Goal: Answer question/provide support

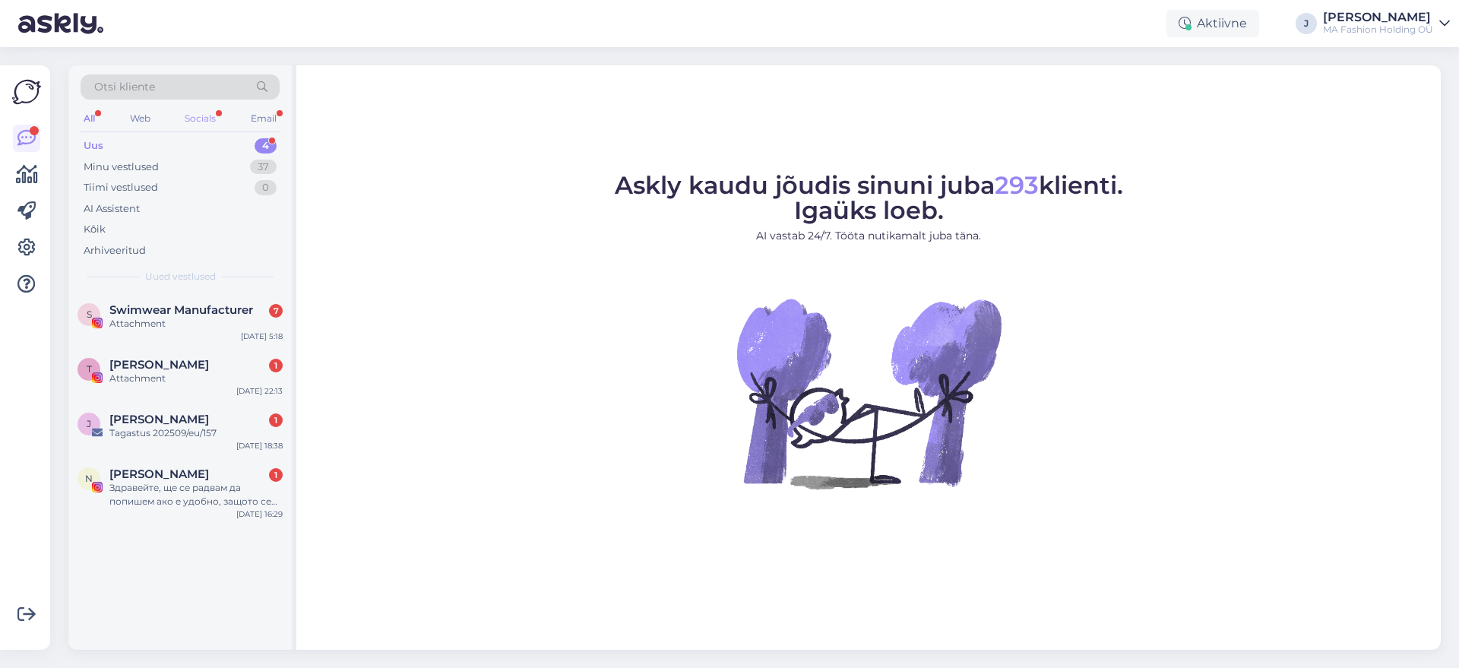
click at [201, 113] on div "Socials" at bounding box center [200, 119] width 37 height 20
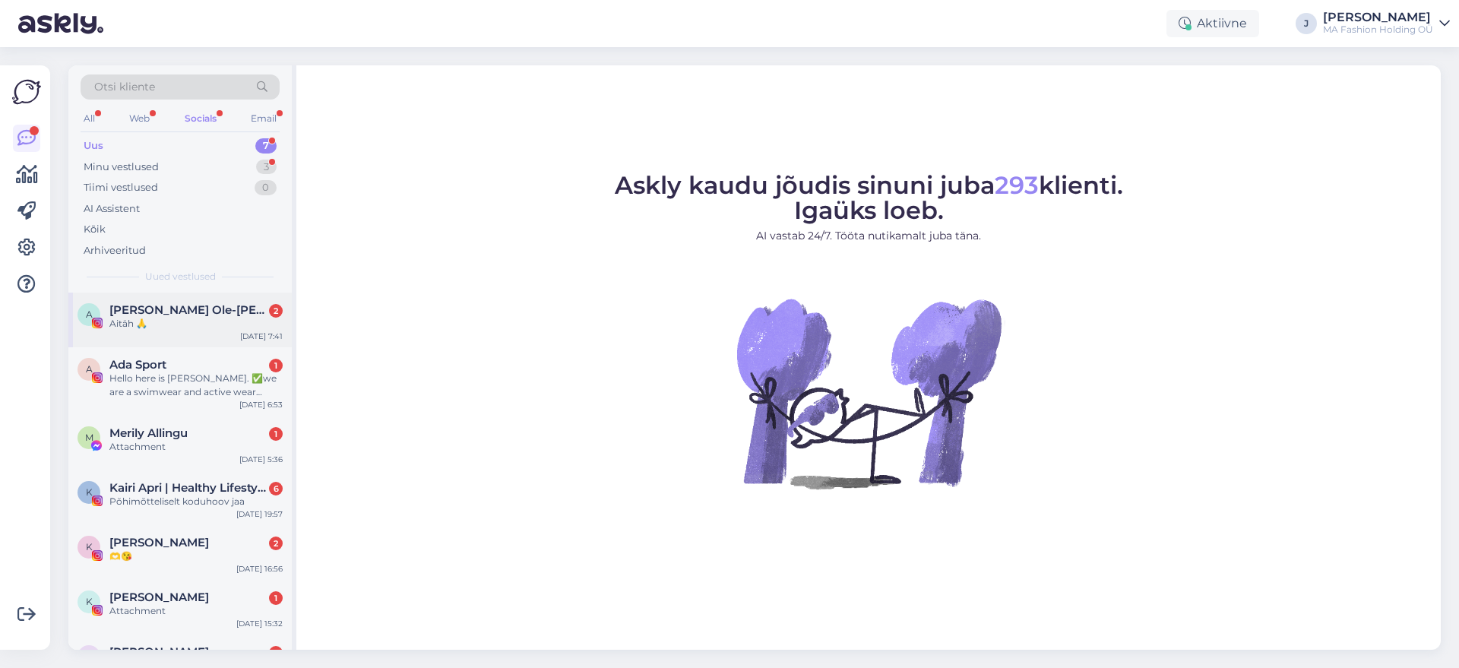
click at [203, 342] on div "A [PERSON_NAME] Ole-[PERSON_NAME] 2 Aitäh 🙏 [DATE] 7:41" at bounding box center [179, 320] width 223 height 55
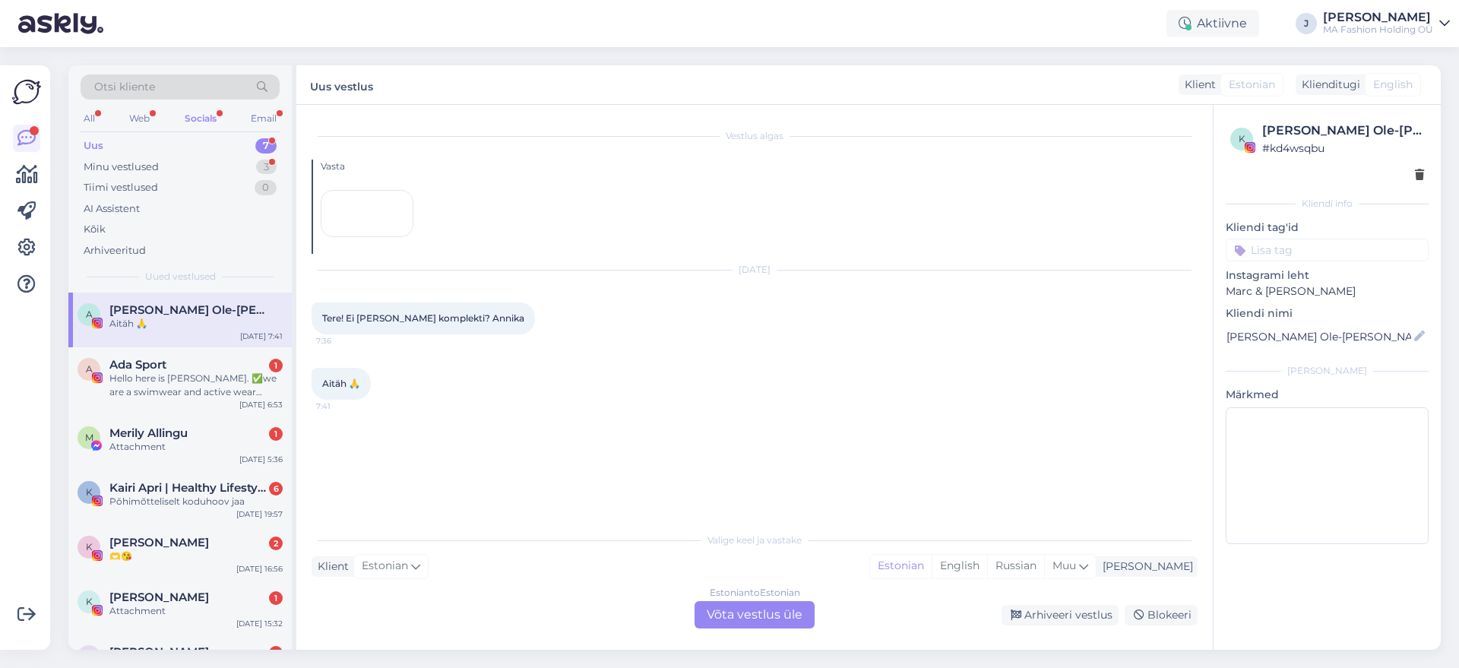
click at [717, 620] on div "Estonian to Estonian Võta vestlus üle" at bounding box center [755, 614] width 120 height 27
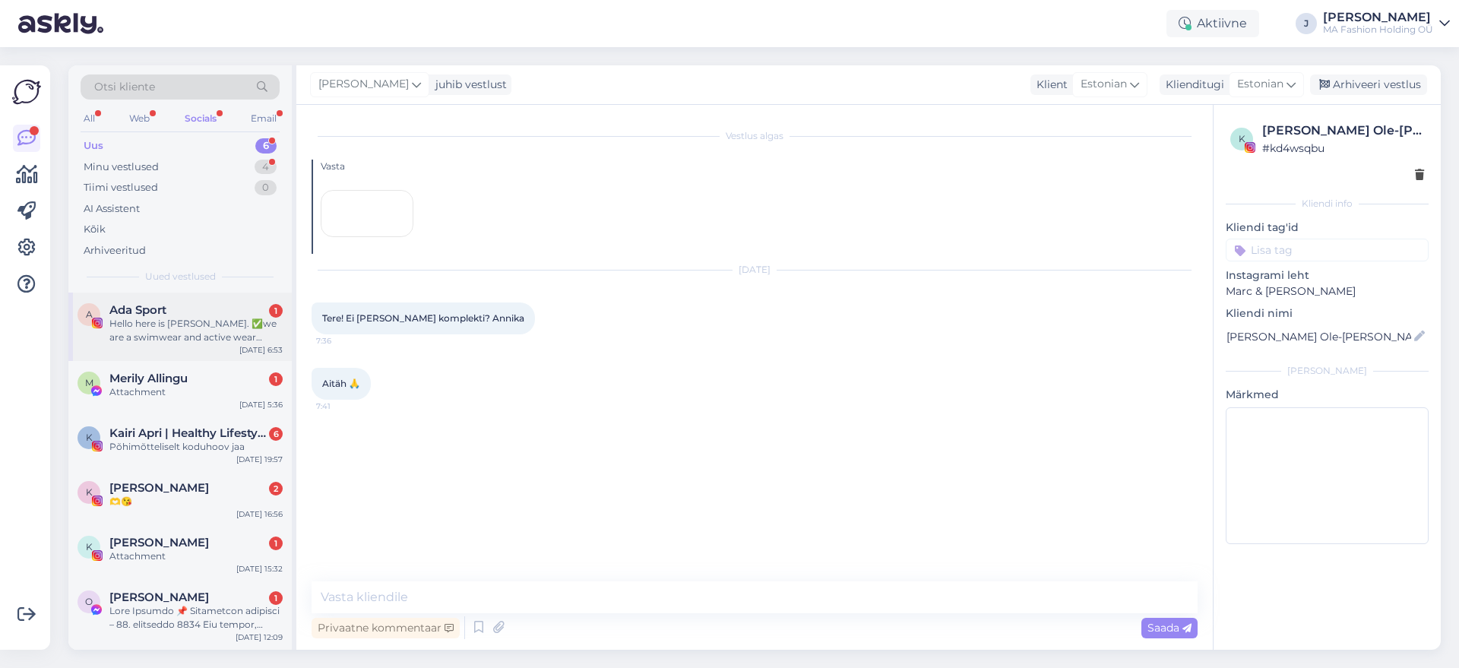
click at [232, 347] on div "A Ada Sport 1 Hello here is Bella. ✅we are a swimwear and active wear custom su…" at bounding box center [179, 327] width 223 height 68
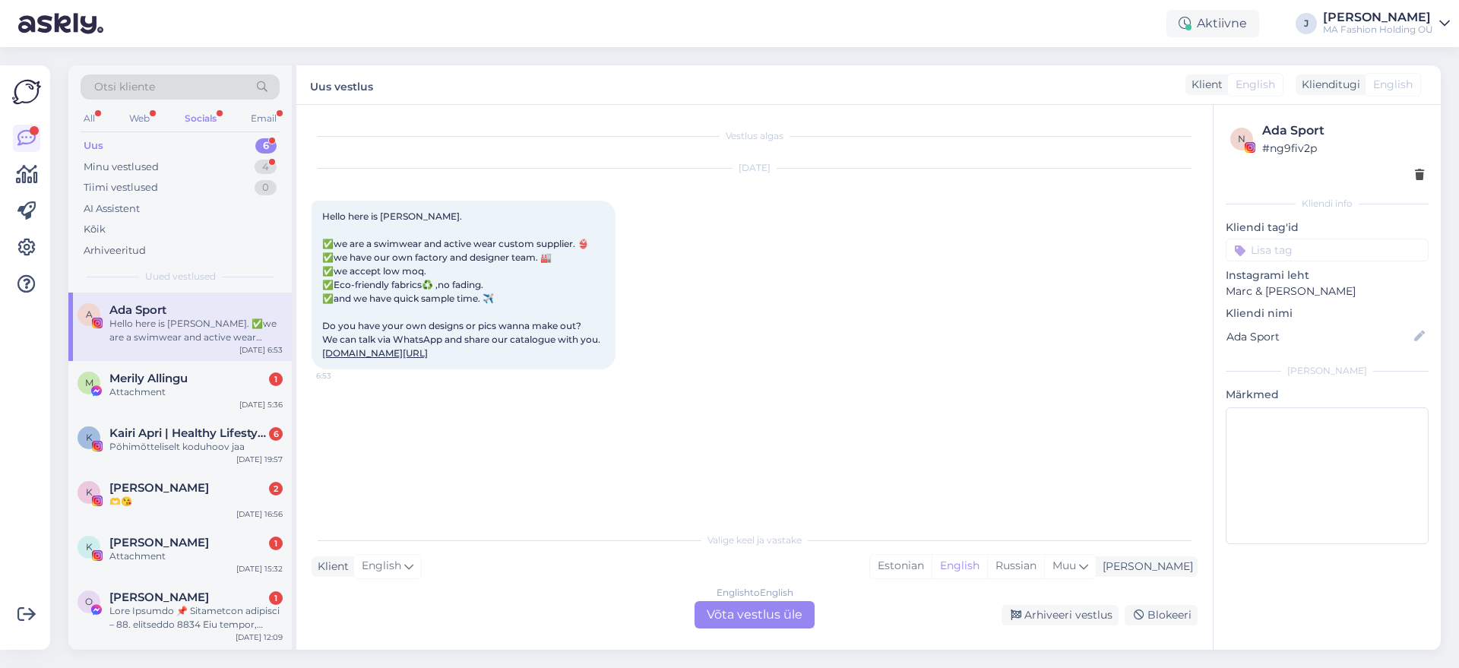
click at [746, 606] on div "English to English Võta vestlus üle" at bounding box center [755, 614] width 120 height 27
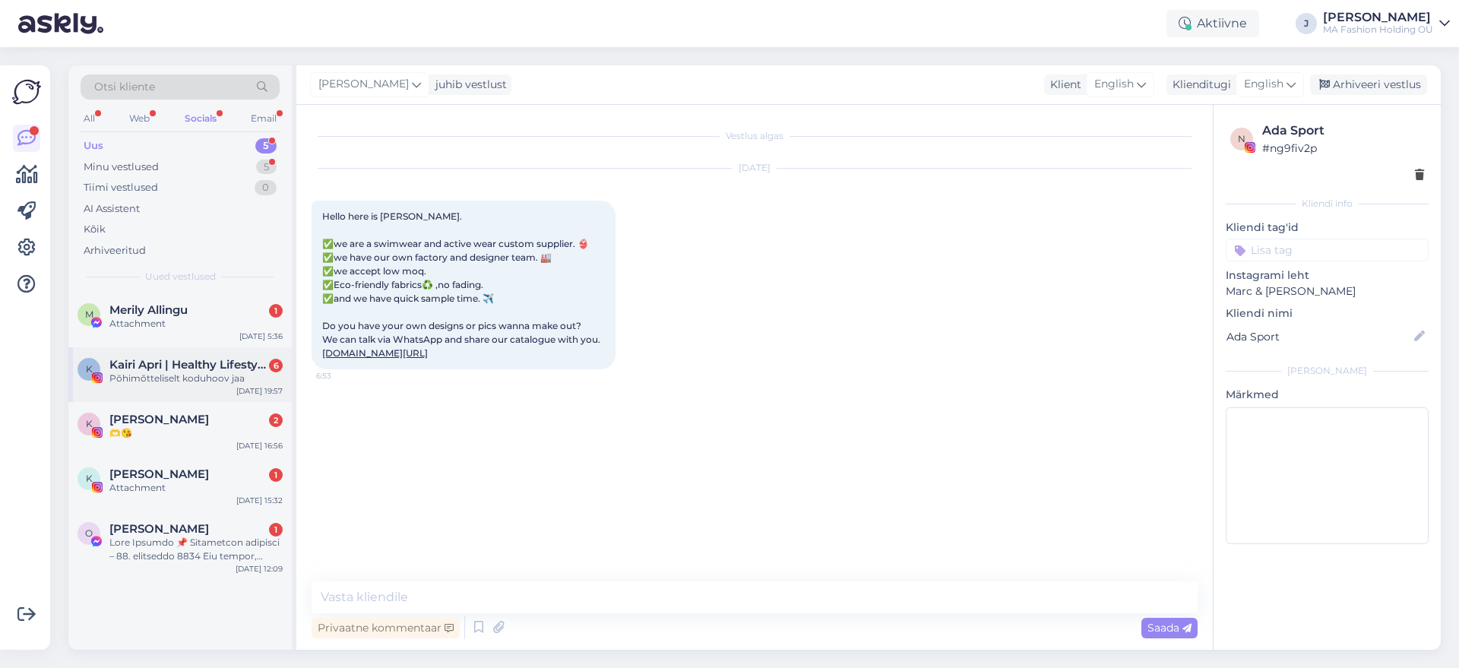
click at [261, 369] on div "Kairi Apri | Healthy Lifestyle | Travel UGC 6 Põhimõtteliselt koduhoov jaa" at bounding box center [195, 371] width 173 height 27
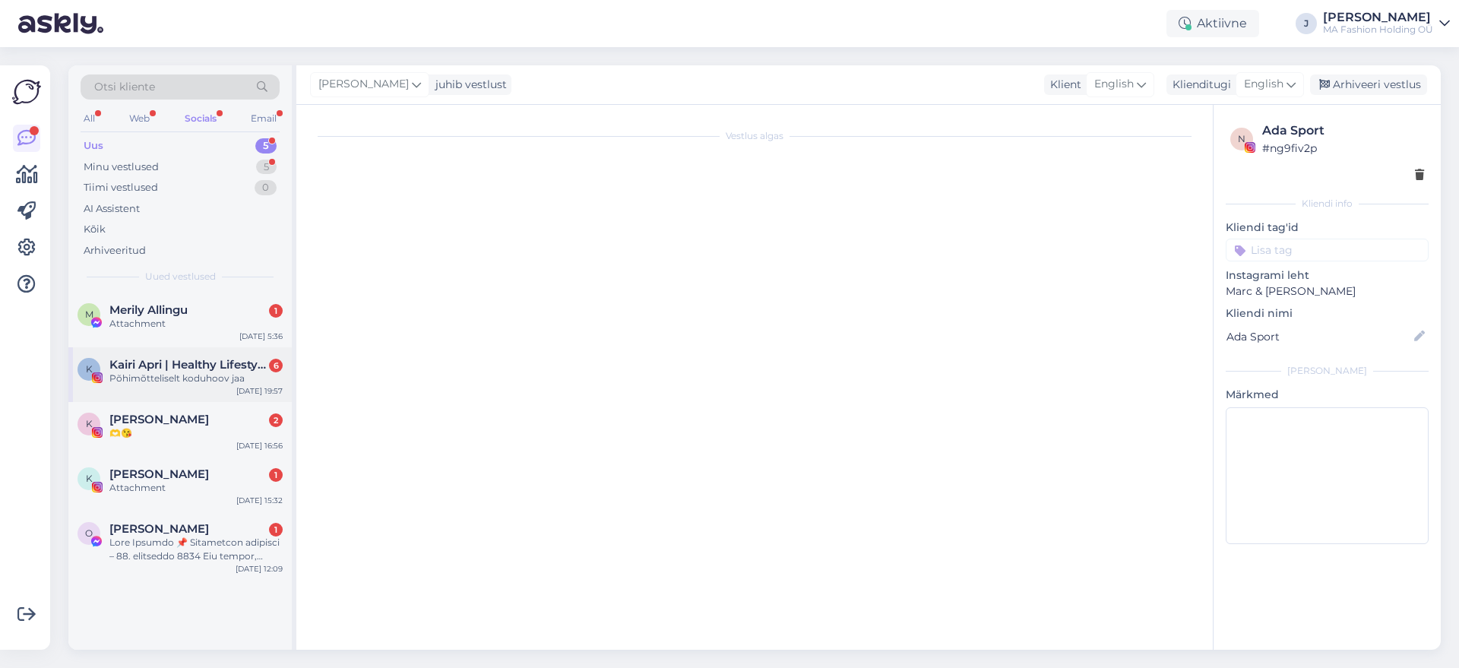
scroll to position [179, 0]
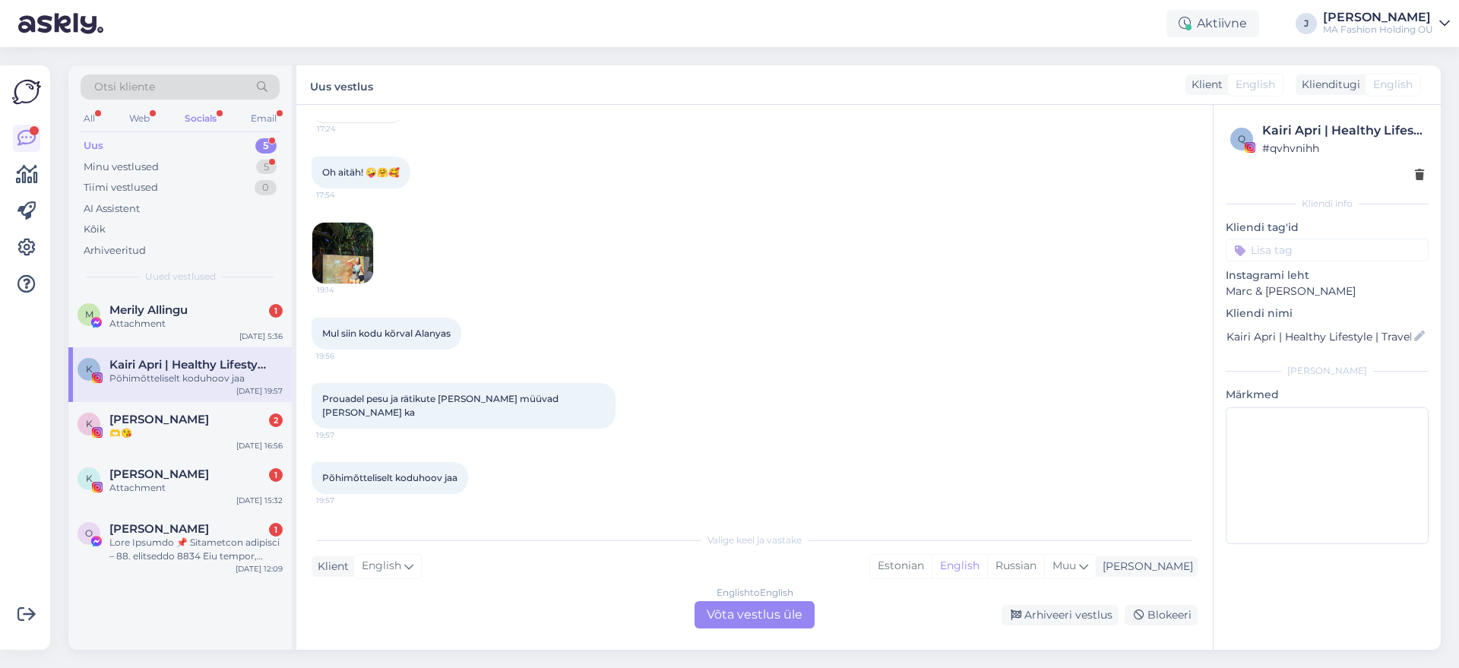
click at [731, 613] on div "English to English Võta vestlus üle" at bounding box center [755, 614] width 120 height 27
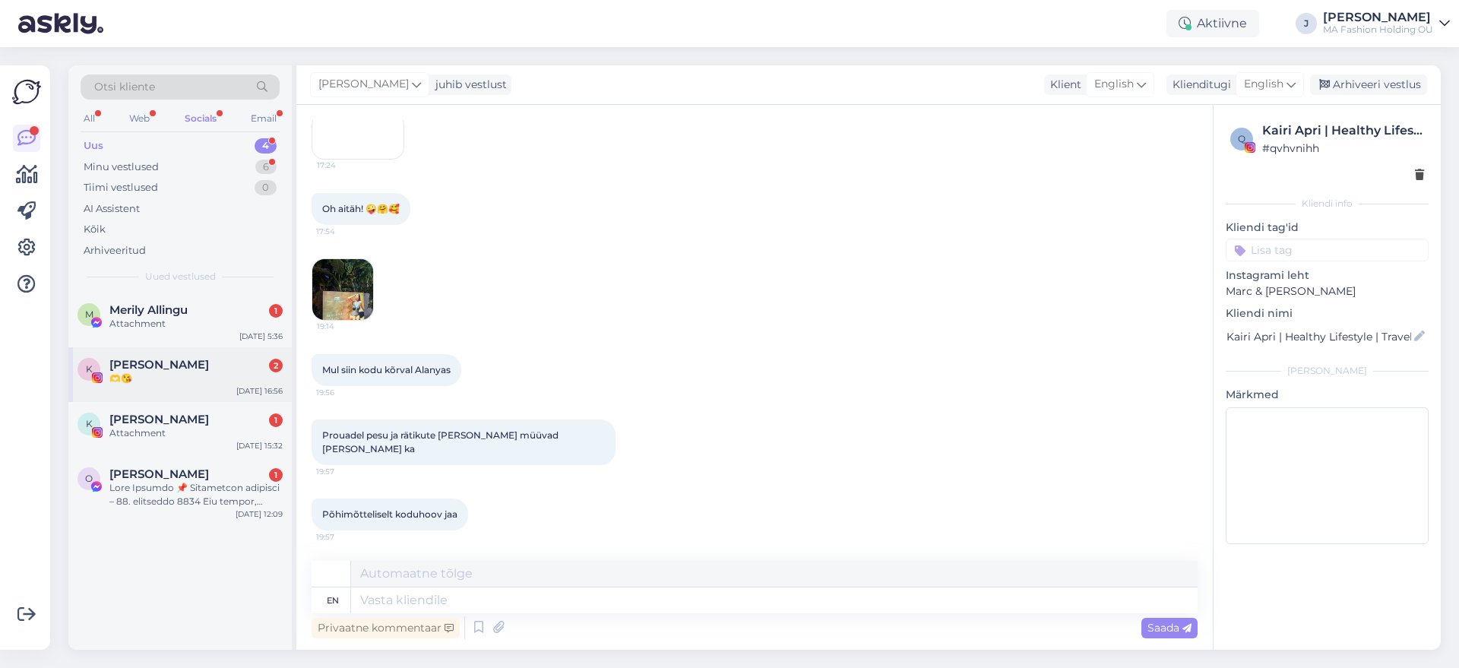
click at [179, 355] on div "K Ksenia Chamova 2 🫶😘 Sep 21 16:56" at bounding box center [179, 374] width 223 height 55
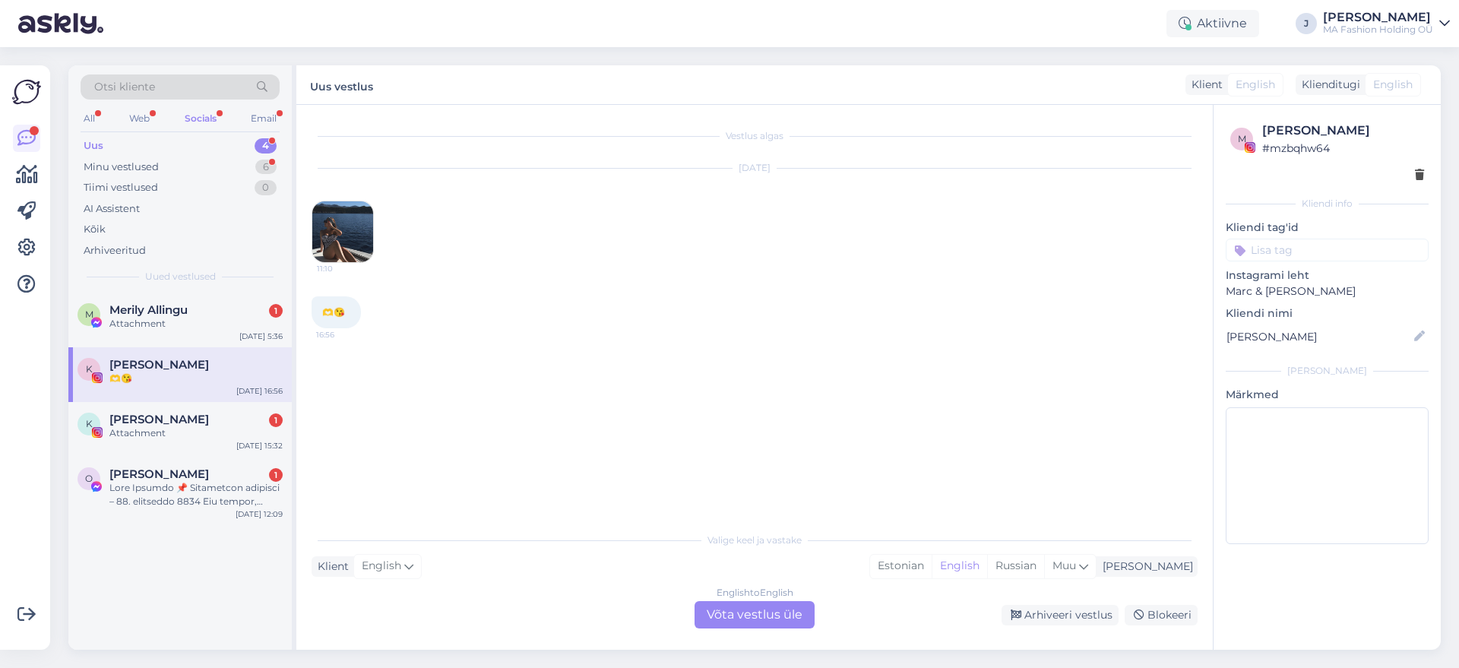
click at [740, 626] on div "English to English Võta vestlus üle" at bounding box center [755, 614] width 120 height 27
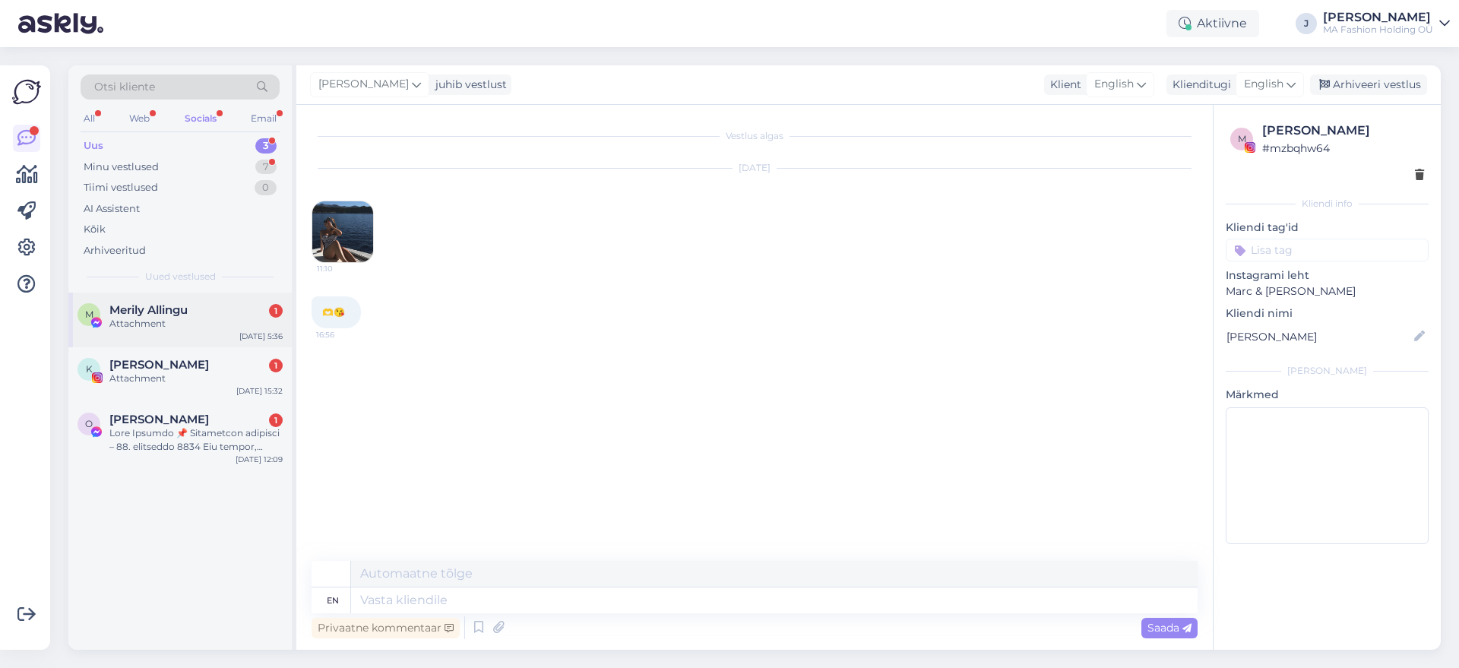
click at [198, 295] on div "M Merily Allingu 1 Attachment Sep 22 5:36" at bounding box center [179, 320] width 223 height 55
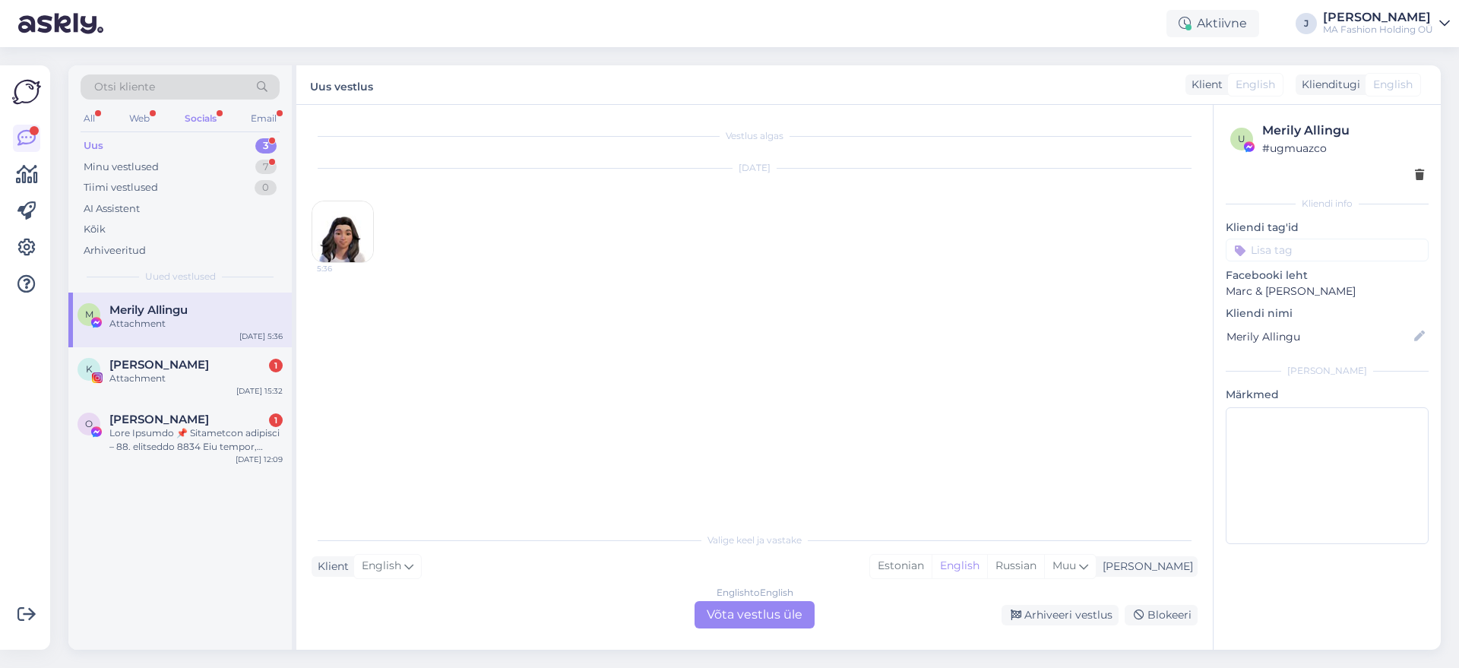
click at [754, 606] on div "English to English Võta vestlus üle" at bounding box center [755, 614] width 120 height 27
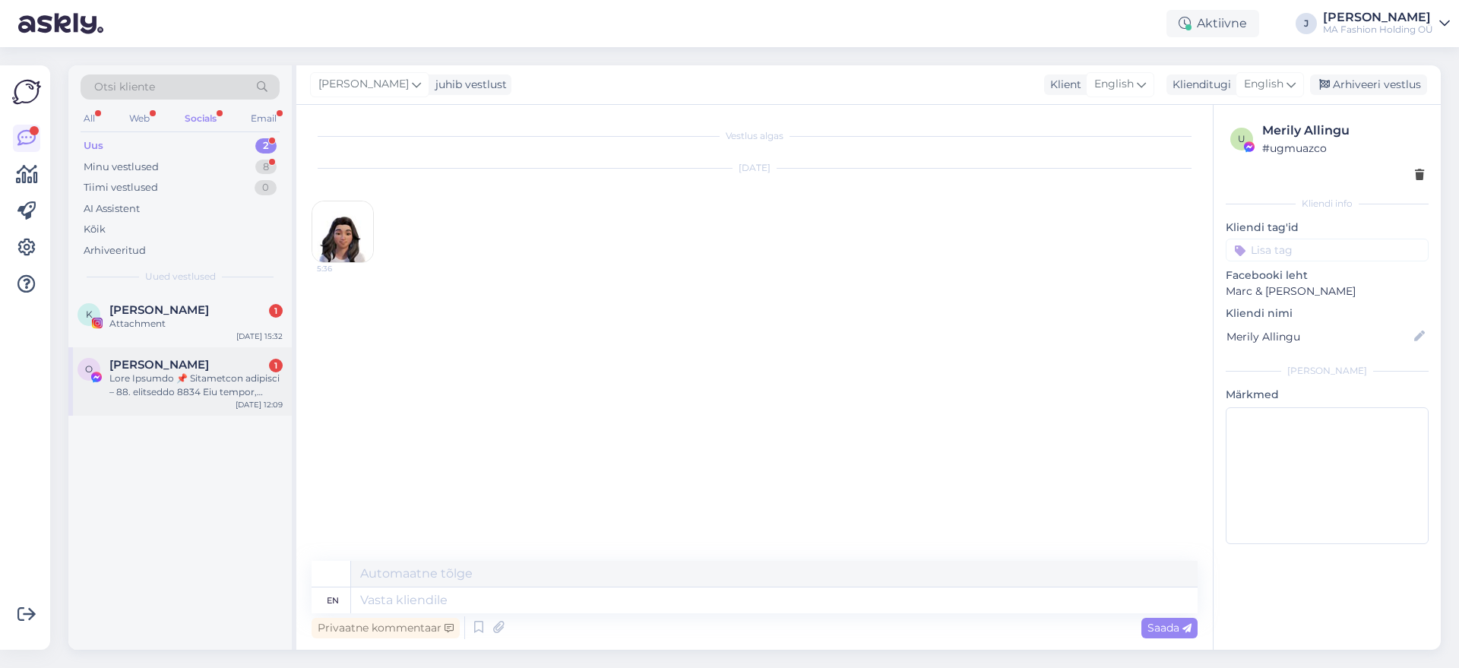
click at [195, 366] on span "Osuani Simeon" at bounding box center [159, 365] width 100 height 14
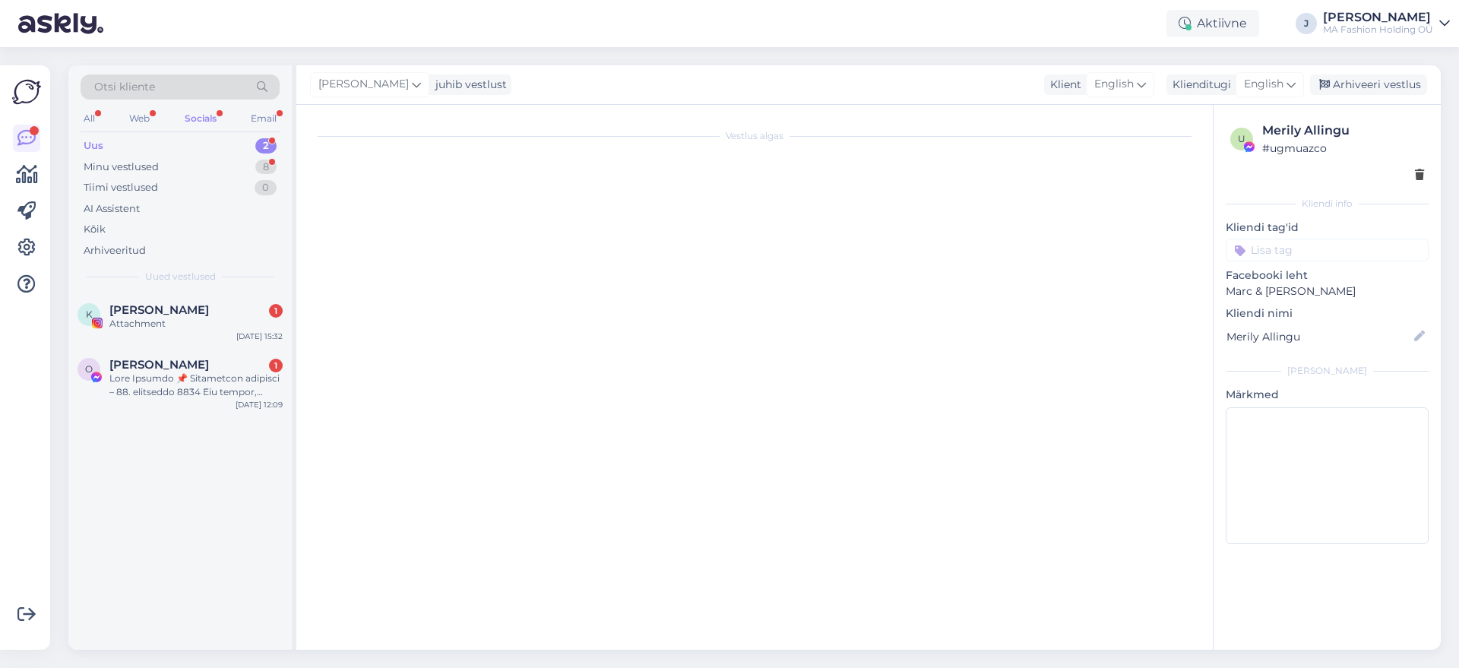
scroll to position [32, 0]
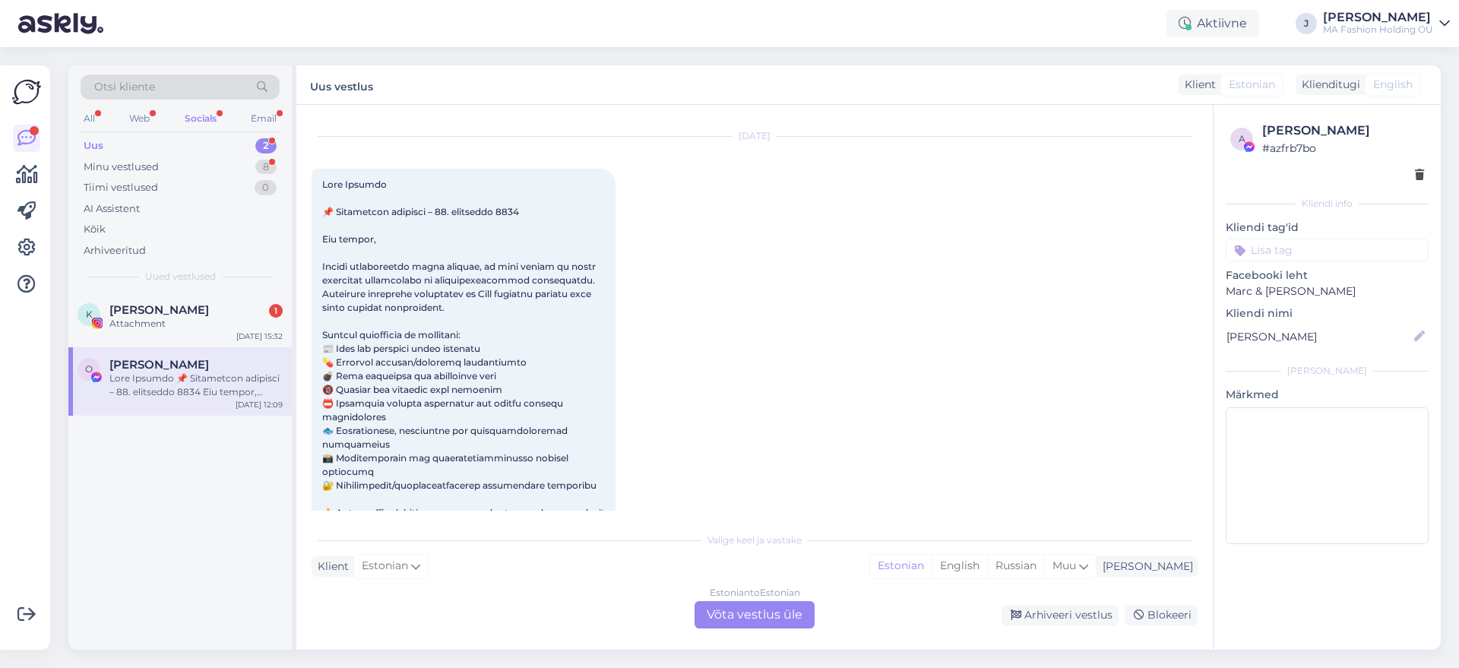
click at [716, 611] on div "Estonian to Estonian Võta vestlus üle" at bounding box center [755, 614] width 120 height 27
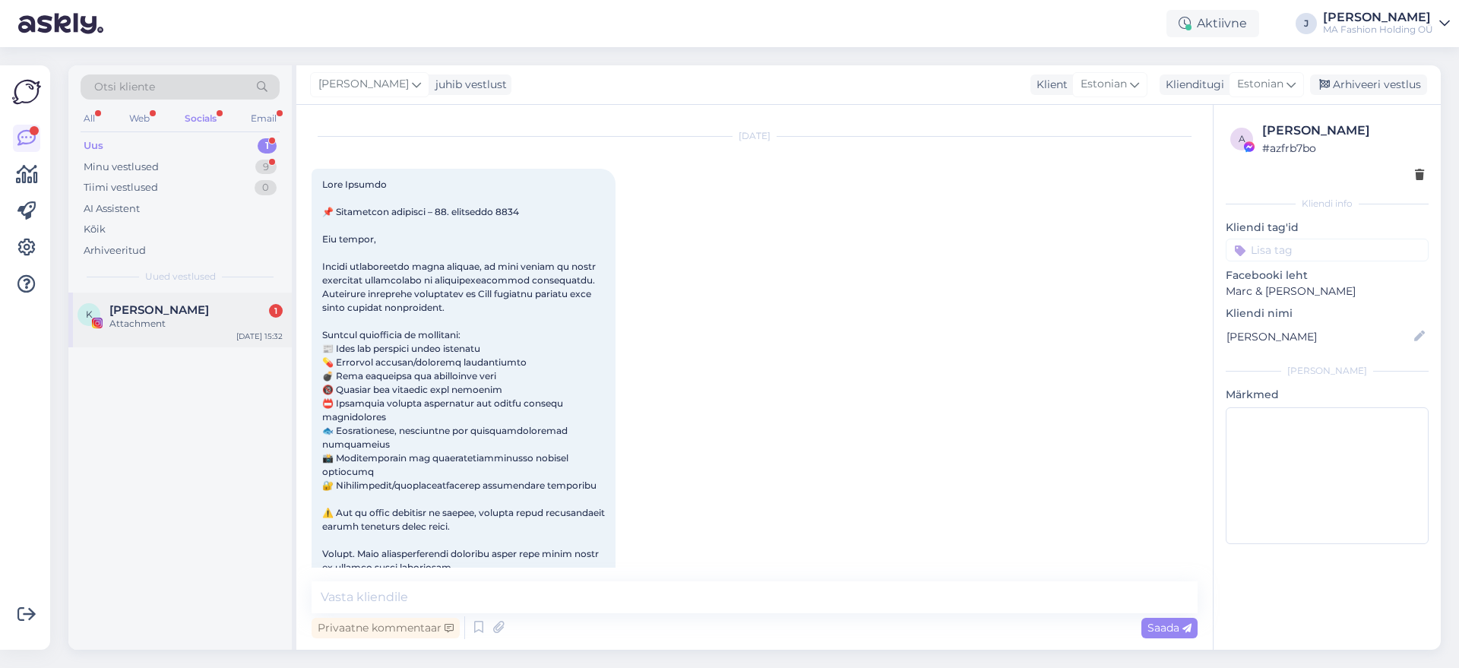
click at [142, 311] on span "Kristina Herodes" at bounding box center [159, 310] width 100 height 14
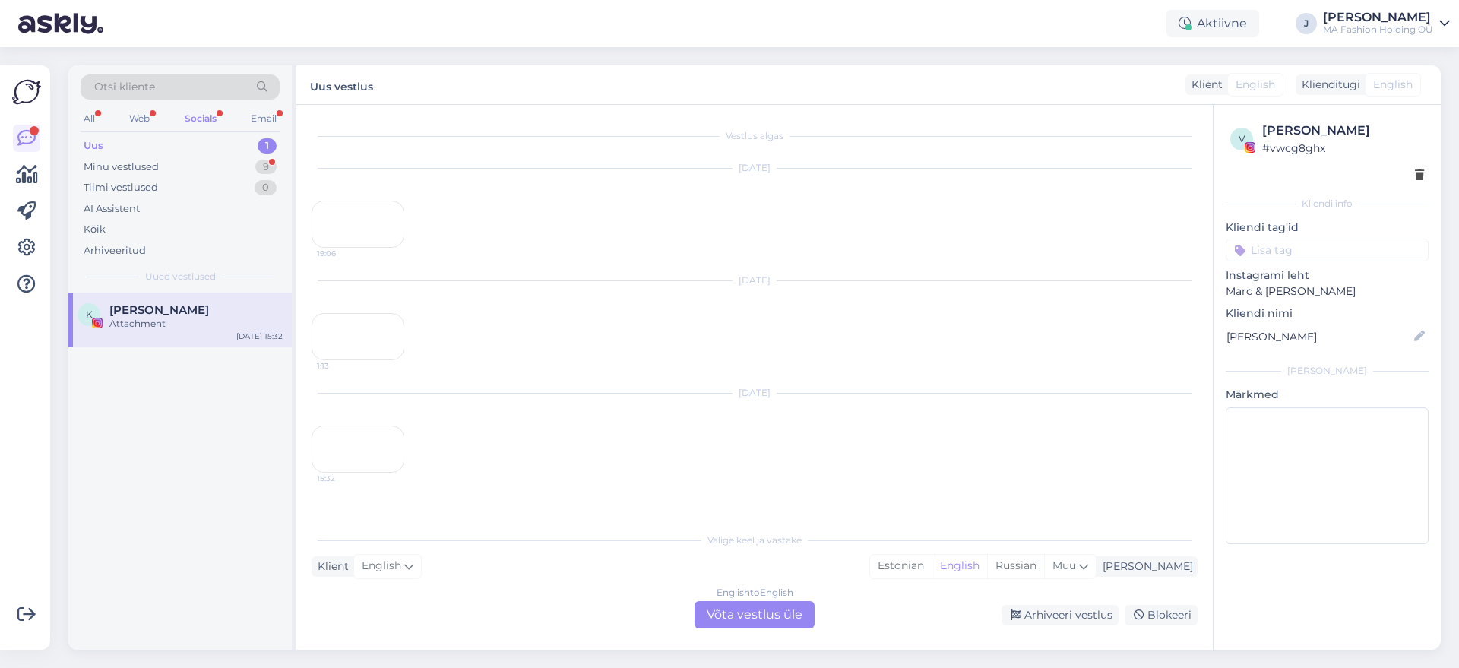
scroll to position [0, 0]
click at [745, 611] on div "English to English Võta vestlus üle" at bounding box center [755, 614] width 120 height 27
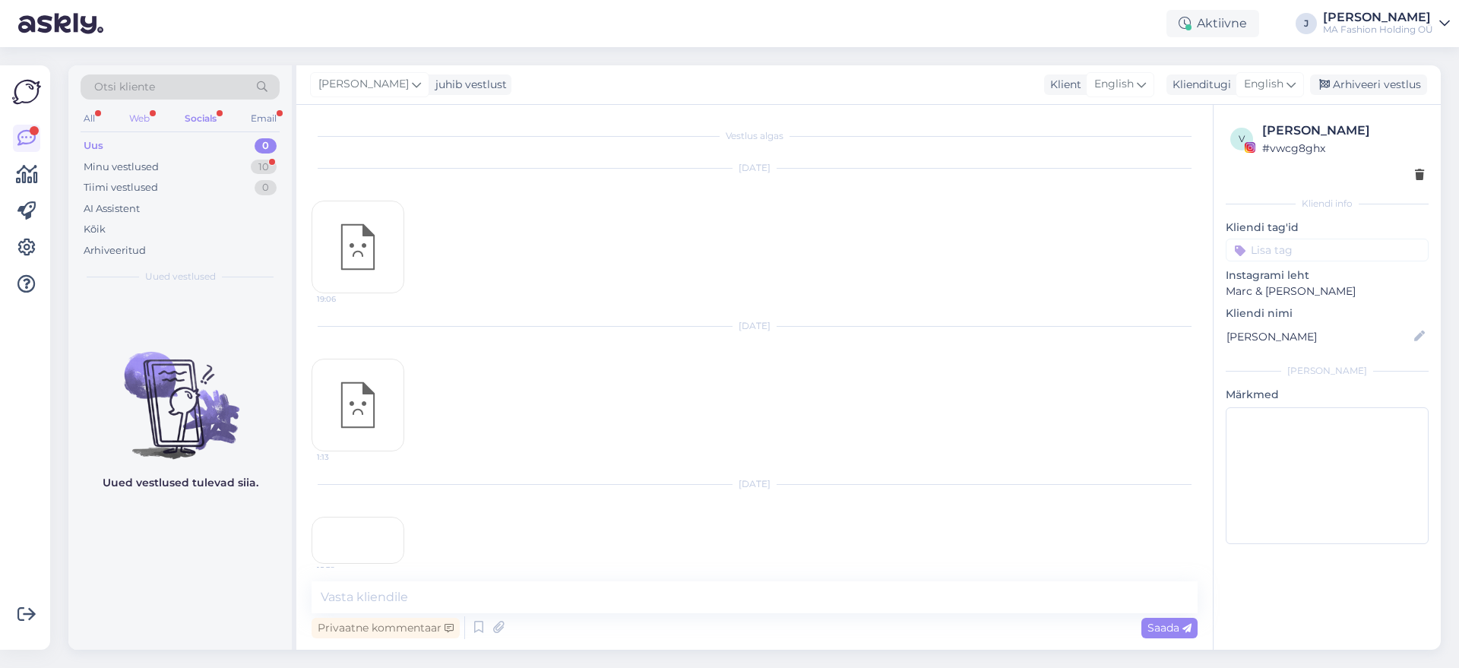
click at [147, 114] on div "Web" at bounding box center [139, 119] width 27 height 20
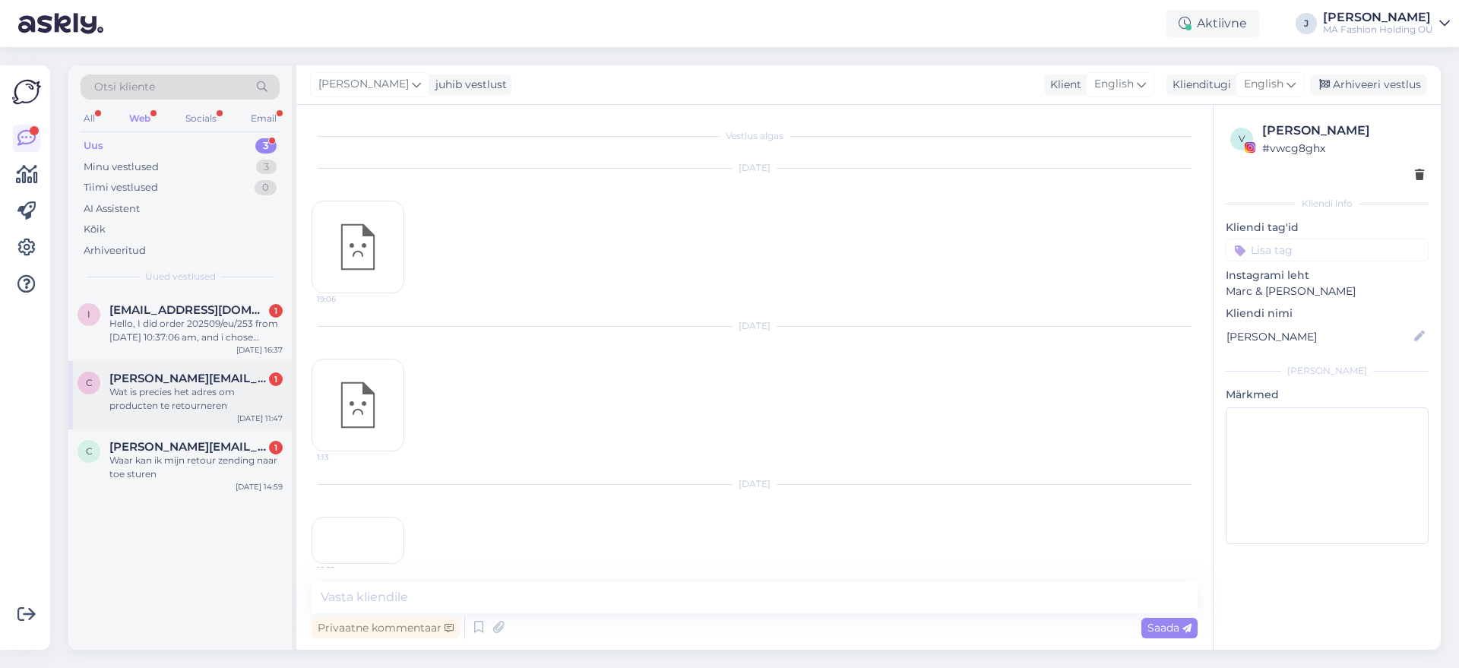
click at [182, 404] on div "Wat is precies het adres om producten te retourneren" at bounding box center [195, 398] width 173 height 27
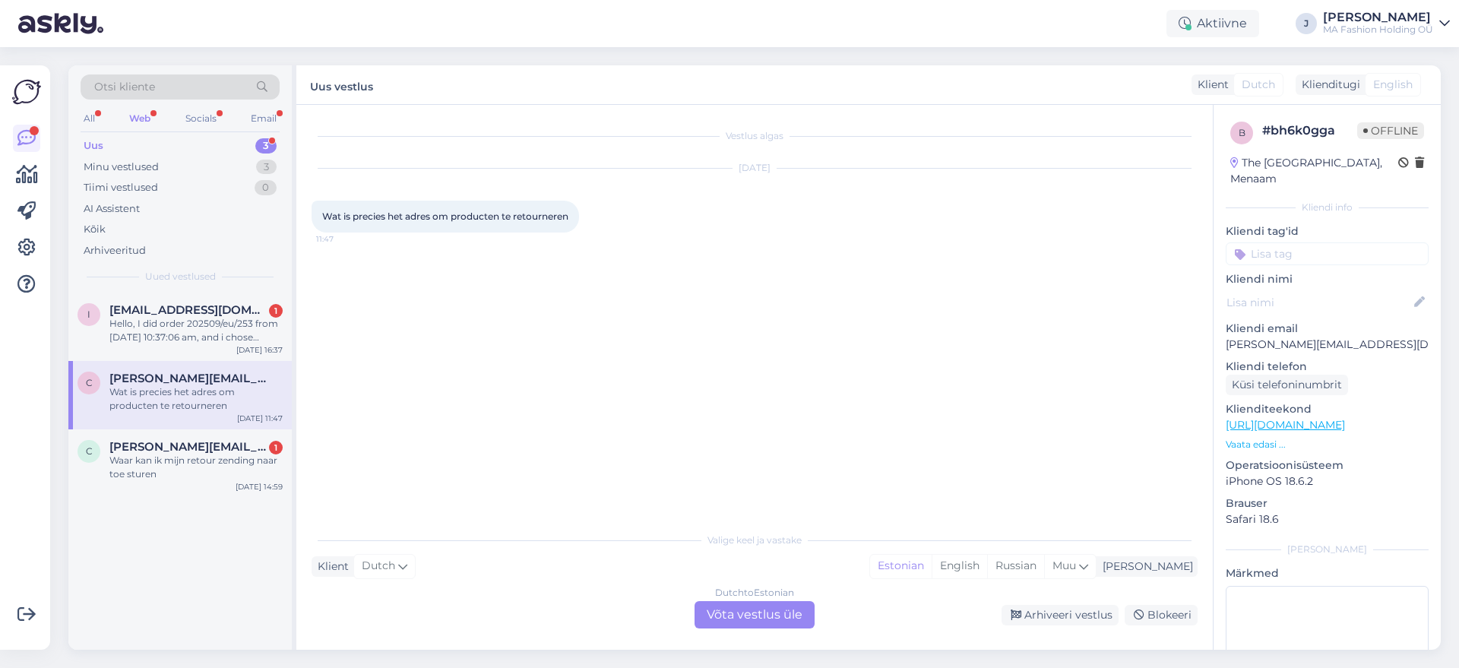
click at [736, 622] on div "Dutch to Estonian Võta vestlus üle" at bounding box center [755, 614] width 120 height 27
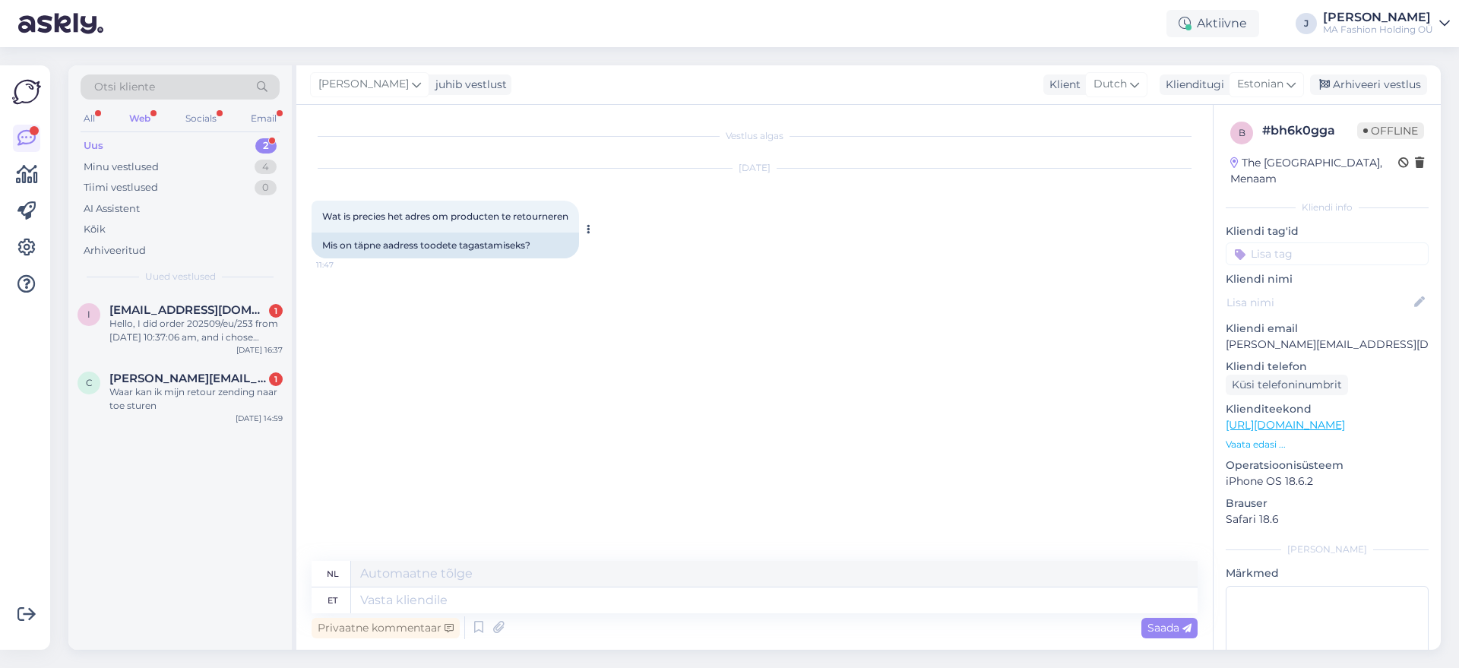
click at [541, 252] on div "Mis on täpne aadress toodete tagastamiseks?" at bounding box center [446, 246] width 268 height 26
click at [539, 252] on div "Mis on täpne aadress toodete tagastamiseks?" at bounding box center [446, 246] width 268 height 26
click at [1262, 85] on span "Estonian" at bounding box center [1260, 84] width 46 height 17
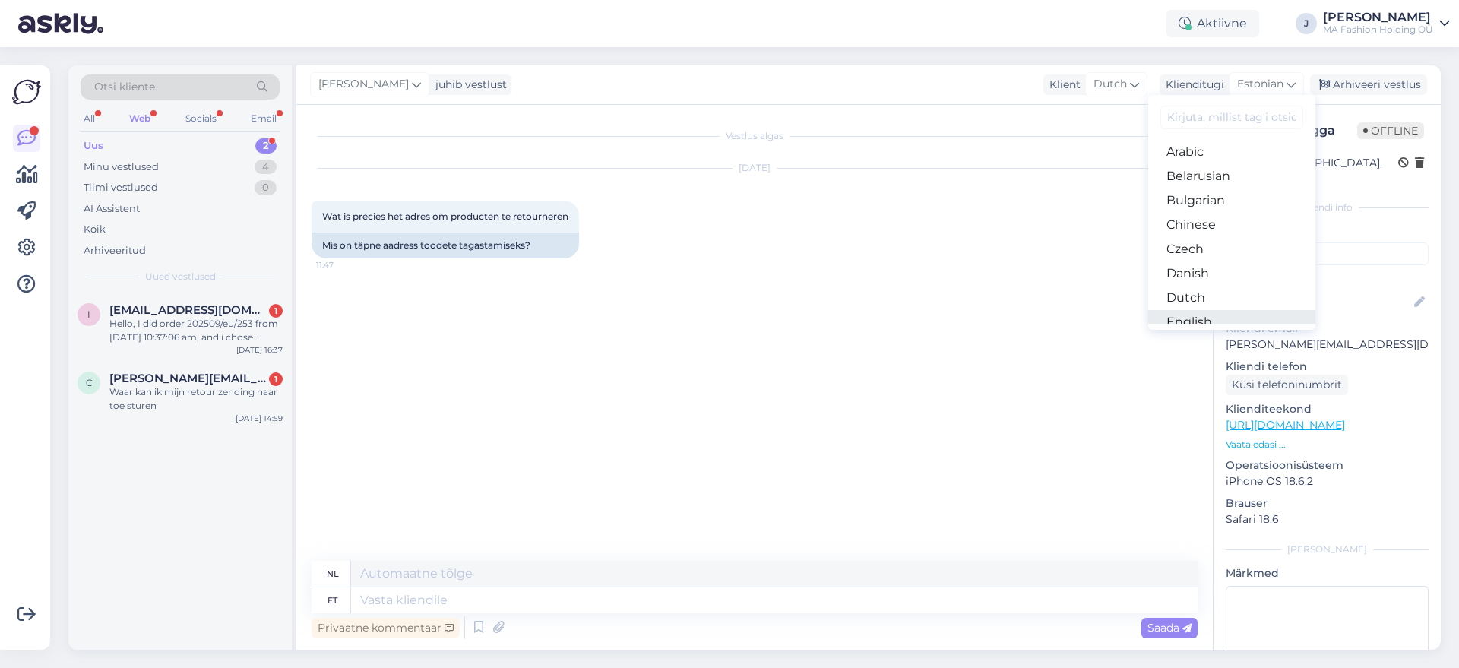
click at [1196, 318] on link "English" at bounding box center [1231, 322] width 167 height 24
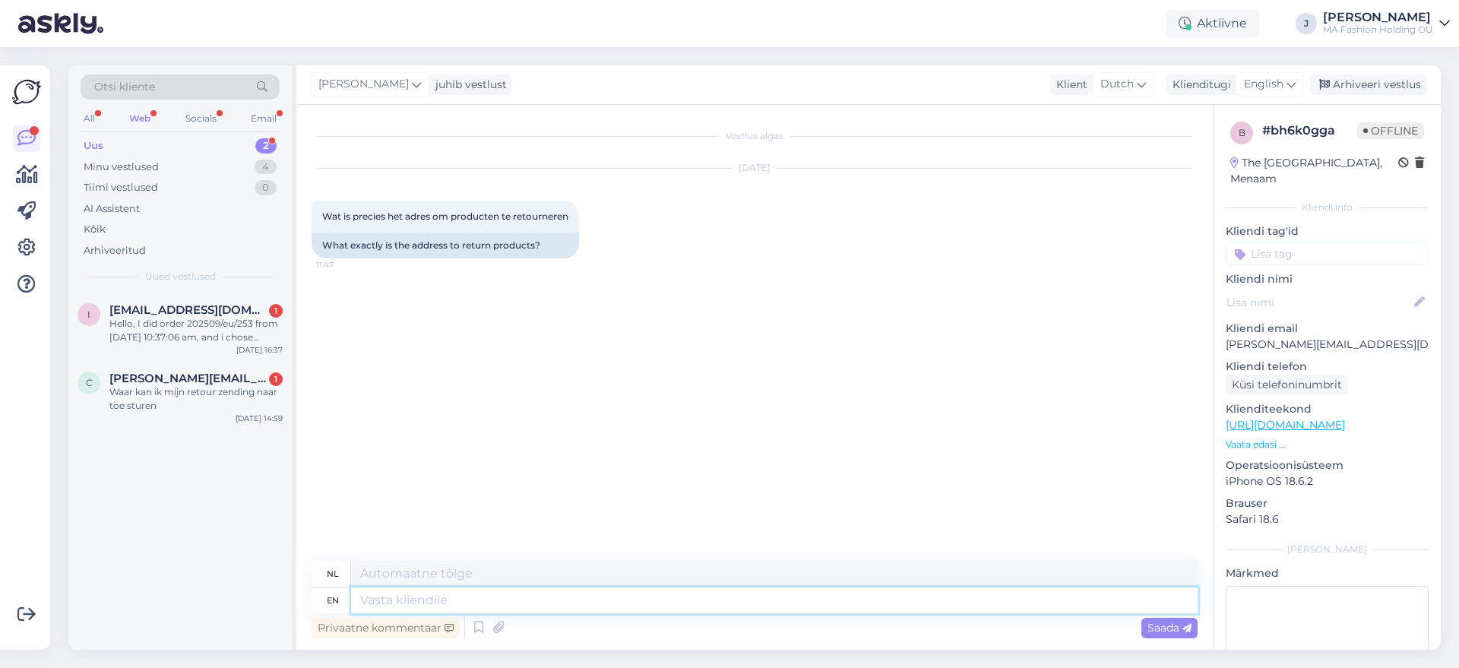
click at [572, 588] on textarea at bounding box center [774, 601] width 847 height 26
type textarea "G"
paste textarea "To return an item, please use a shipping service of your choice to send the pac…"
type textarea "Hellom To return an item, please use a shipping service of your choice to send …"
type textarea "Hallo"
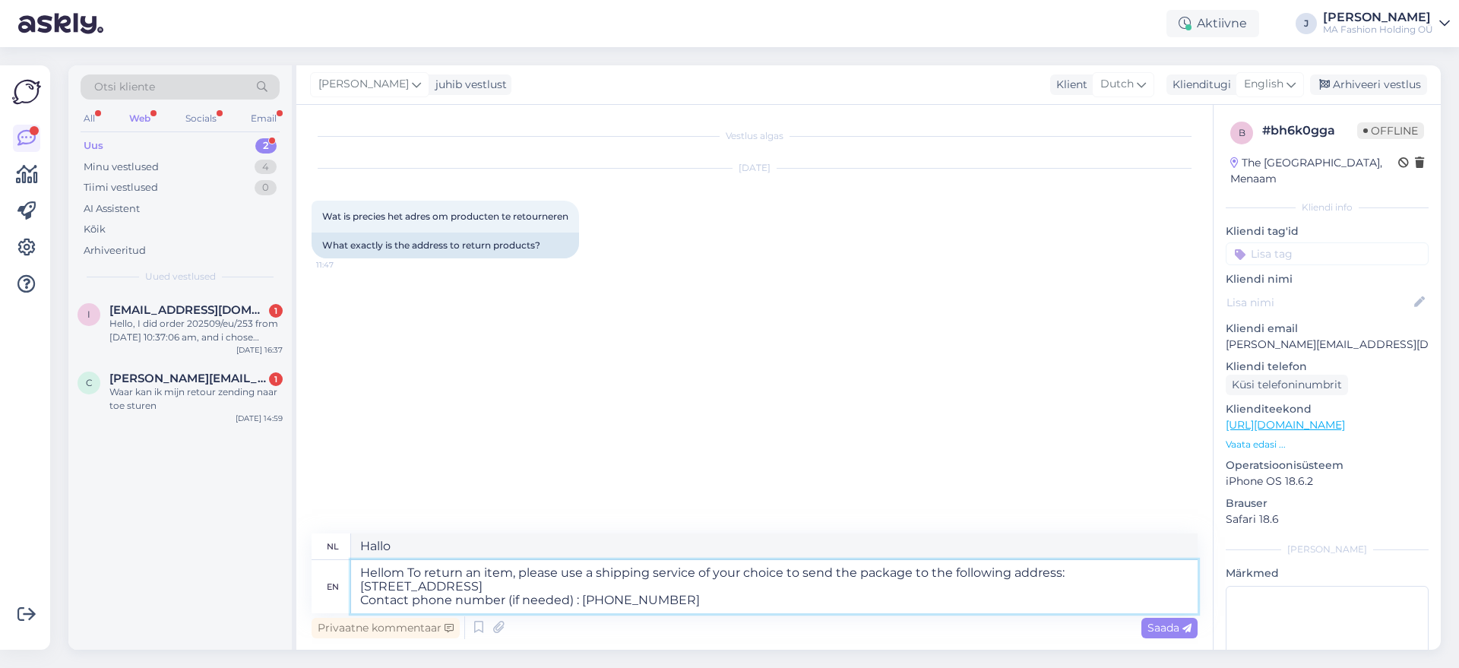
type textarea "Hellom To return an item, please use a shipping service of your choice to send …"
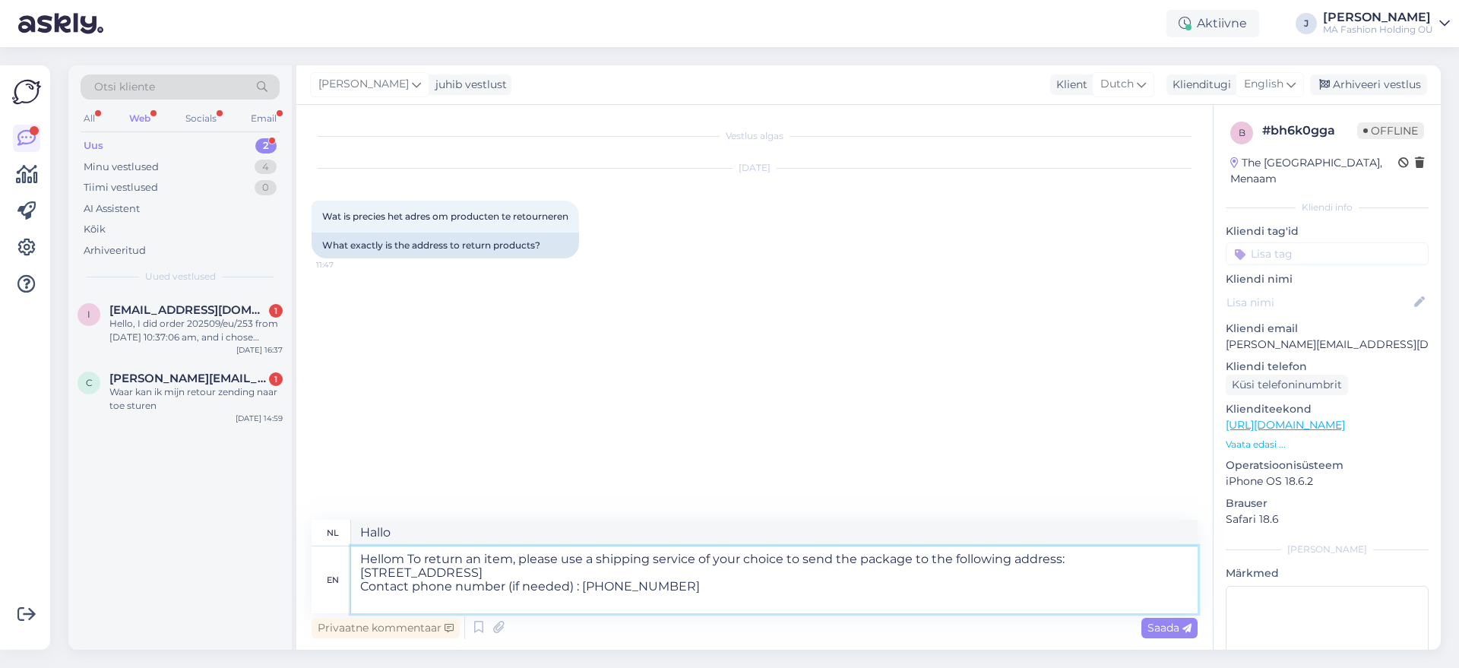
type textarea "Hallom Om een artikel te retourneren, kunt u een verzendservice naar keuze gebr…"
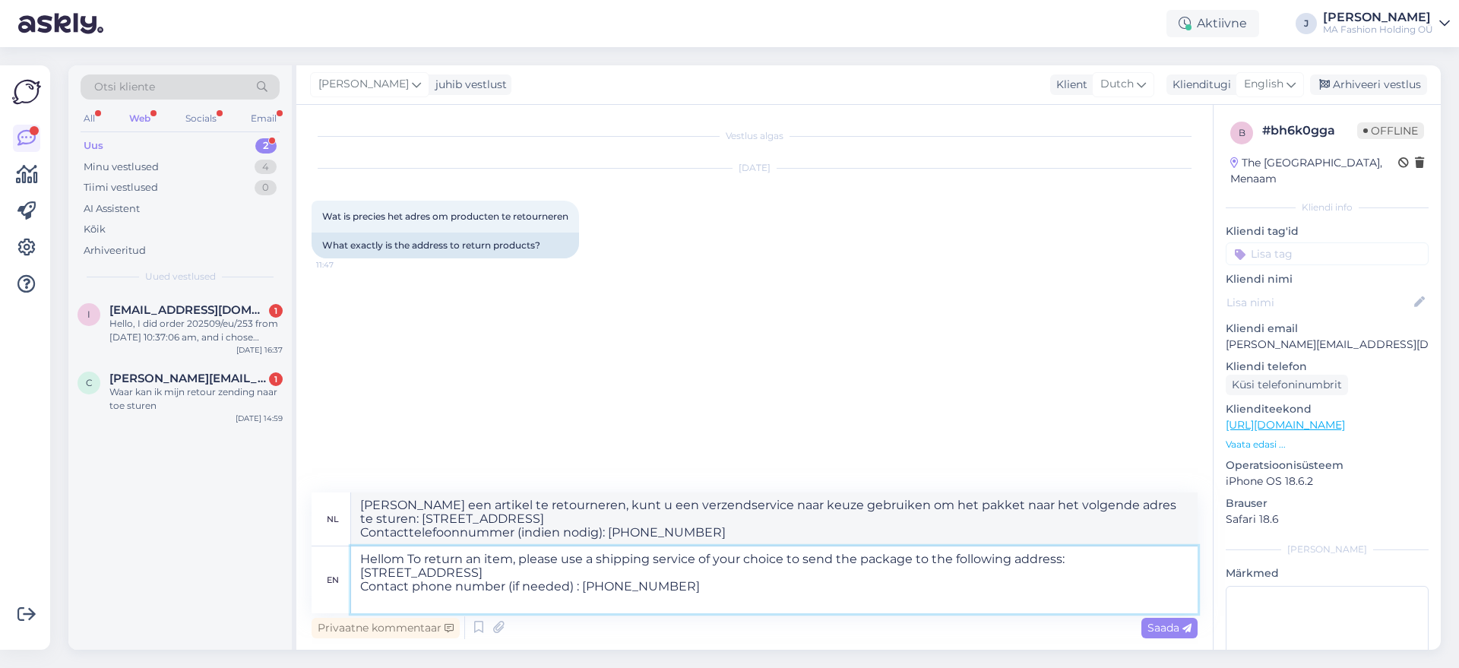
type textarea "Hellom"
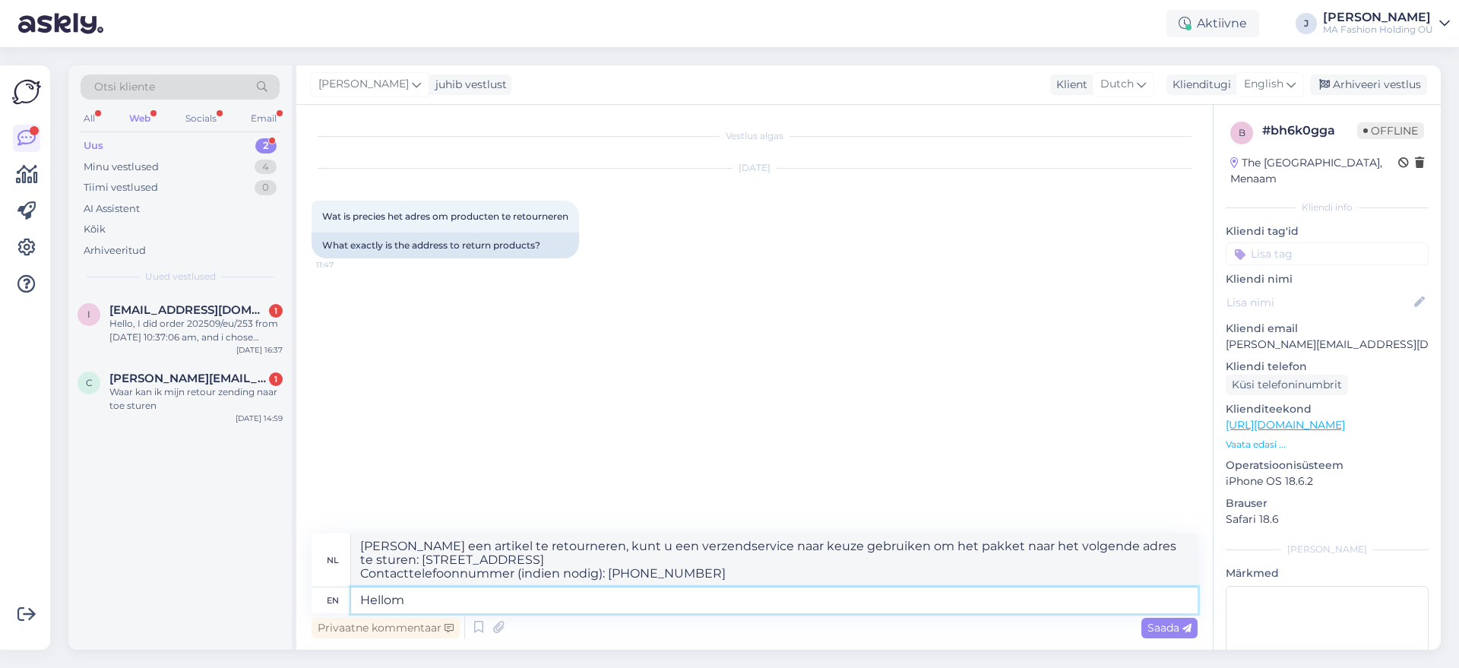
type textarea "Hallo"
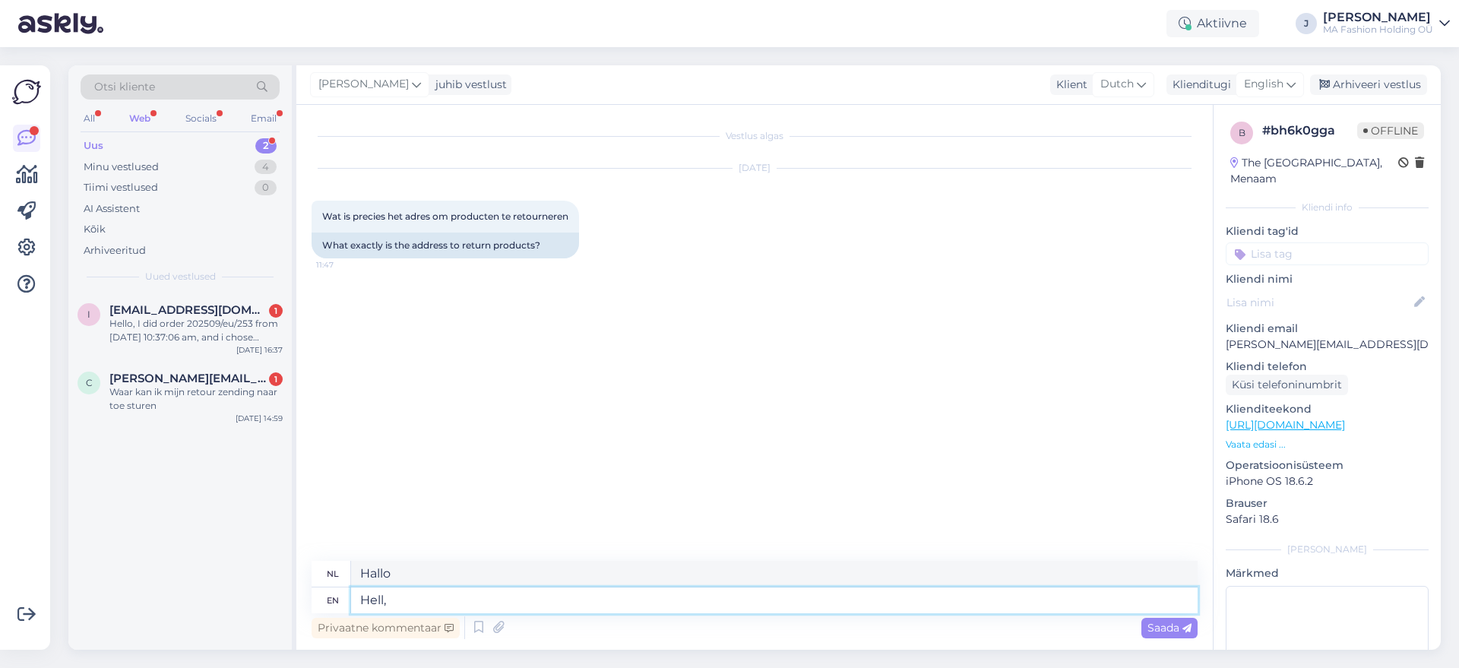
type textarea "Hell,"
type textarea "Hel,"
paste textarea "To return an item, please use a shipping service of your choice to send the pac…"
type textarea "Hello, To return an item, please use a shipping service of your choice to send …"
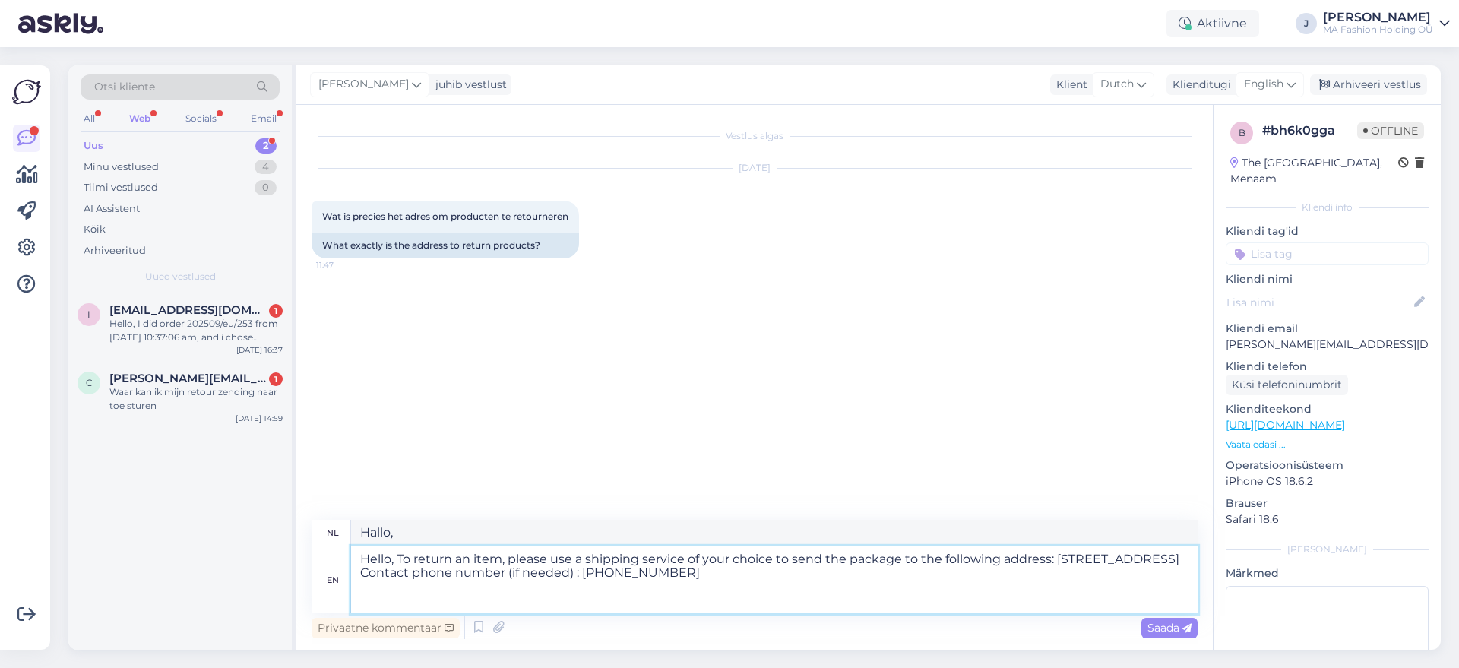
type textarea "Hallo, Om een artikel te retourneren, kunt u het pakket naar het volgende adres…"
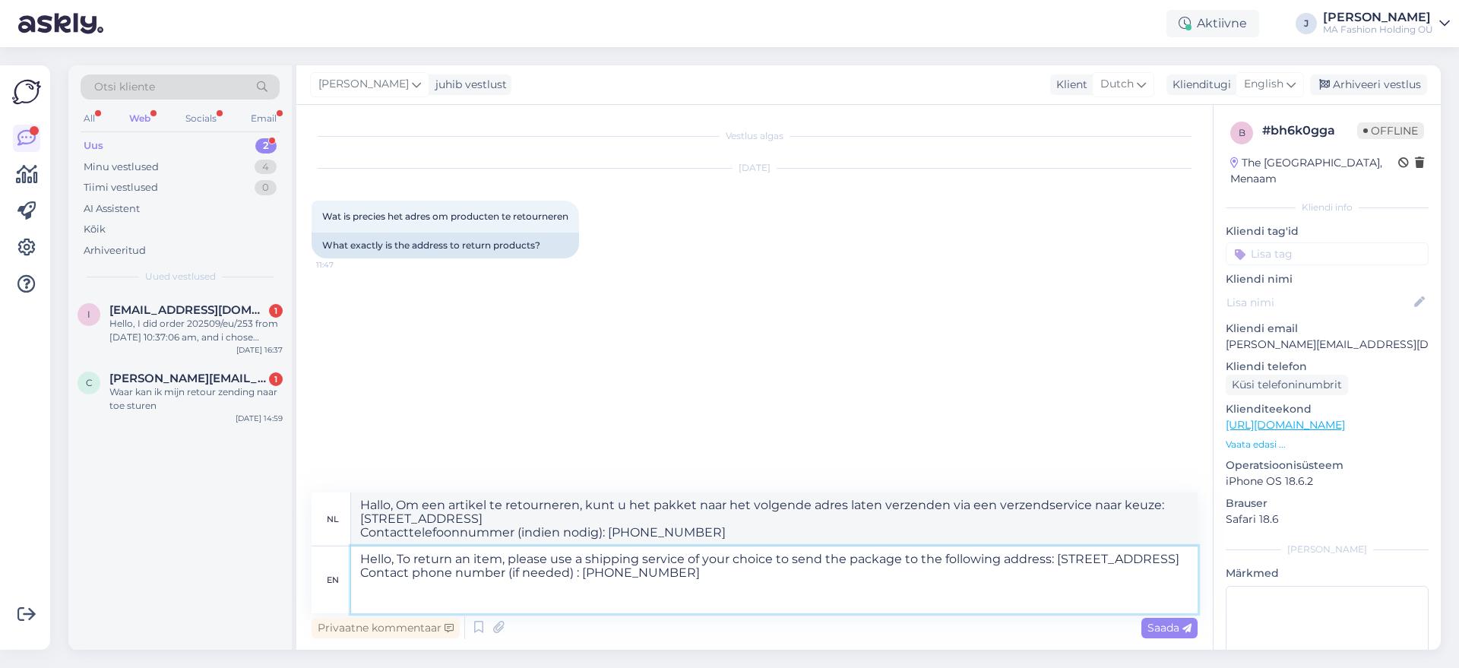
drag, startPoint x: 398, startPoint y: 562, endPoint x: 406, endPoint y: 559, distance: 9.2
click at [398, 562] on textarea "Hello, To return an item, please use a shipping service of your choice to send …" at bounding box center [774, 579] width 847 height 67
click at [410, 556] on textarea "Hello, To return an item, please use a shipping service of your choice to send …" at bounding box center [774, 579] width 847 height 67
click at [408, 561] on textarea "Hello, To return an item, please use a shipping service of your choice to send …" at bounding box center [774, 579] width 847 height 67
type textarea "Hello, to return an item, please use a shipping service of your choice to send …"
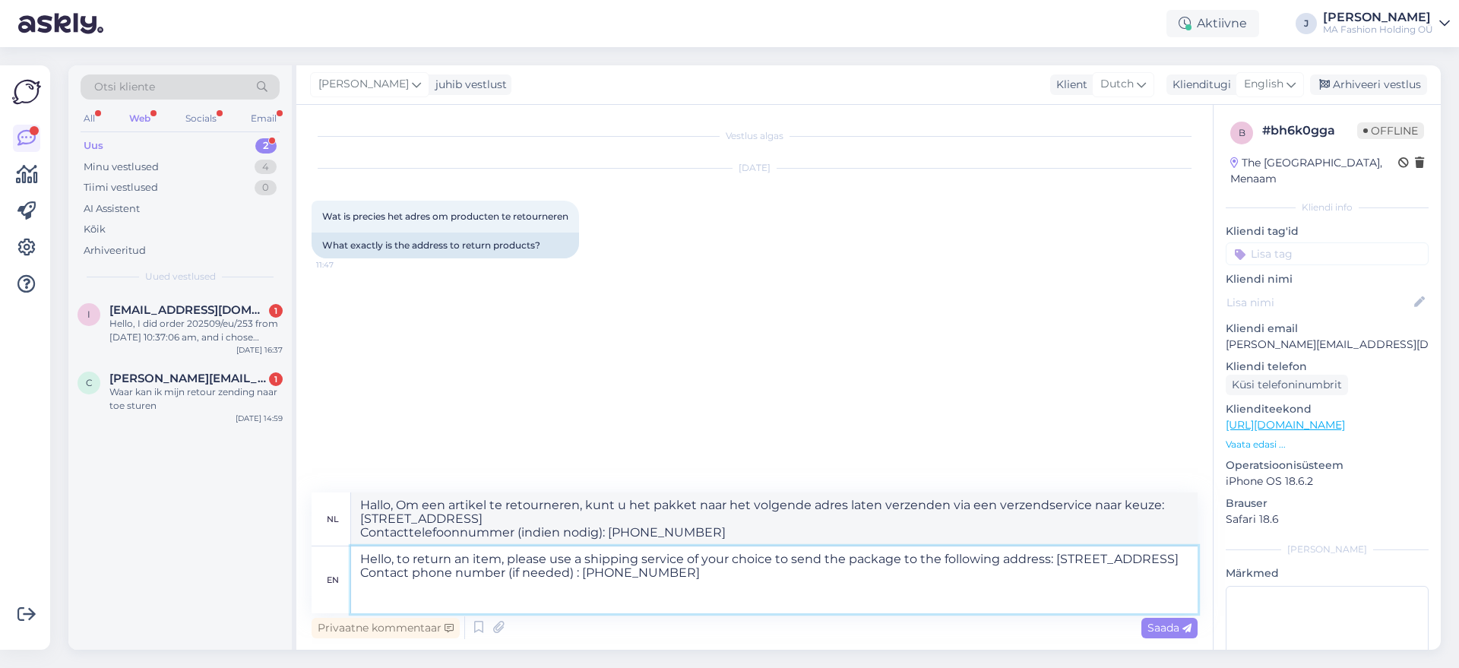
type textarea "Hallo, om een artikel te retourneren, kunt u het pakket via een verzendservice …"
click at [1075, 556] on textarea "Hello, to return an item, please use a shipping service of your choice to send …" at bounding box center [774, 579] width 847 height 67
click at [1066, 562] on textarea "Hello, to return an item, please use a shipping service of your choice to send …" at bounding box center [774, 579] width 847 height 67
type textarea "Hello, to return an item, please use a shipping service of your choice to send …"
click at [1081, 579] on textarea "Hello, to return an item, please use a shipping service of your choice to send …" at bounding box center [774, 579] width 847 height 67
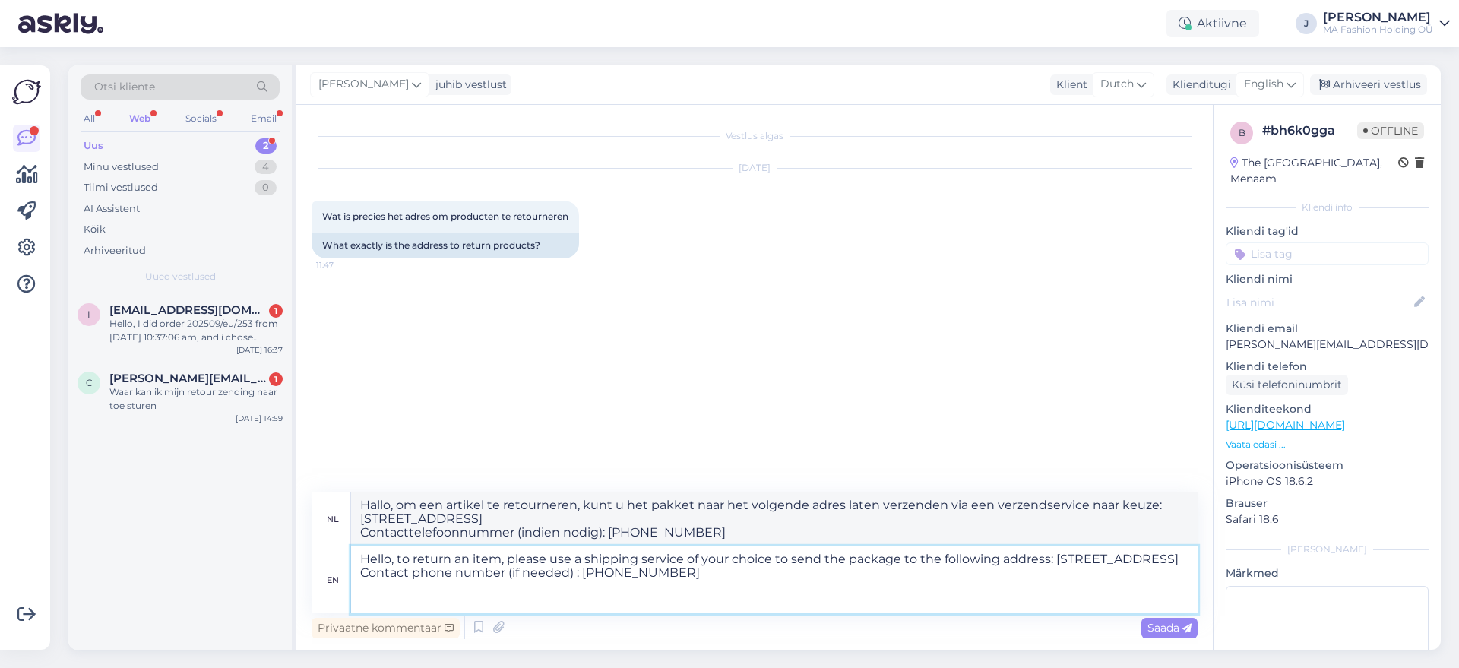
click at [1093, 562] on textarea "Hello, to return an item, please use a shipping service of your choice to send …" at bounding box center [774, 579] width 847 height 67
type textarea "Hallo, om een artikel te retourneren, kunt u het pakket naar het volgende adres…"
click at [1088, 559] on textarea "Hello, to return an item, please use a shipping service of your choice to send …" at bounding box center [774, 579] width 847 height 67
type textarea "Hello, to return an item, please use a shipping service of your choice to send …"
type textarea "Hallo, om een artikel te retourneren, kunt u het pakket naar het volgende adres…"
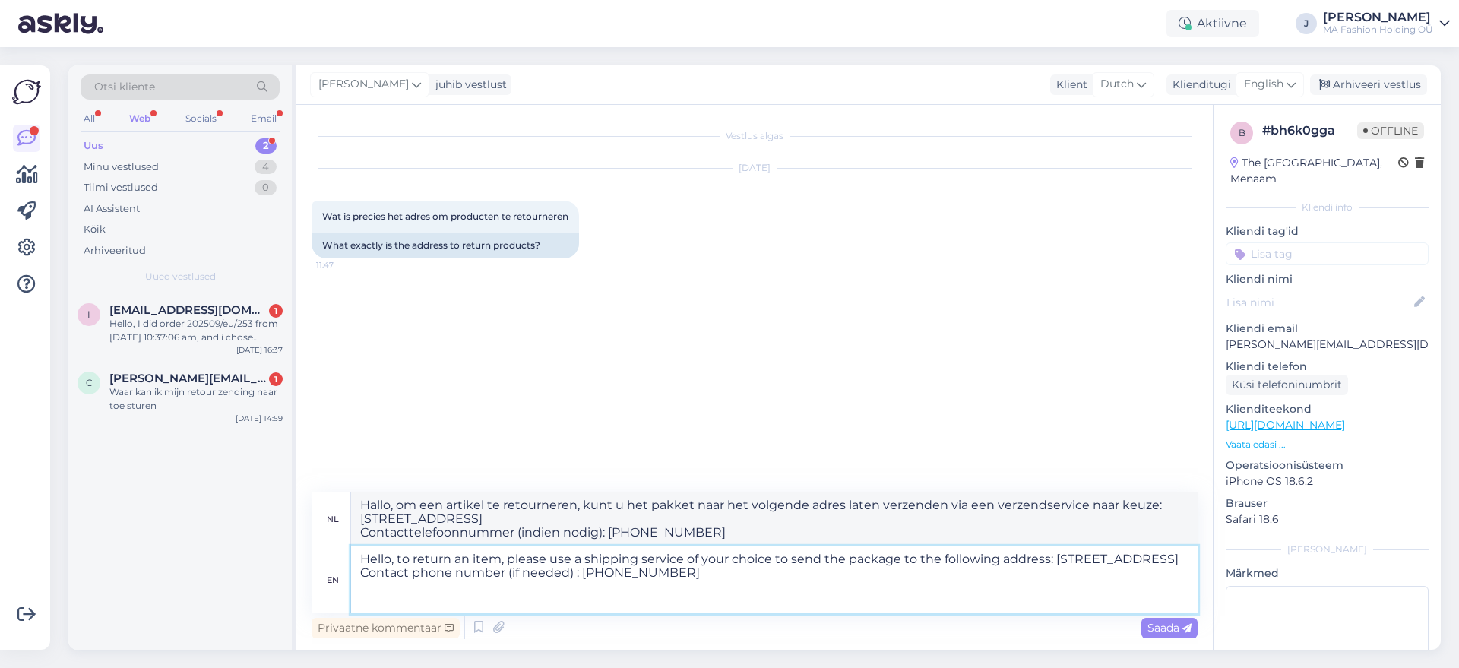
click at [1082, 581] on textarea "Hello, to return an item, please use a shipping service of your choice to send …" at bounding box center [774, 579] width 847 height 67
click at [716, 593] on textarea "Hello, to return an item, please use a shipping service of your choice to send …" at bounding box center [774, 579] width 847 height 67
type textarea "Hello, to return an item, please use a shipping service of your choice to send …"
click at [1150, 620] on div "Saada" at bounding box center [1170, 628] width 56 height 21
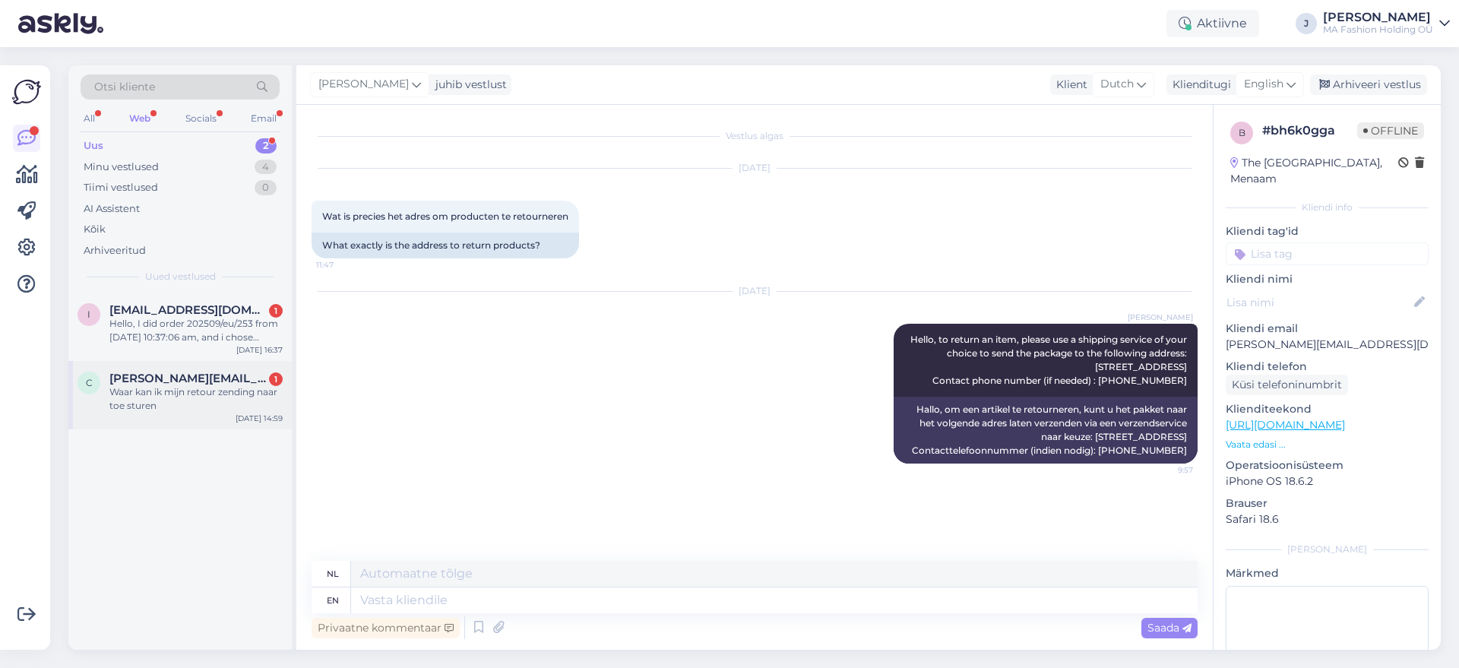
click at [211, 401] on div "Waar kan ik mijn retour zending naar toe sturen" at bounding box center [195, 398] width 173 height 27
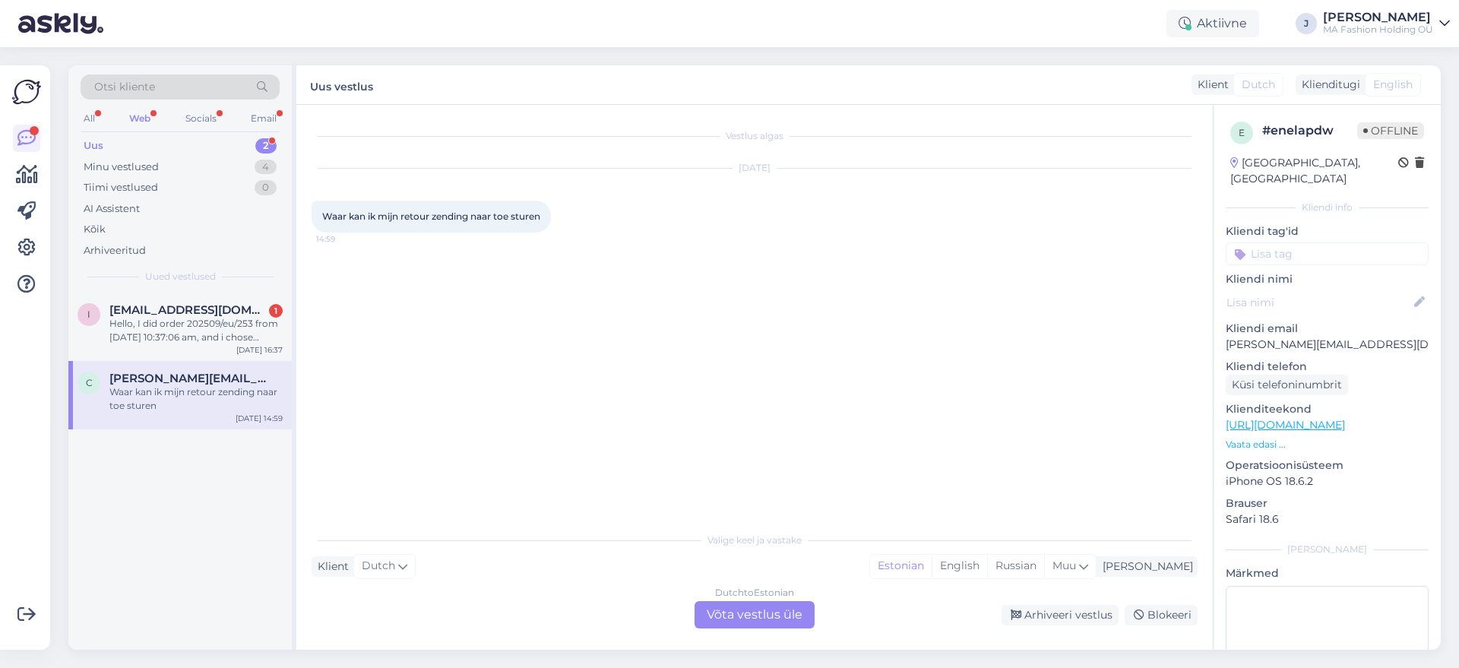
click at [746, 614] on div "Dutch to Estonian Võta vestlus üle" at bounding box center [755, 614] width 120 height 27
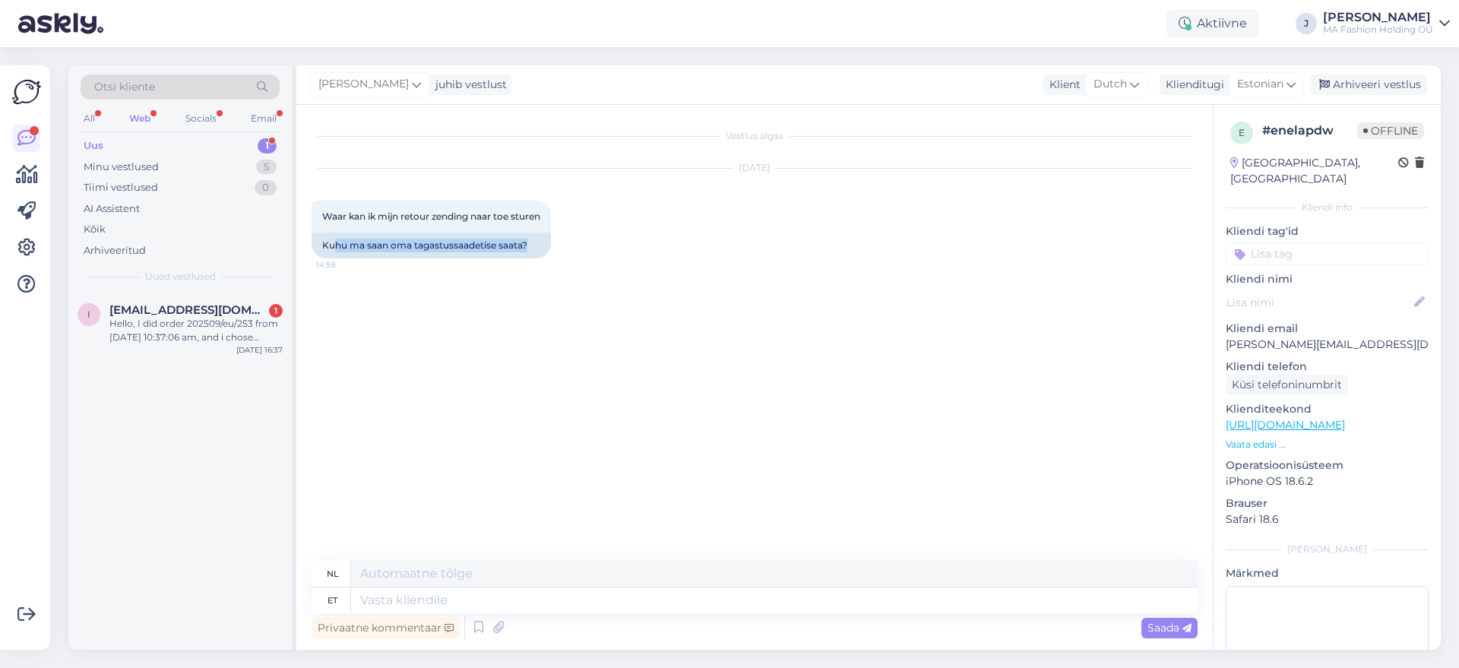
drag, startPoint x: 334, startPoint y: 240, endPoint x: 530, endPoint y: 264, distance: 197.6
click at [530, 264] on div "Sep 19 2025 Waar kan ik mijn retour zending naar toe sturen 14:59 Kuhu ma saan …" at bounding box center [755, 213] width 886 height 123
click at [519, 254] on div "Kuhu ma saan oma tagastussaadetise saata?" at bounding box center [431, 246] width 239 height 26
click at [509, 252] on div at bounding box center [509, 252] width 0 height 0
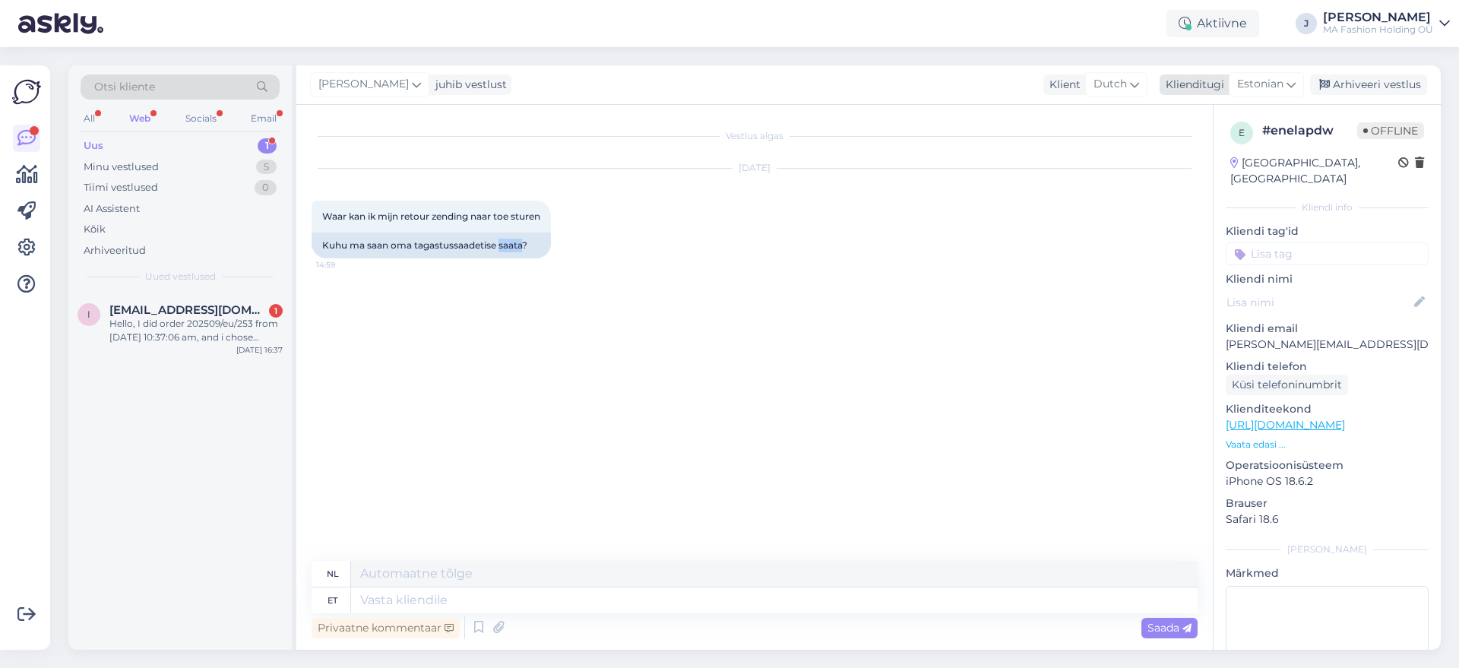
click at [1280, 80] on span "Estonian" at bounding box center [1260, 84] width 46 height 17
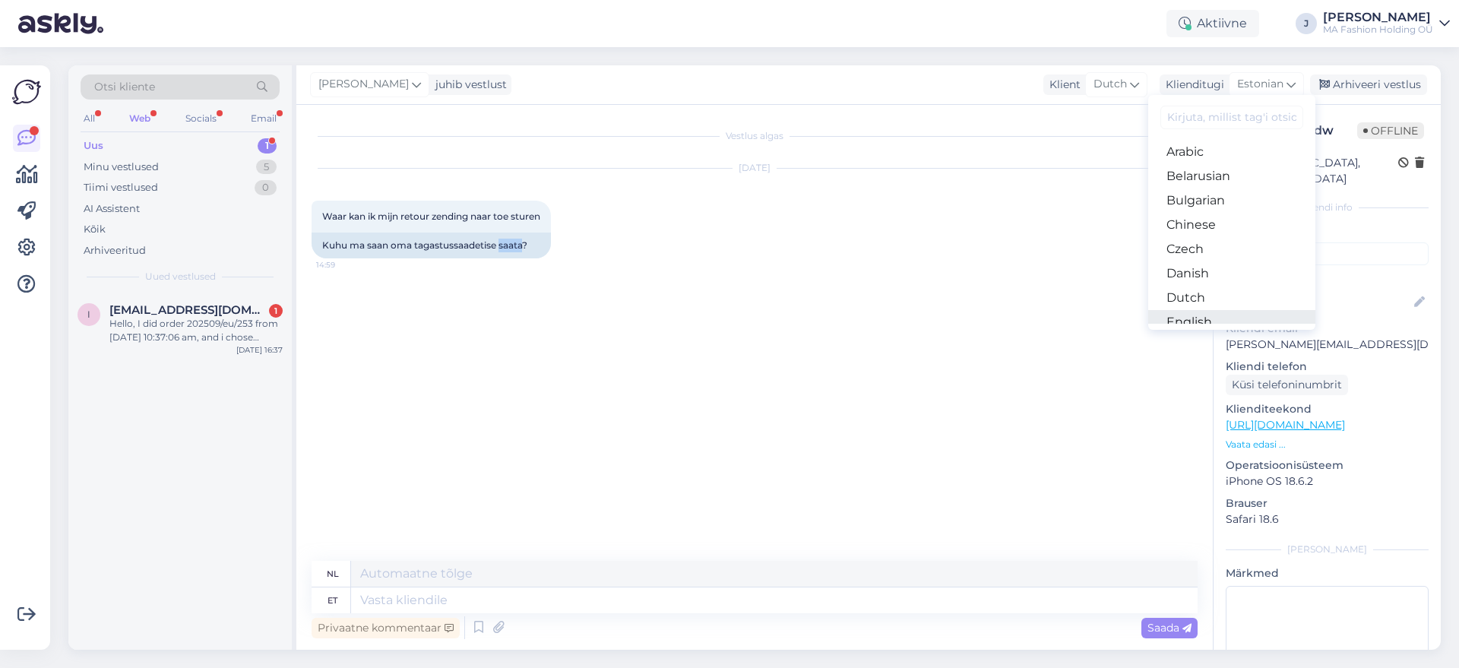
click at [1215, 318] on link "English" at bounding box center [1231, 322] width 167 height 24
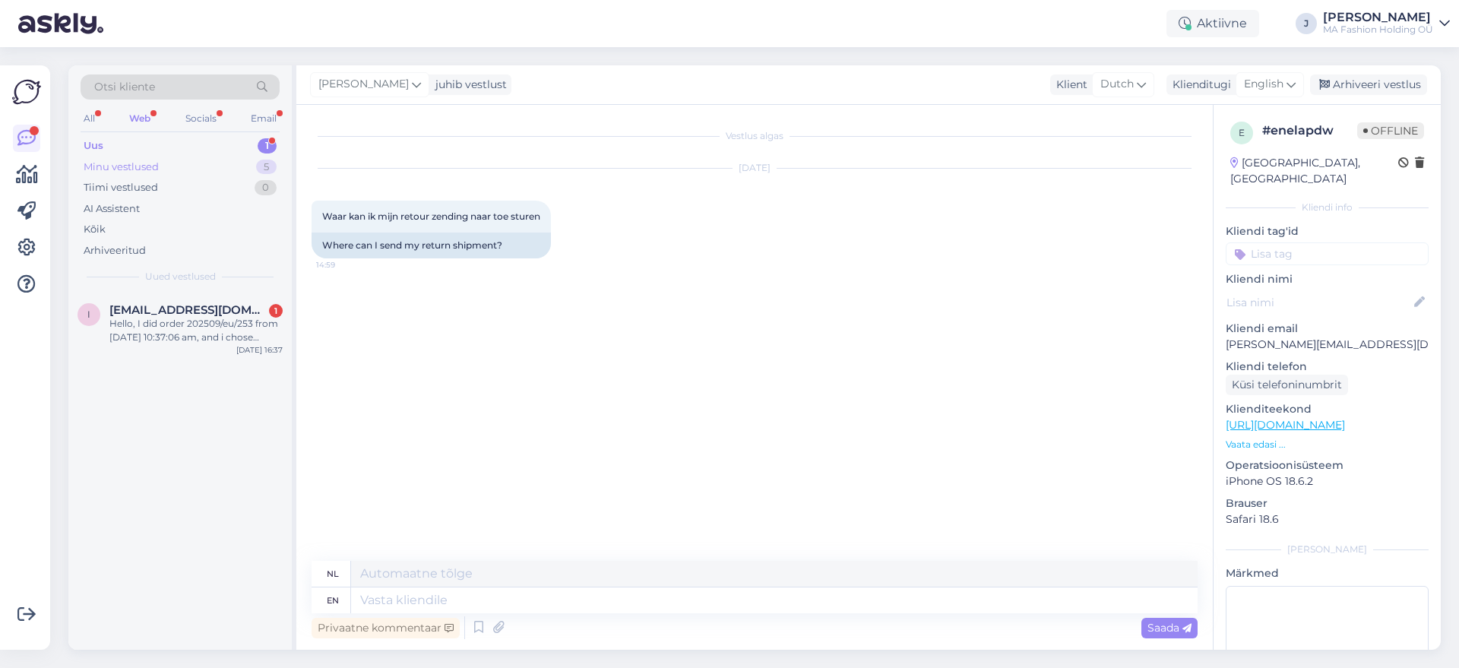
click at [148, 162] on div "Minu vestlused" at bounding box center [121, 167] width 75 height 15
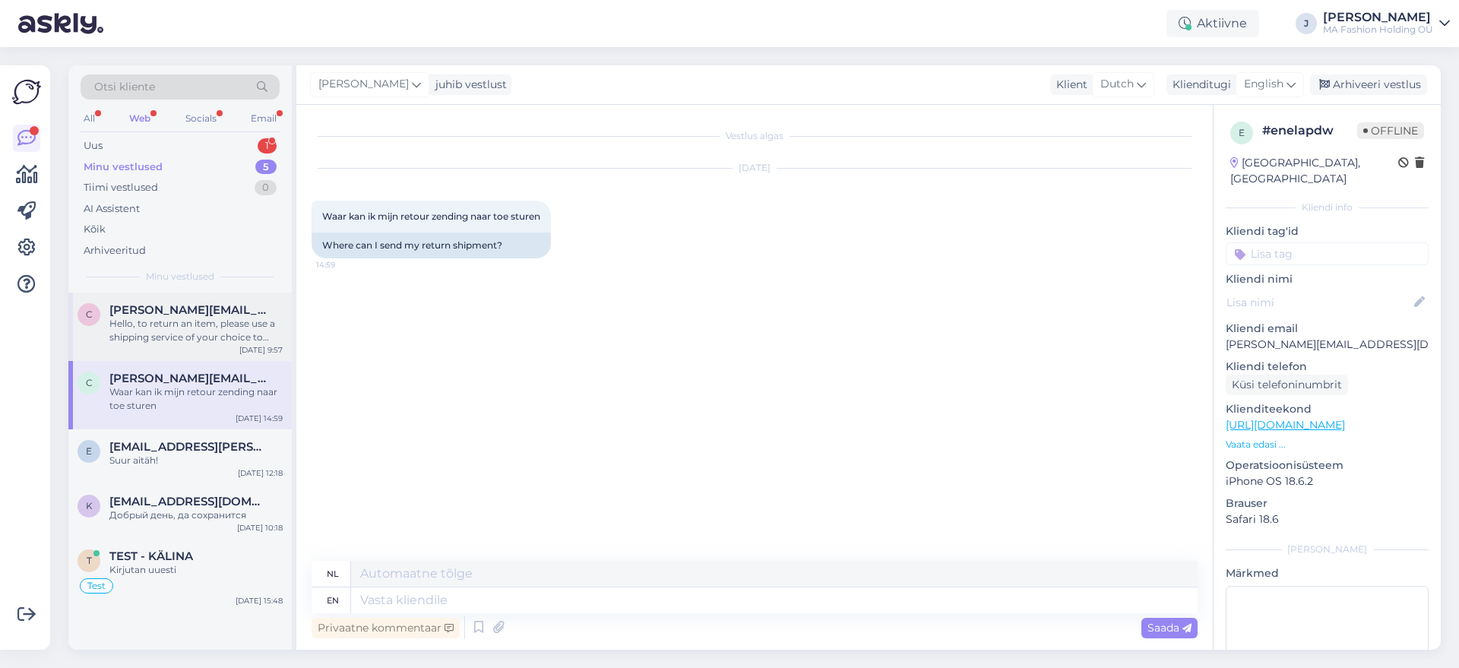
click at [201, 349] on div "c c.terpstra@gmail.com Hello, to return an item, please use a shipping service …" at bounding box center [179, 327] width 223 height 68
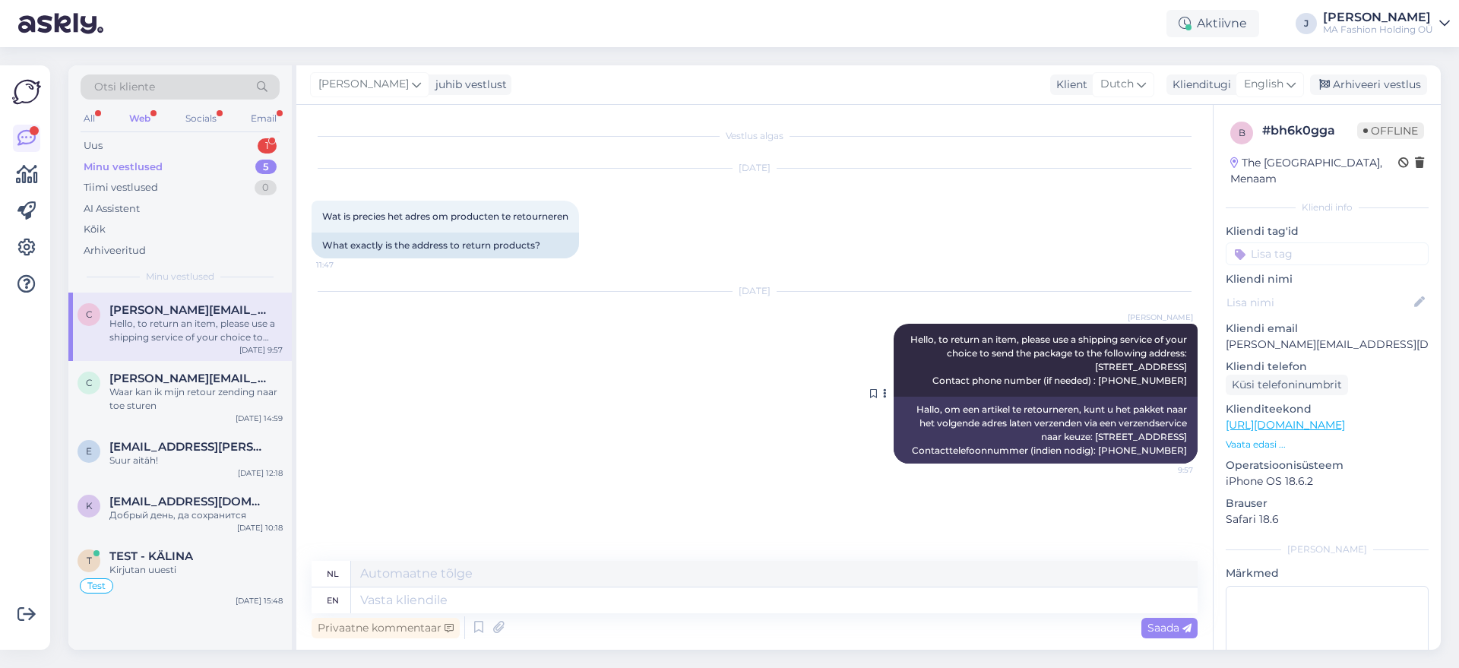
click at [1016, 425] on div "Hallo, om een artikel te retourneren, kunt u het pakket naar het volgende adres…" at bounding box center [1046, 430] width 304 height 67
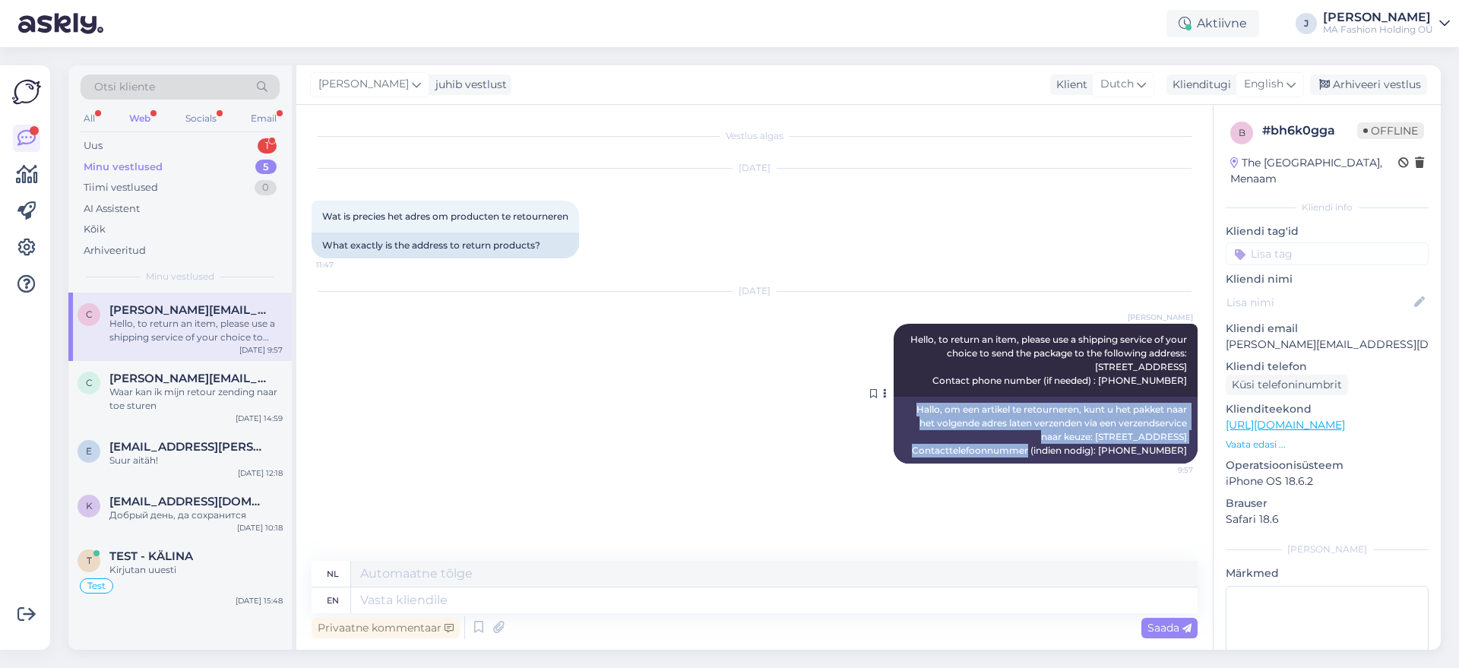
click at [1016, 425] on div "Hallo, om een artikel te retourneren, kunt u het pakket naar het volgende adres…" at bounding box center [1046, 430] width 304 height 67
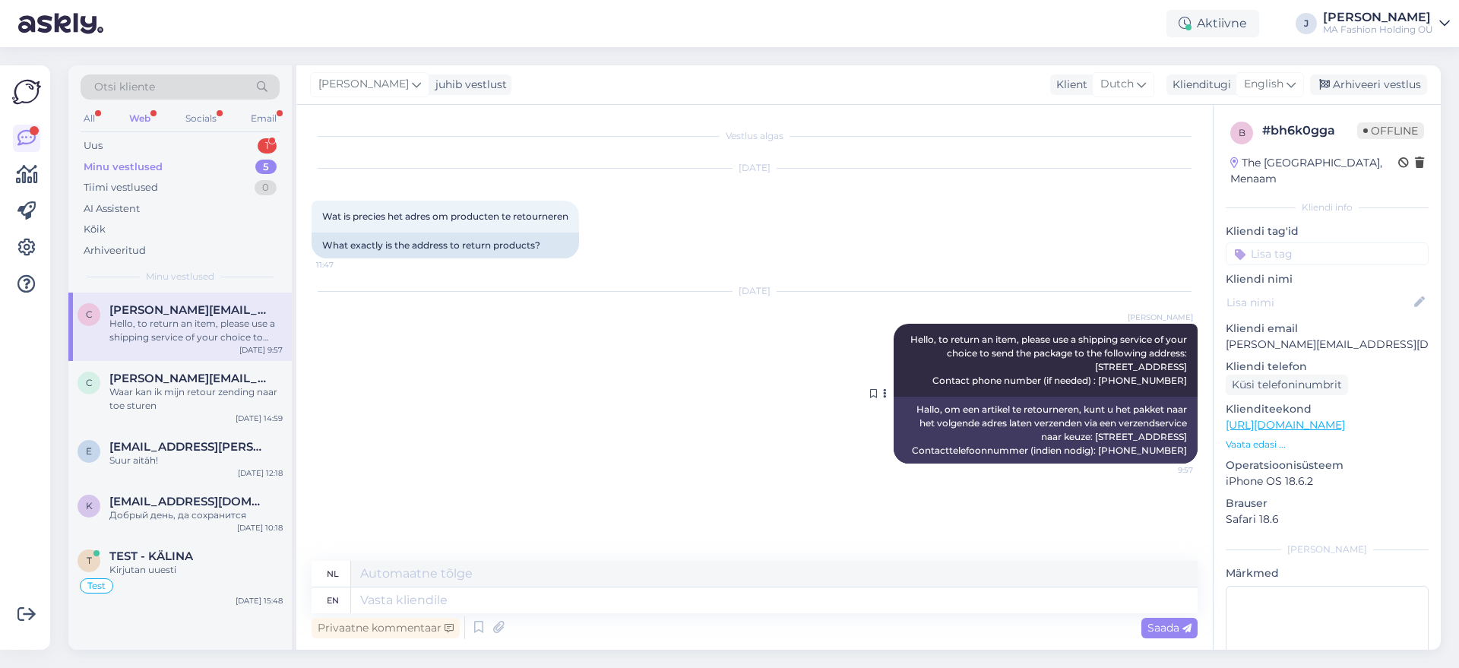
click at [958, 357] on span "Hello, to return an item, please use a shipping service of your choice to send …" at bounding box center [1050, 360] width 279 height 52
click at [957, 357] on span "Hello, to return an item, please use a shipping service of your choice to send …" at bounding box center [1050, 360] width 279 height 52
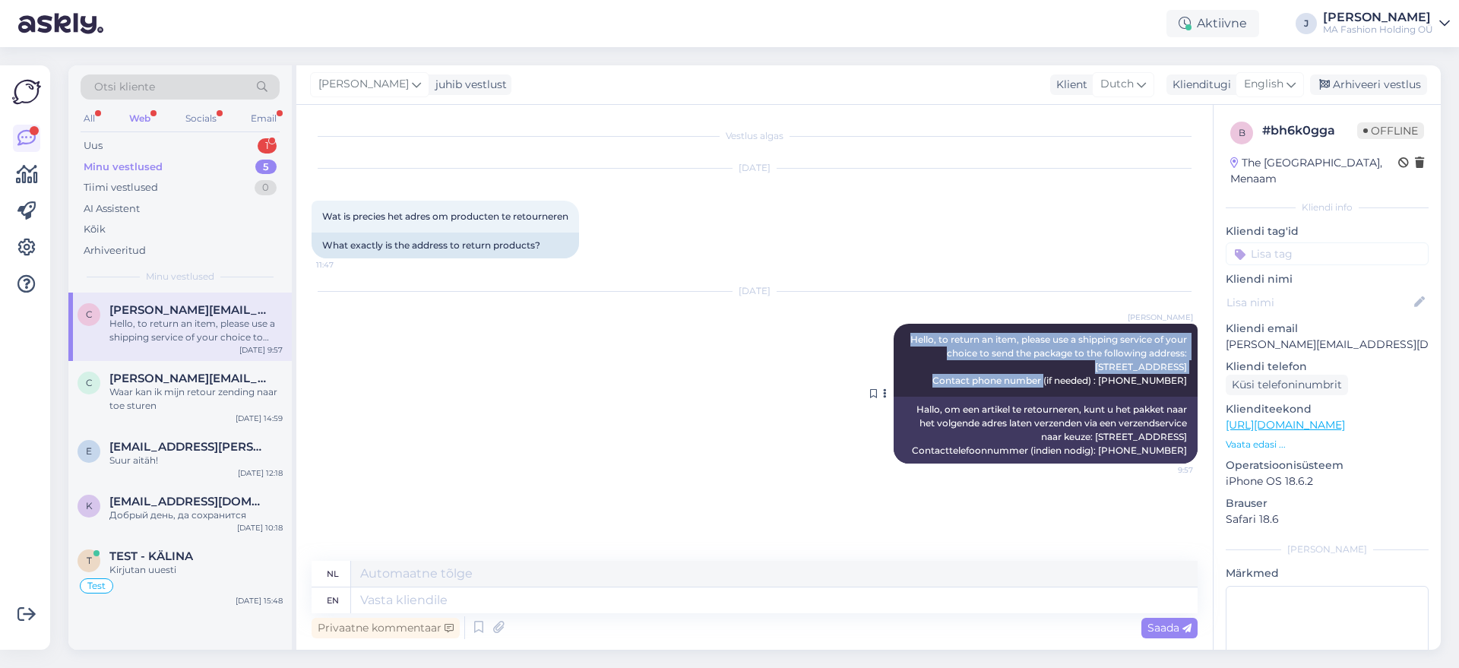
click at [957, 357] on span "Hello, to return an item, please use a shipping service of your choice to send …" at bounding box center [1050, 360] width 279 height 52
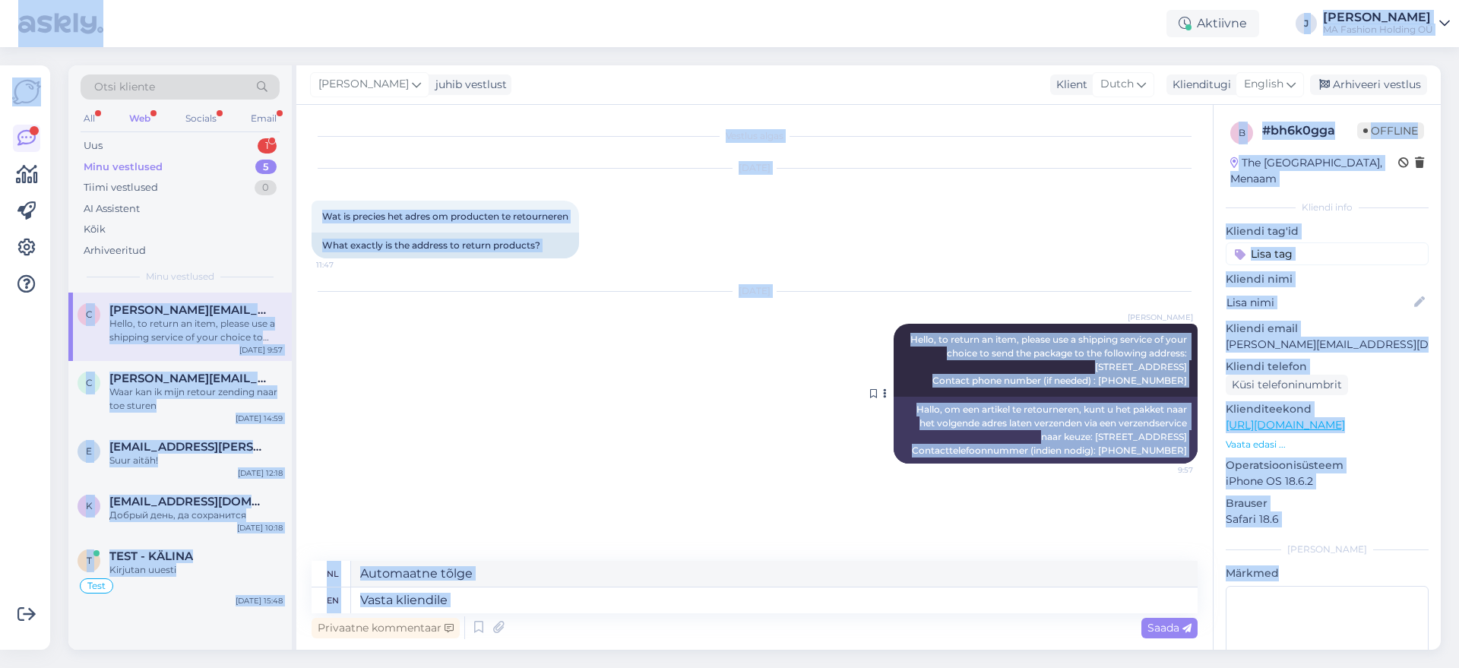
click at [1092, 369] on span "Hello, to return an item, please use a shipping service of your choice to send …" at bounding box center [1050, 360] width 279 height 52
drag, startPoint x: 1190, startPoint y: 375, endPoint x: 901, endPoint y: 340, distance: 291.0
click at [901, 340] on div "Jekaterina Hello, to return an item, please use a shipping service of your choi…" at bounding box center [1046, 360] width 304 height 73
copy span "Hello, to return an item, please use a shipping service of your choice to send …"
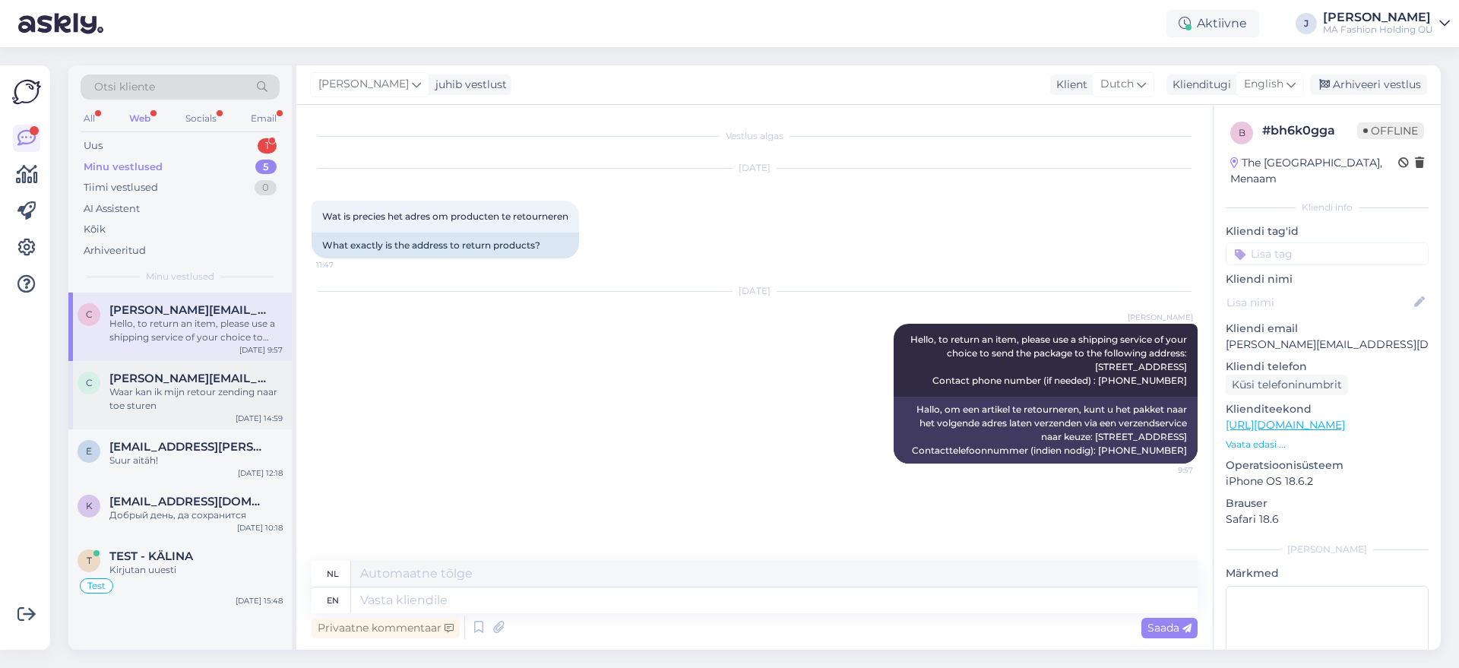
click at [179, 402] on div "Waar kan ik mijn retour zending naar toe sturen" at bounding box center [195, 398] width 173 height 27
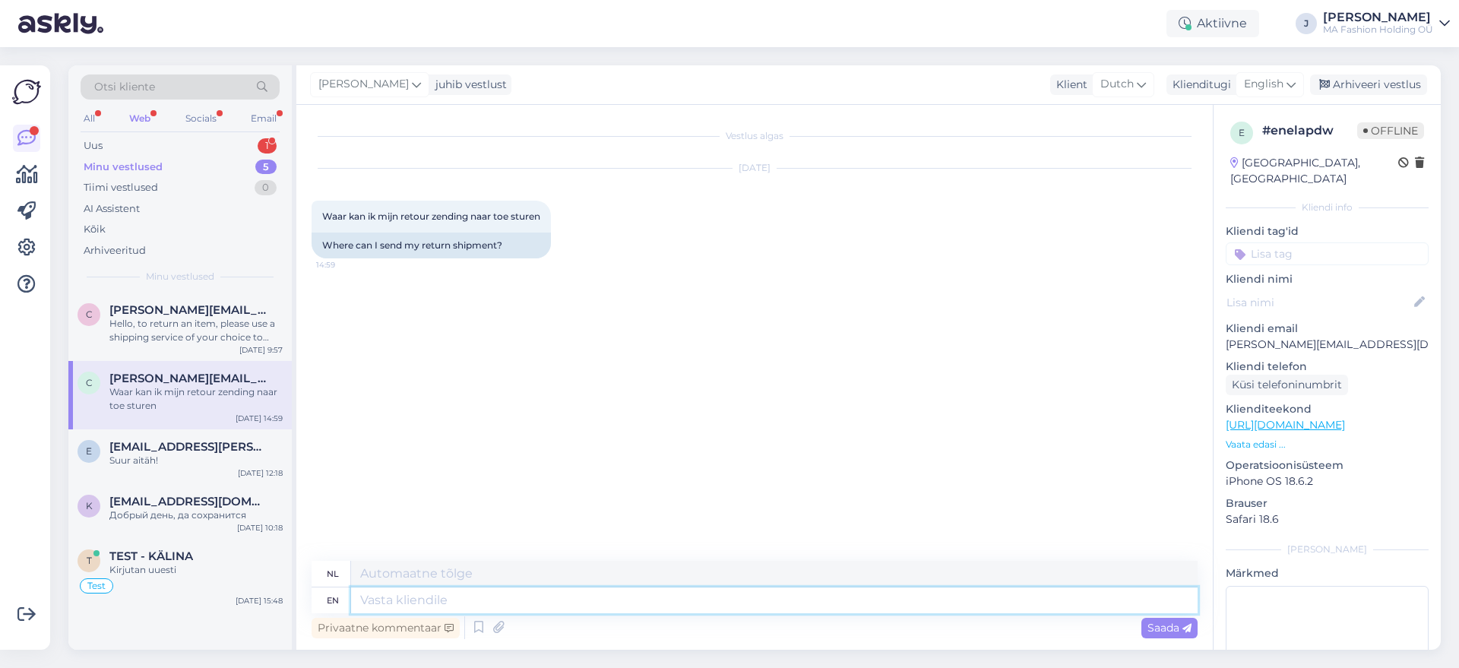
click at [548, 607] on textarea at bounding box center [774, 601] width 847 height 26
paste textarea "Hello, to return an item, please use a shipping service of your choice to send …"
type textarea "Hello, to return an item, please use a shipping service of your choice to send …"
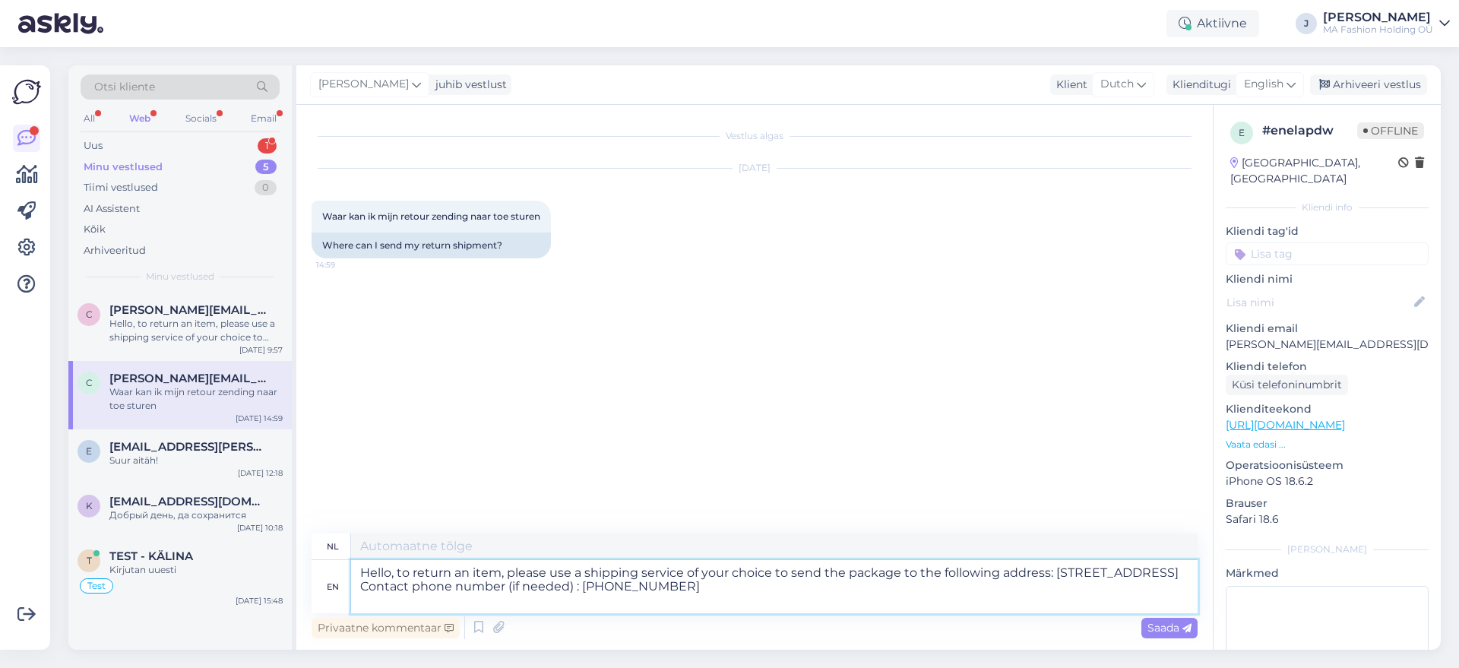
type textarea "Hallo, om een artikel te retourneren, kunt u het pakket naar het volgende adres…"
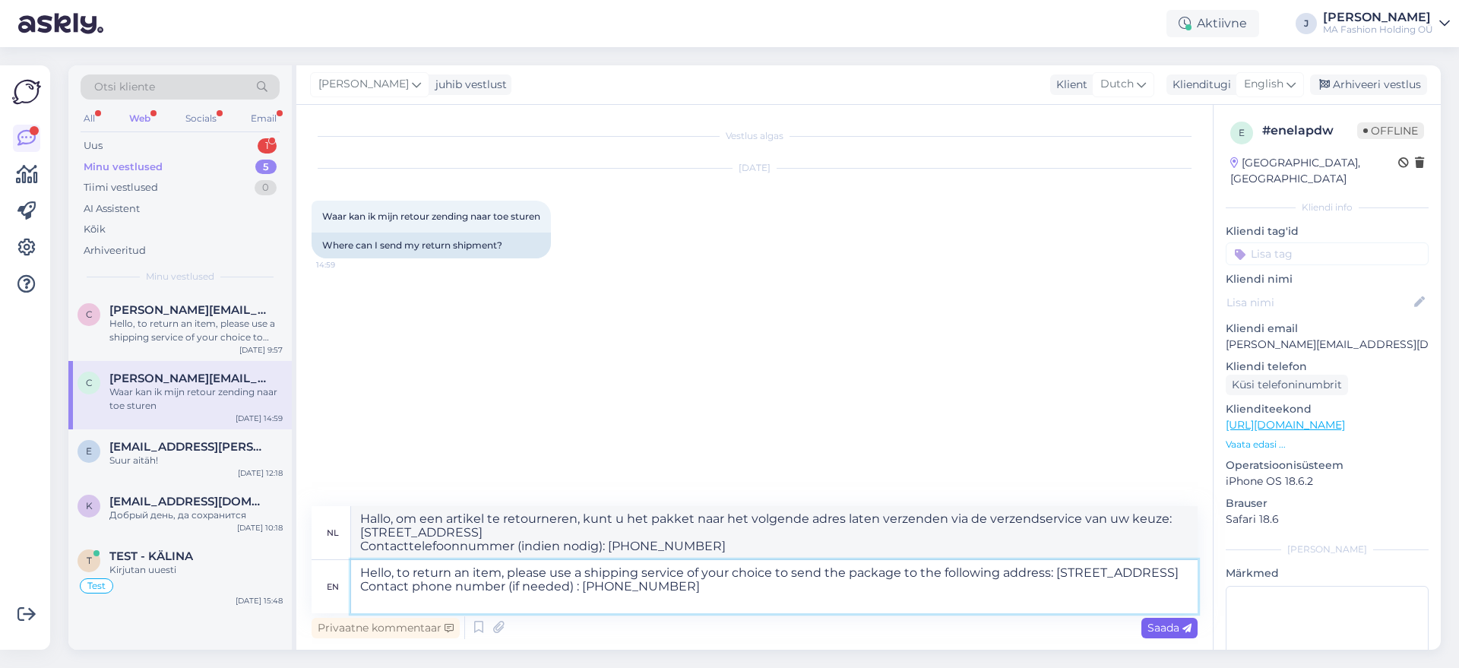
type textarea "Hello, to return an item, please use a shipping service of your choice to send …"
click at [1156, 630] on span "Saada" at bounding box center [1170, 628] width 44 height 14
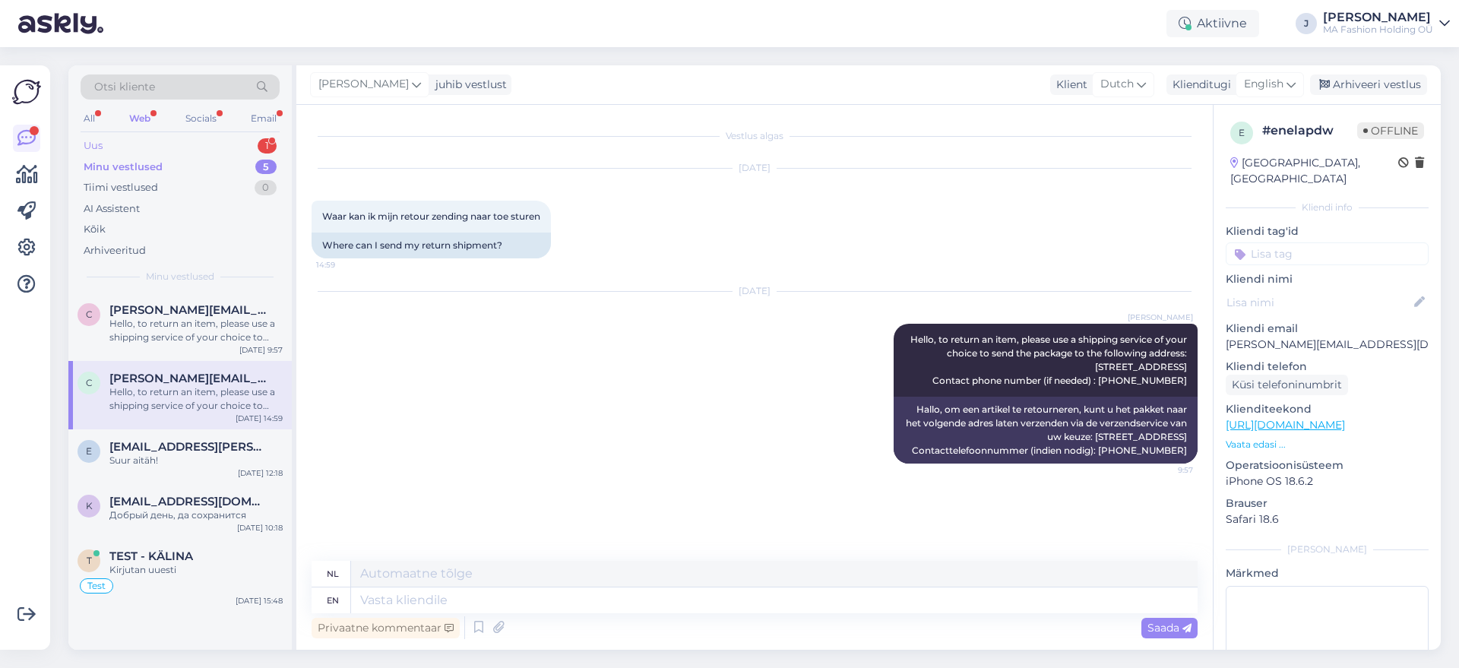
click at [198, 138] on div "Uus 1" at bounding box center [180, 145] width 199 height 21
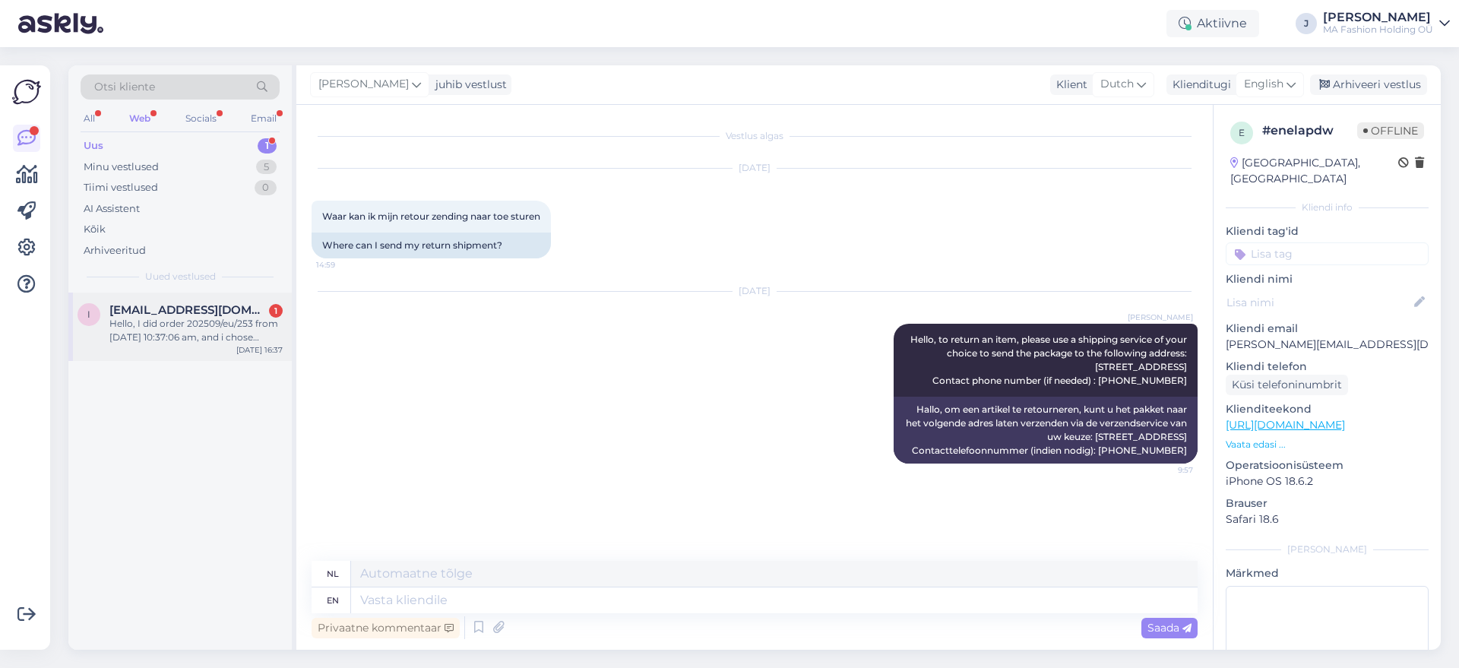
click at [236, 342] on div "Hello, I did order 202509/eu/253 from 09/20/2025 10:37:06 am, and i chose Under…" at bounding box center [195, 330] width 173 height 27
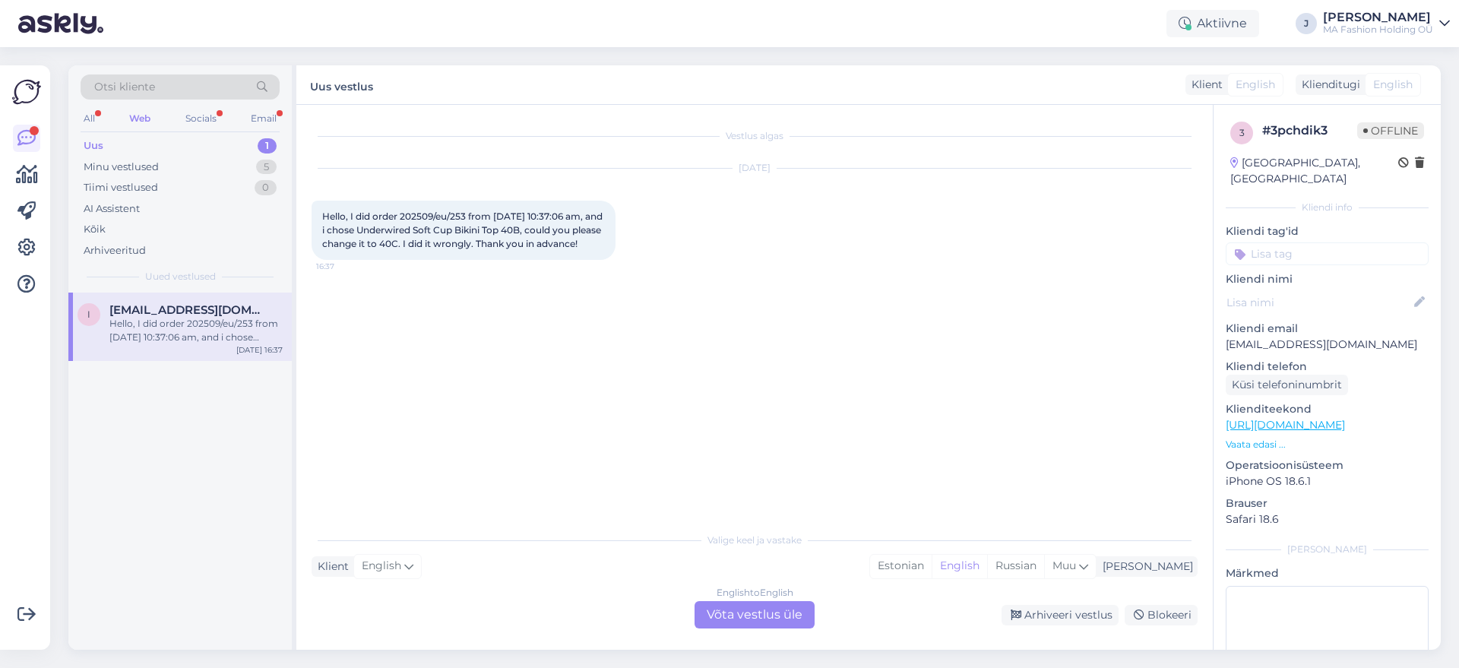
drag, startPoint x: 365, startPoint y: 258, endPoint x: 312, endPoint y: 226, distance: 61.4
click at [312, 226] on div "Hello, I did order 202509/eu/253 from 09/20/2025 10:37:06 am, and i chose Under…" at bounding box center [464, 230] width 304 height 59
click at [381, 252] on div "Hello, I did order 202509/eu/253 from 09/20/2025 10:37:06 am, and i chose Under…" at bounding box center [464, 230] width 304 height 59
drag, startPoint x: 388, startPoint y: 252, endPoint x: 347, endPoint y: 226, distance: 48.5
click at [345, 222] on div "Hello, I did order 202509/eu/253 from 09/20/2025 10:37:06 am, and i chose Under…" at bounding box center [464, 230] width 304 height 59
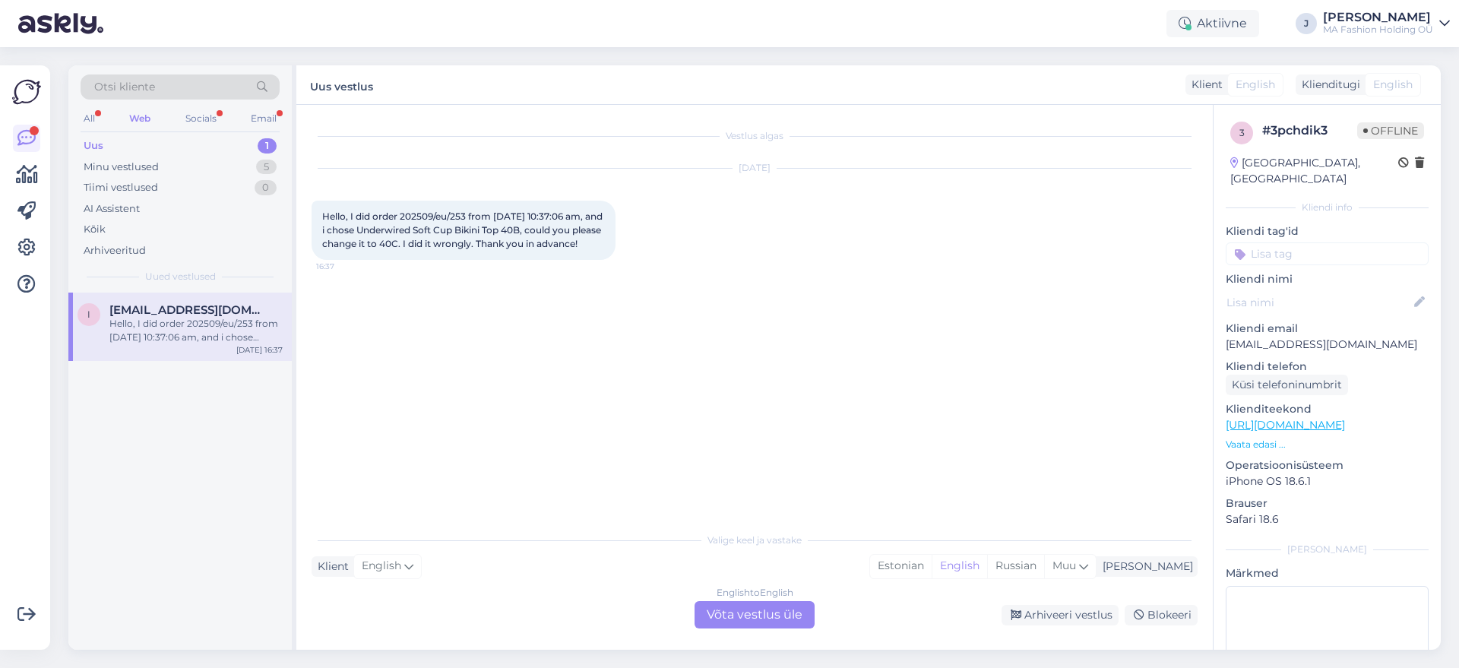
click at [411, 246] on span "Hello, I did order 202509/eu/253 from 09/20/2025 10:37:06 am, and i chose Under…" at bounding box center [463, 230] width 283 height 39
drag, startPoint x: 417, startPoint y: 258, endPoint x: 315, endPoint y: 215, distance: 110.4
click at [315, 215] on div "Hello, I did order 202509/eu/253 from 09/20/2025 10:37:06 am, and i chose Under…" at bounding box center [464, 230] width 304 height 59
click at [376, 235] on span "Hello, I did order 202509/eu/253 from 09/20/2025 10:37:06 am, and i chose Under…" at bounding box center [463, 230] width 283 height 39
drag, startPoint x: 410, startPoint y: 255, endPoint x: 328, endPoint y: 217, distance: 90.8
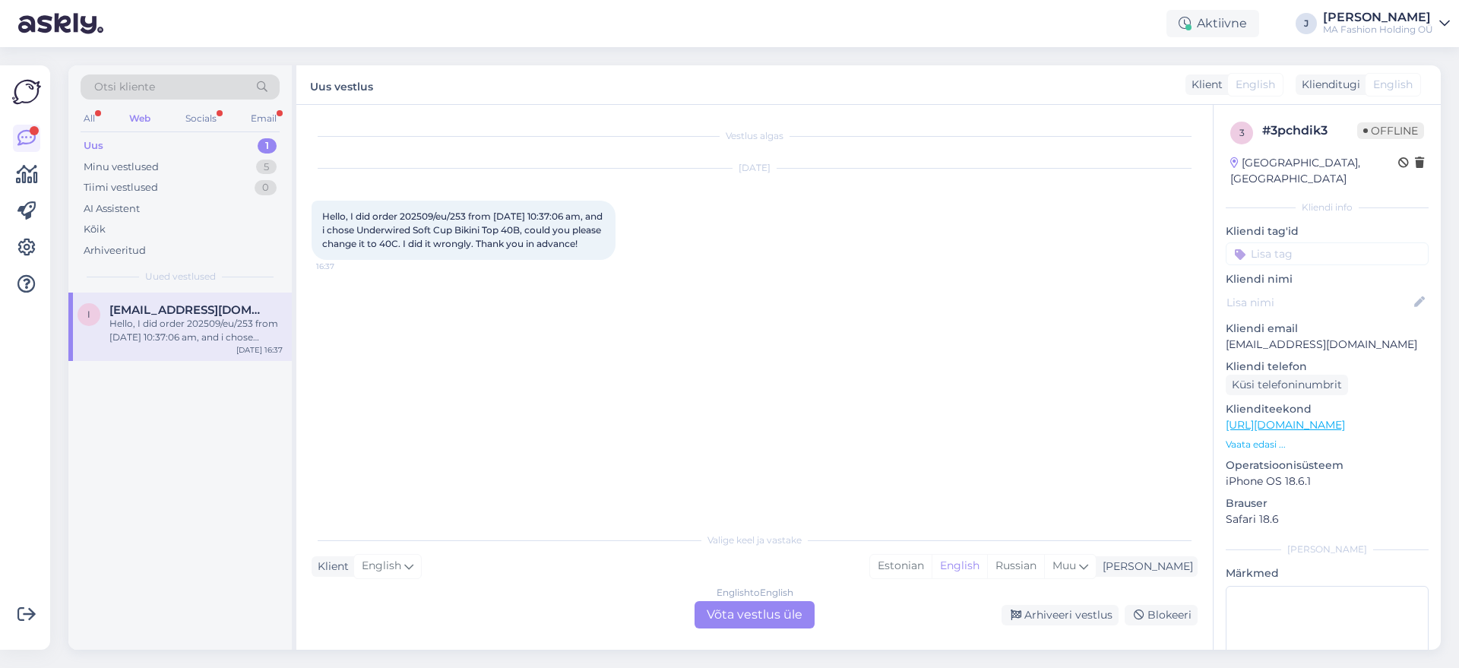
click at [328, 217] on div "Hello, I did order 202509/eu/253 from 09/20/2025 10:37:06 am, and i chose Under…" at bounding box center [464, 230] width 304 height 59
click at [426, 236] on div "Hello, I did order 202509/eu/253 from 09/20/2025 10:37:06 am, and i chose Under…" at bounding box center [464, 230] width 304 height 59
drag, startPoint x: 467, startPoint y: 211, endPoint x: 401, endPoint y: 217, distance: 66.3
click at [401, 217] on span "Hello, I did order 202509/eu/253 from 09/20/2025 10:37:06 am, and i chose Under…" at bounding box center [463, 230] width 283 height 39
copy span "202509/eu/253"
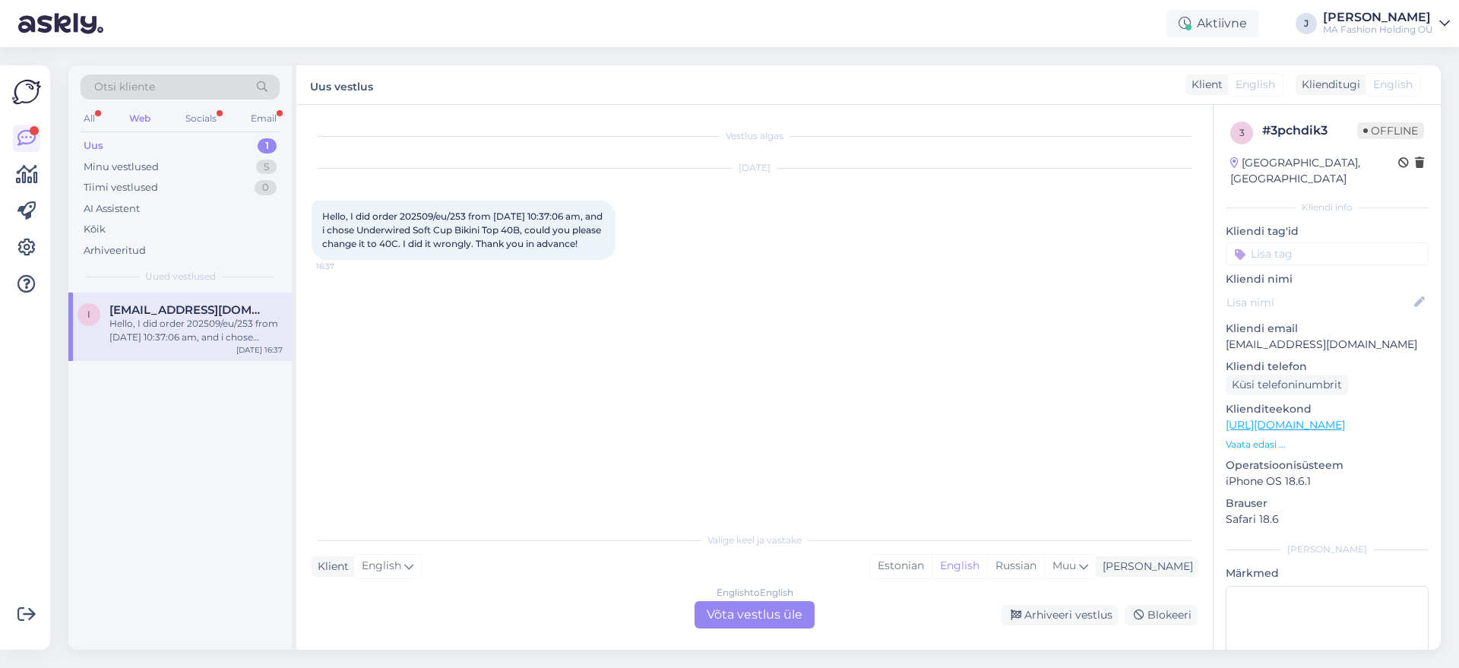
click at [791, 629] on div "Vestlus algas Sep 20 2025 Hello, I did order 202509/eu/253 from 09/20/2025 10:3…" at bounding box center [754, 377] width 917 height 545
click at [773, 628] on div "English to English Võta vestlus üle" at bounding box center [755, 614] width 120 height 27
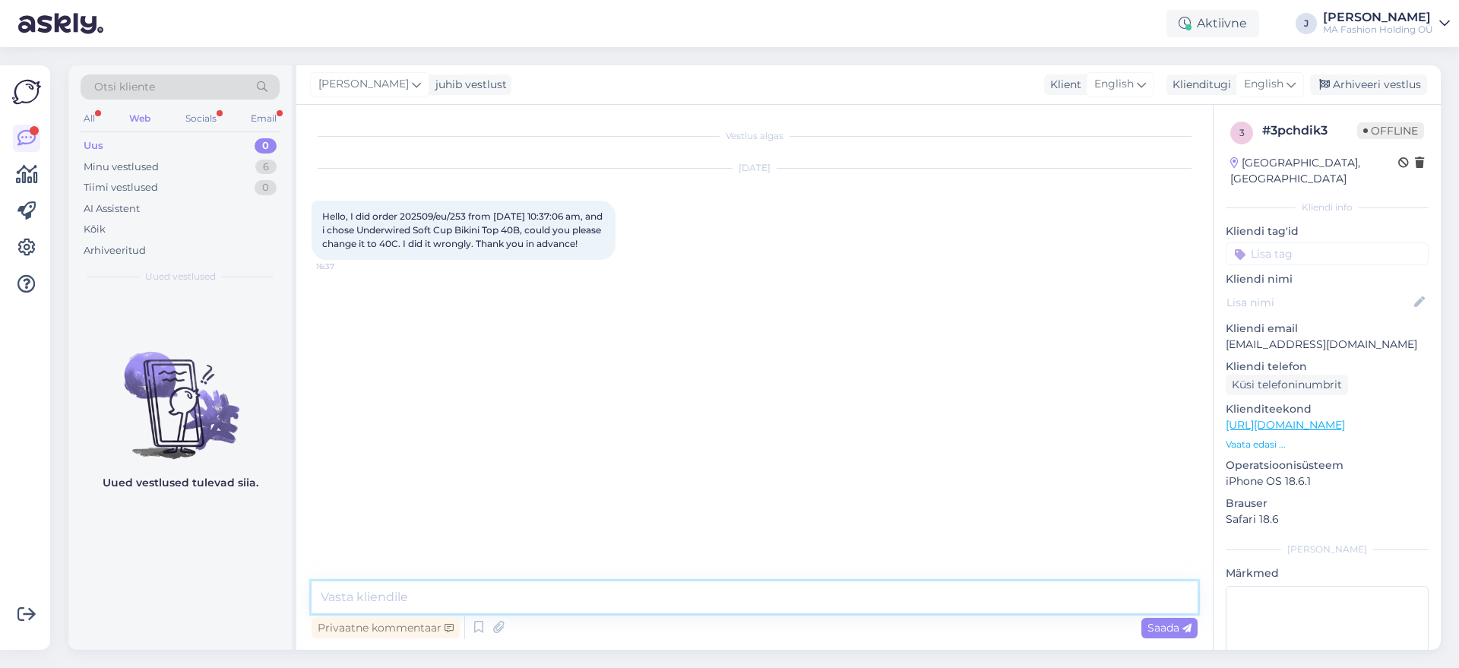
click at [417, 590] on textarea at bounding box center [755, 597] width 886 height 32
type textarea "Hello, sure we will change it!"
click at [215, 119] on div "Socials" at bounding box center [200, 119] width 37 height 20
click at [230, 168] on div "Minu vestlused 10" at bounding box center [180, 167] width 199 height 21
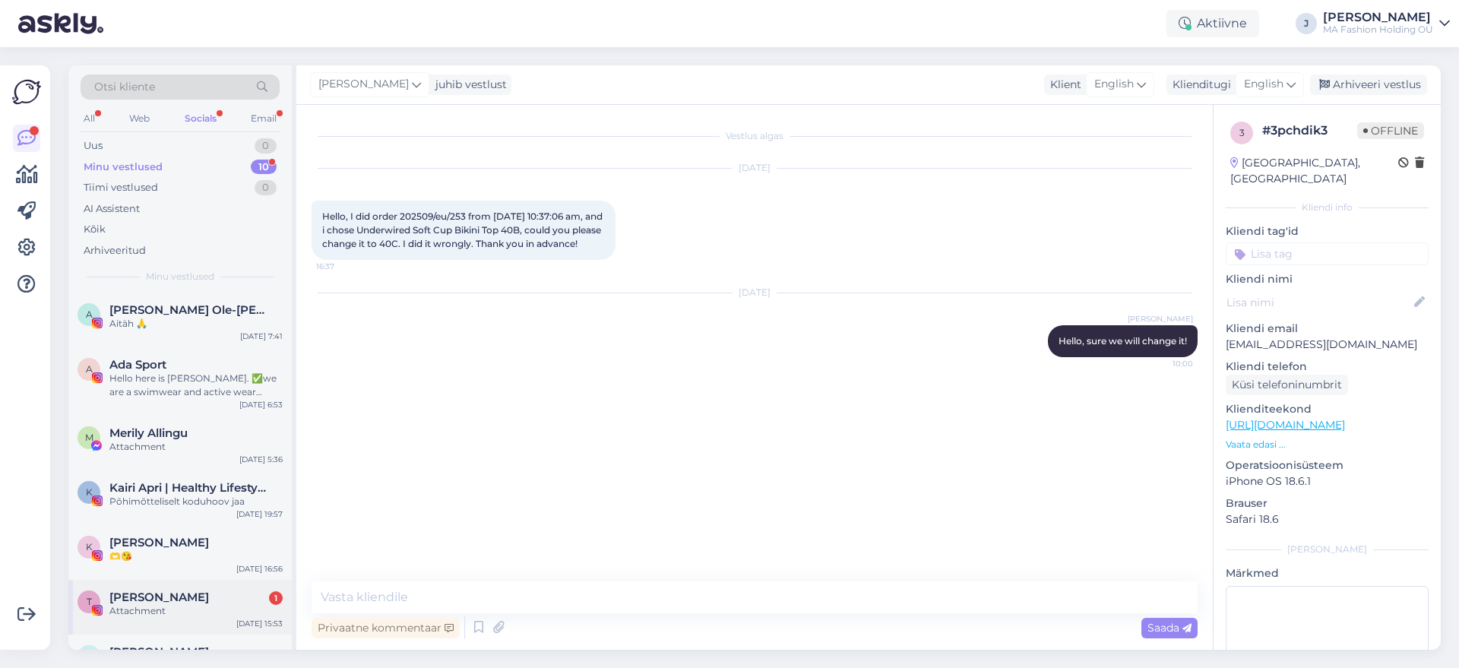
click at [174, 616] on div "Attachment" at bounding box center [195, 611] width 173 height 14
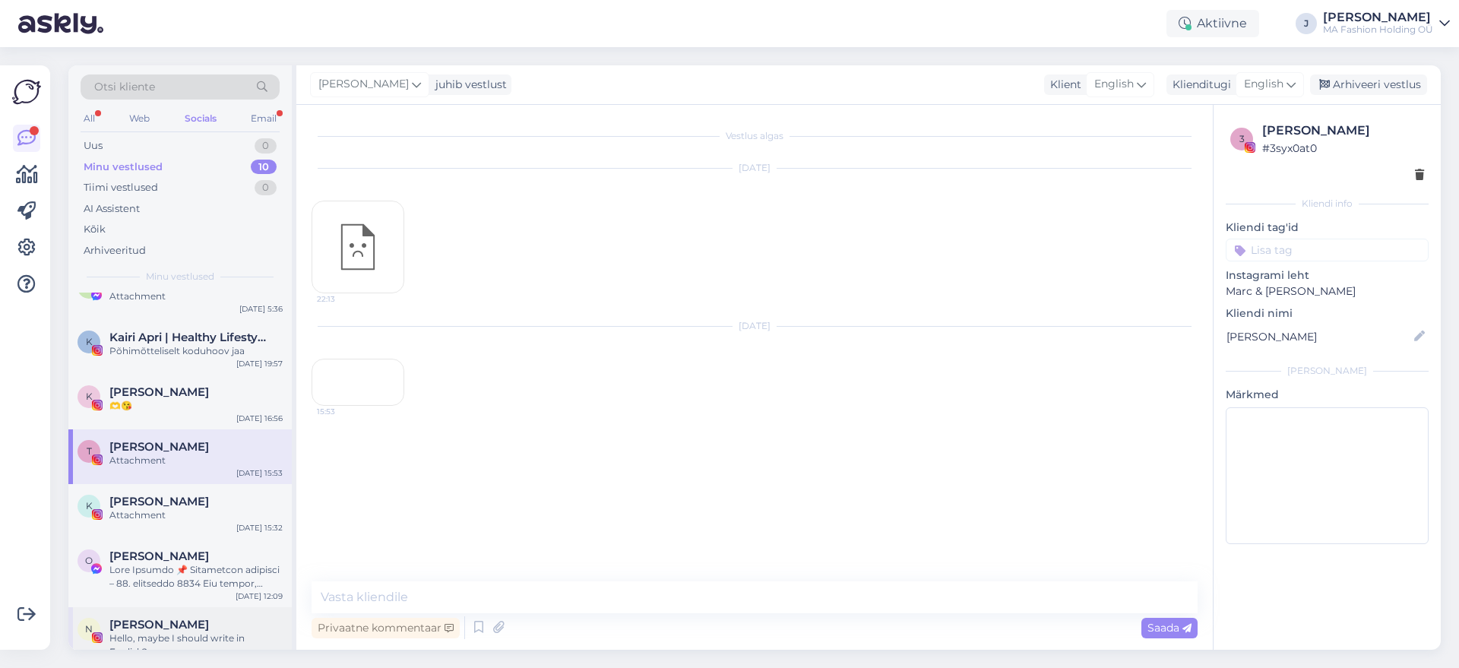
scroll to position [231, 0]
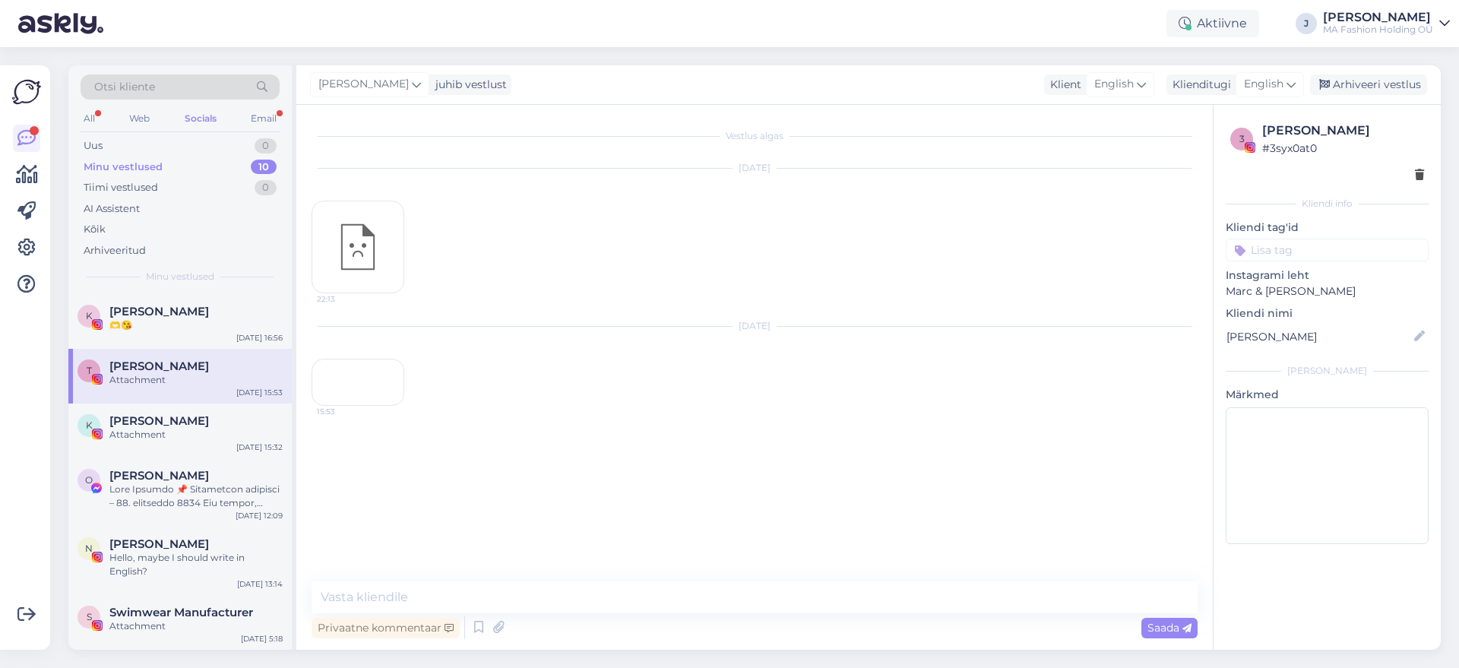
click at [279, 107] on div "Otsi kliente All Web Socials Email Uus 0 Minu vestlused 10 Tiimi vestlused 0 AI…" at bounding box center [179, 178] width 223 height 227
click at [249, 115] on div "Email" at bounding box center [264, 119] width 32 height 20
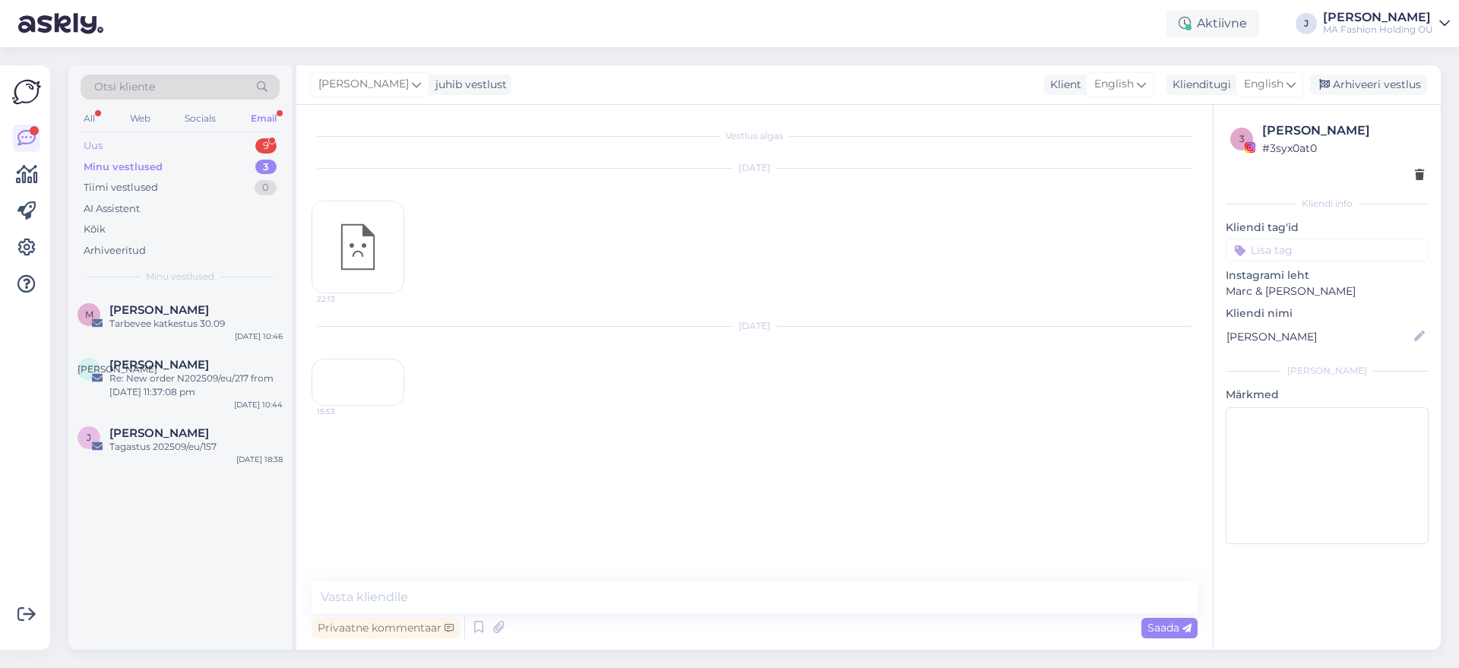
click at [193, 147] on div "Uus 9" at bounding box center [180, 145] width 199 height 21
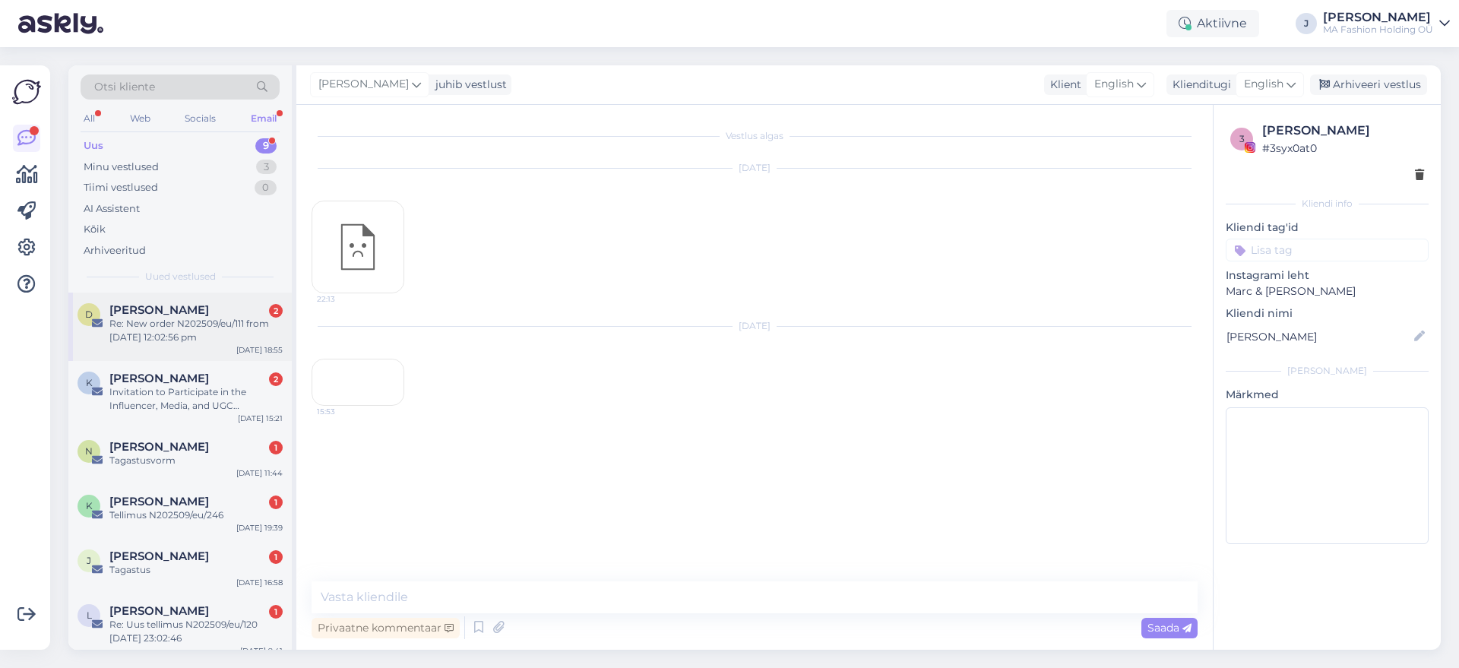
click at [176, 356] on div "D Danita Westphal 2 Re: New order N202509/eu/111 from 09/07/2025 12:02:56 pm Se…" at bounding box center [179, 327] width 223 height 68
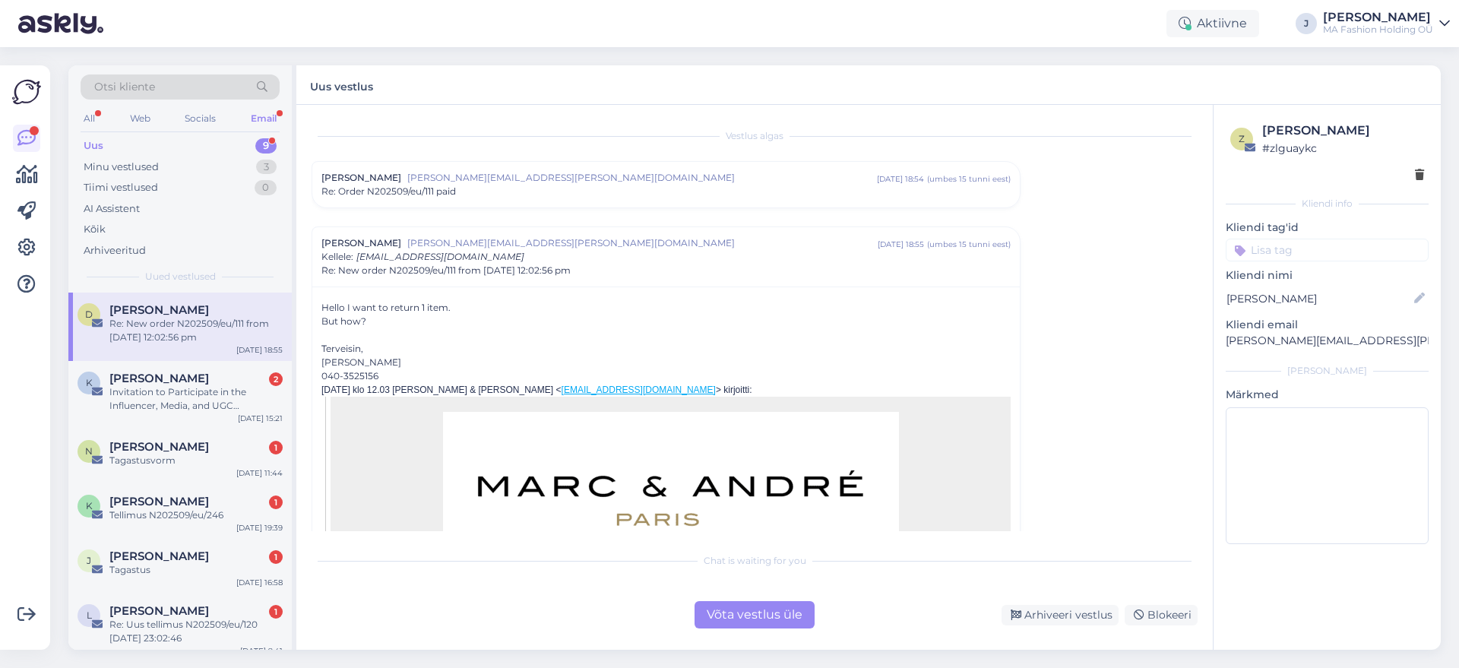
click at [719, 618] on div "Võta vestlus üle" at bounding box center [755, 614] width 120 height 27
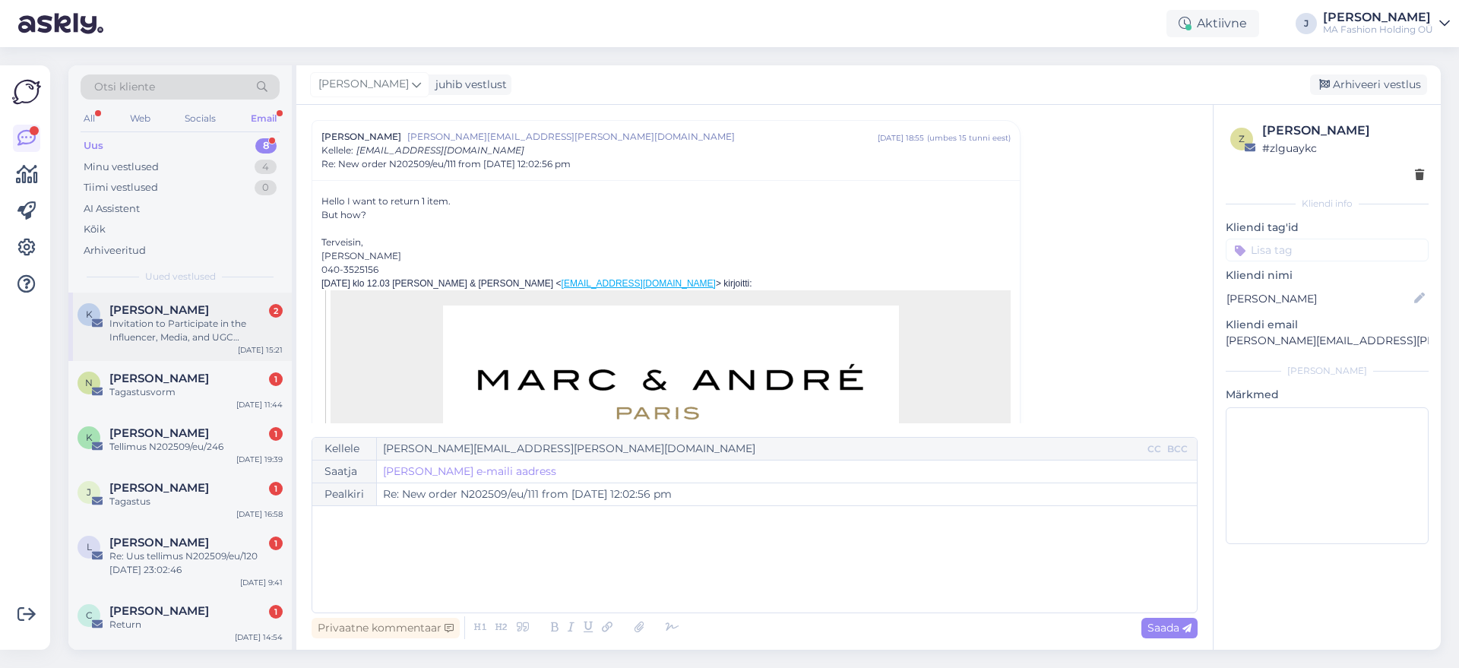
click at [237, 317] on div "Invitation to Participate in the Influencer, Media, and UGC Advertising Campaign" at bounding box center [195, 330] width 173 height 27
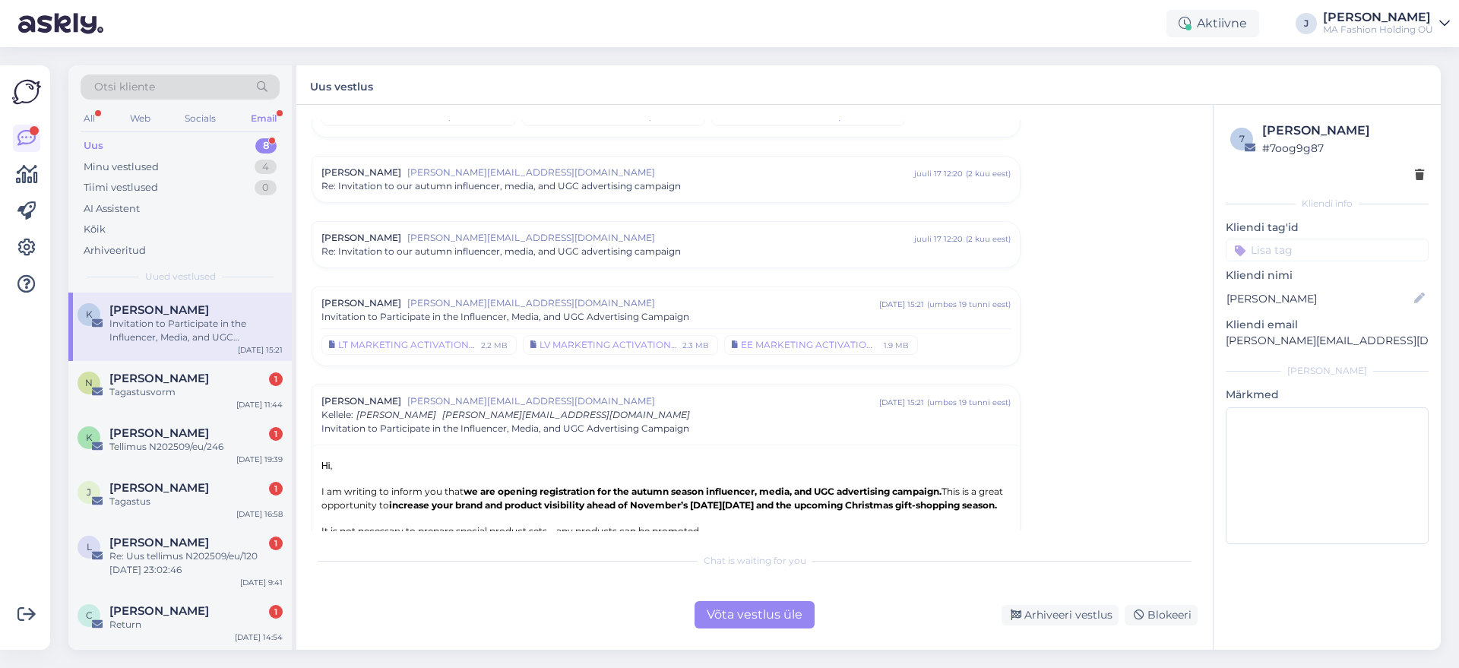
click at [771, 617] on div "Võta vestlus üle" at bounding box center [755, 614] width 120 height 27
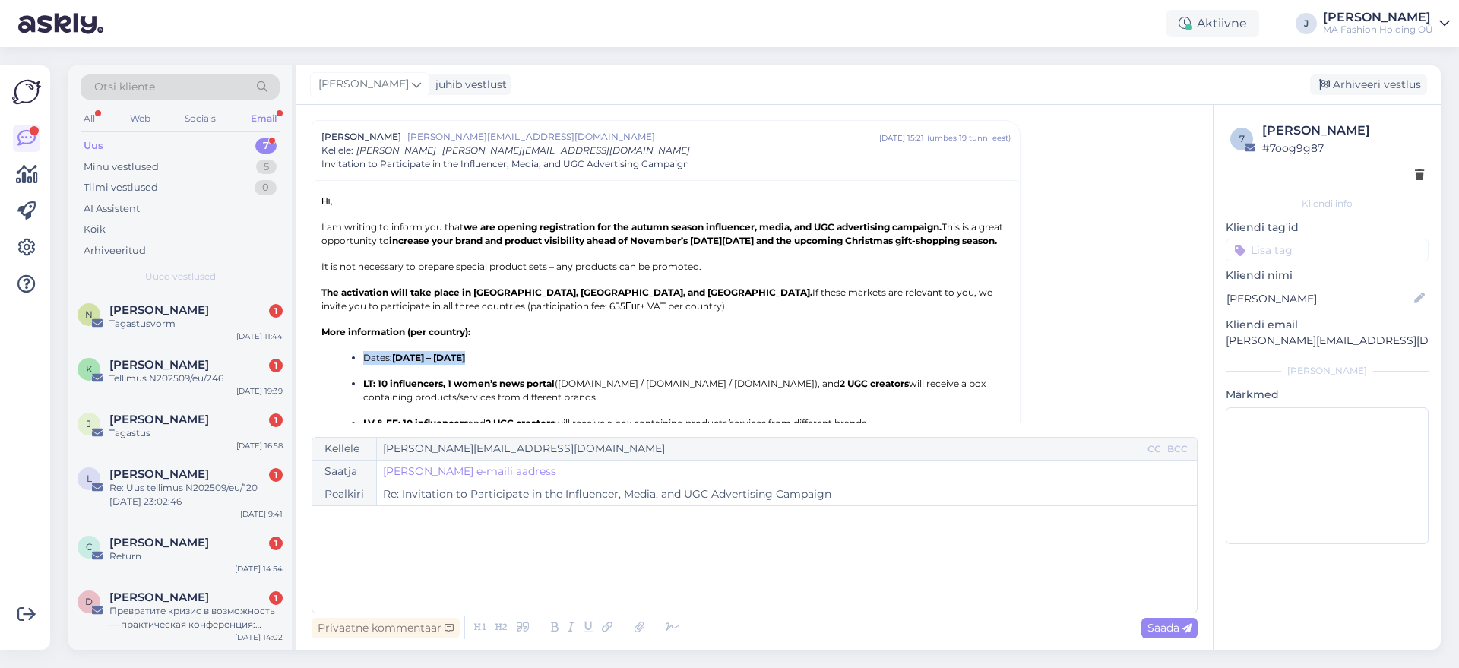
click at [326, 374] on ul "Dates: October 20 – November 9 LT: 10 influencers, 1 women’s news portal (Elle.…" at bounding box center [665, 390] width 689 height 79
click at [258, 358] on div "Ketrin Molotov 1" at bounding box center [195, 365] width 173 height 14
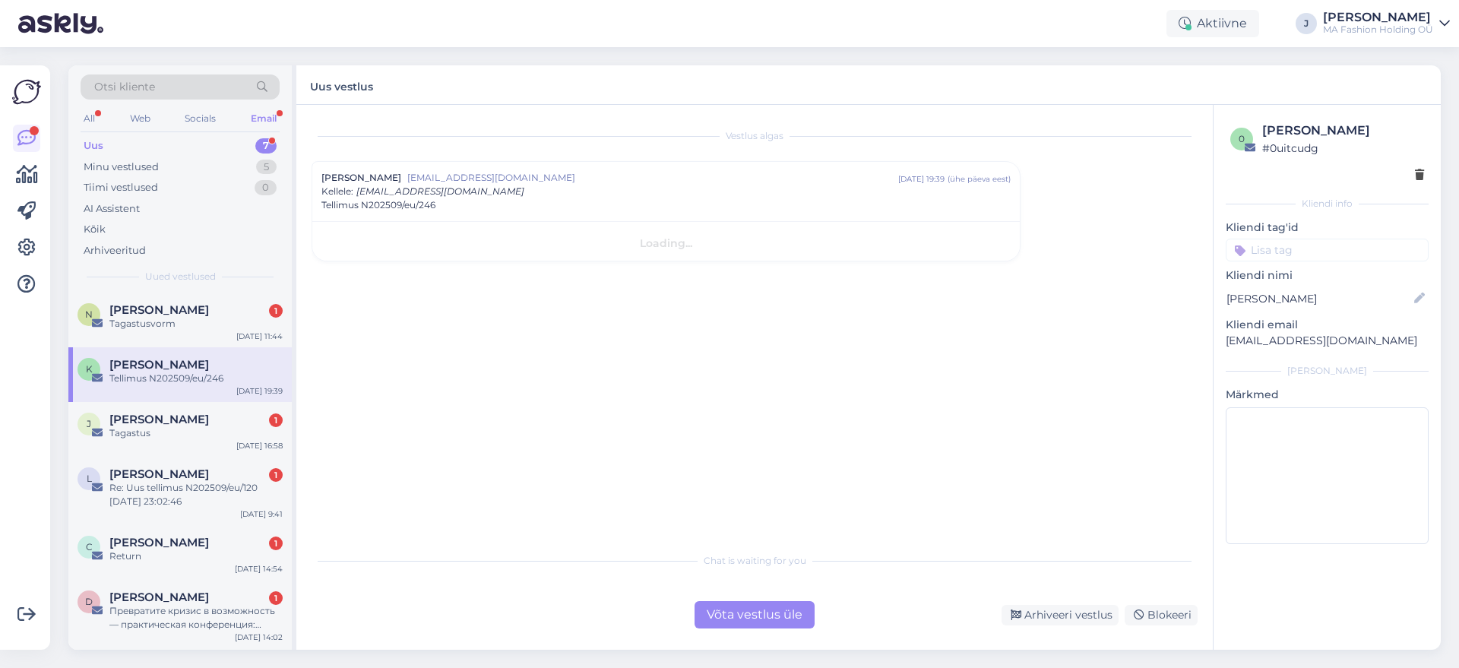
scroll to position [0, 0]
click at [778, 619] on div "Võta vestlus üle" at bounding box center [755, 614] width 120 height 27
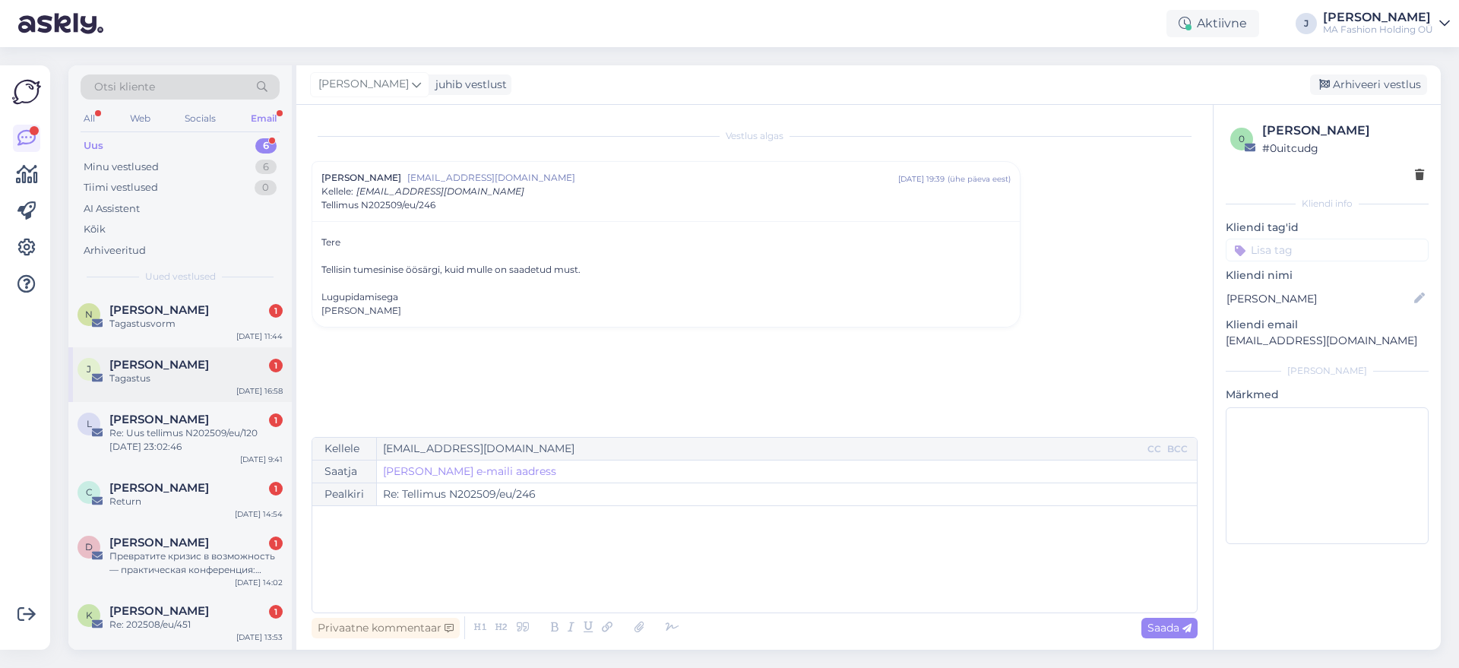
click at [212, 356] on div "J Jelena Tülp 1 Tagastus Sep 20 16:58" at bounding box center [179, 374] width 223 height 55
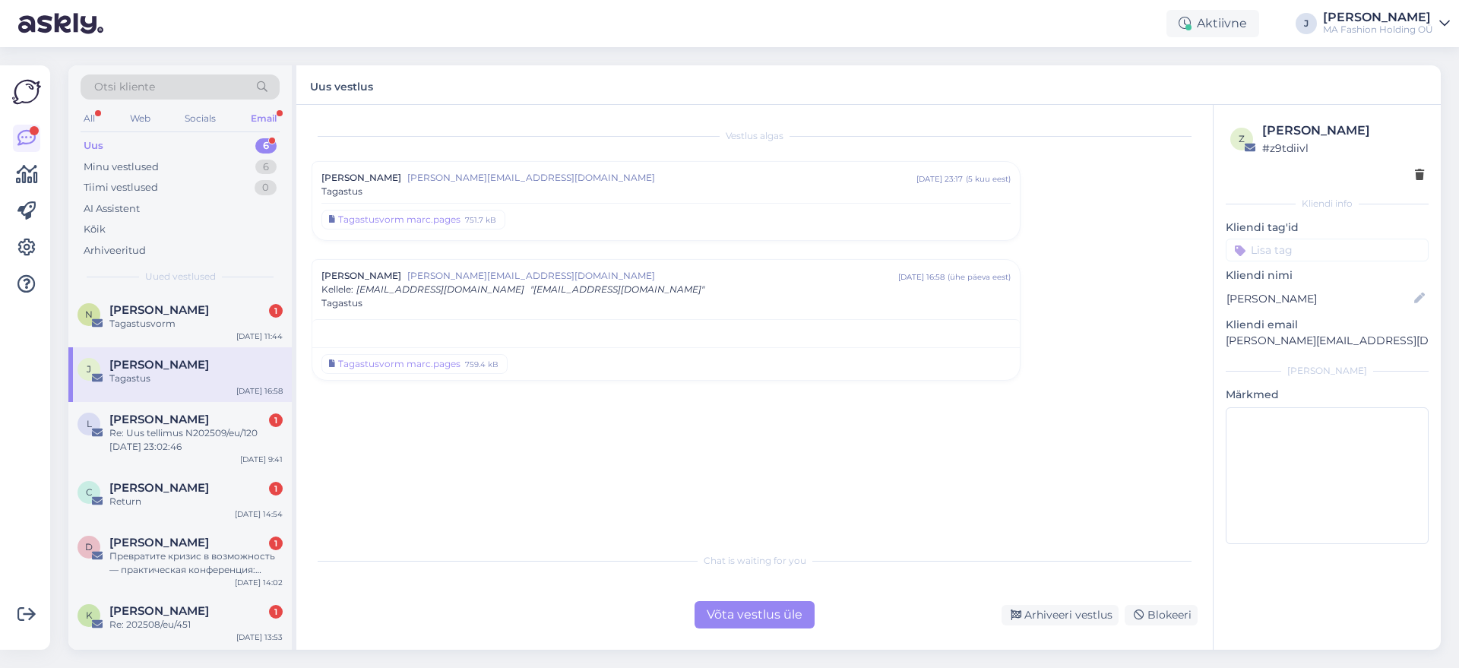
click at [751, 618] on div "Võta vestlus üle" at bounding box center [755, 614] width 120 height 27
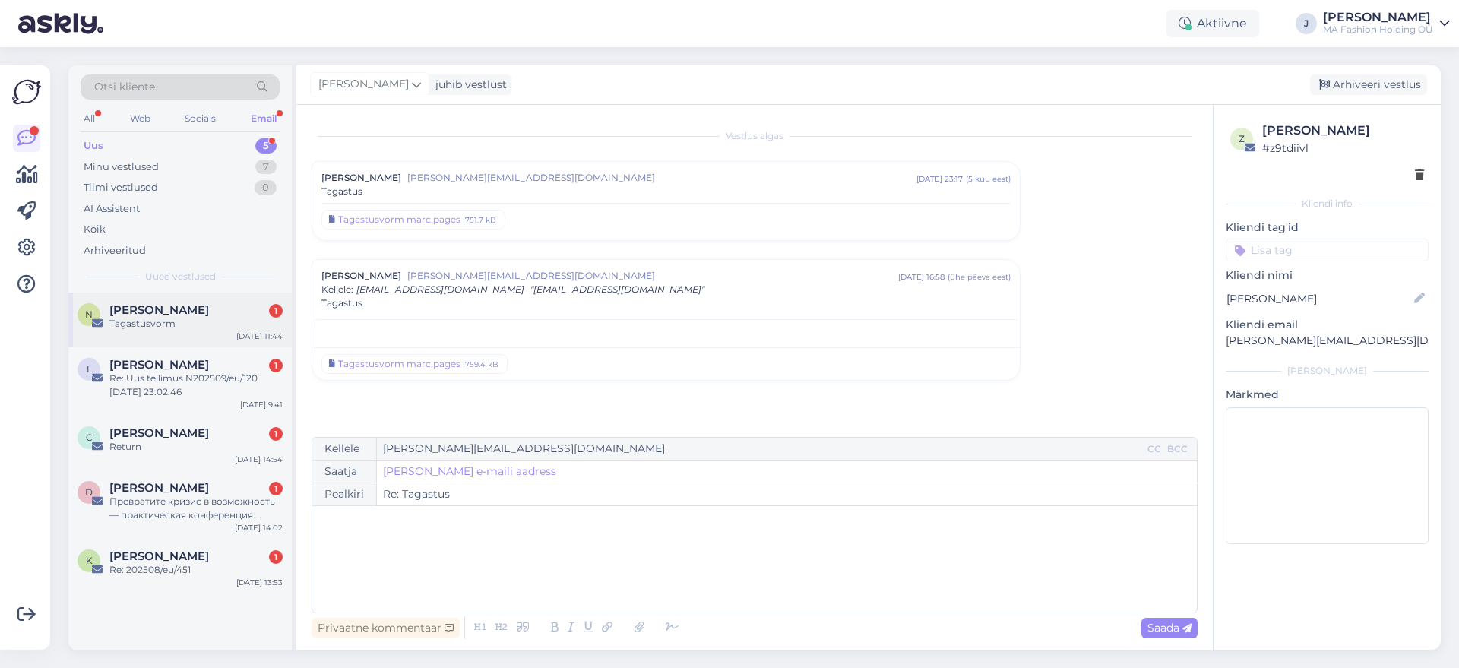
click at [182, 293] on div "N Natalia Fanukova 1 Tagastusvorm Sep 21 11:44" at bounding box center [179, 320] width 223 height 55
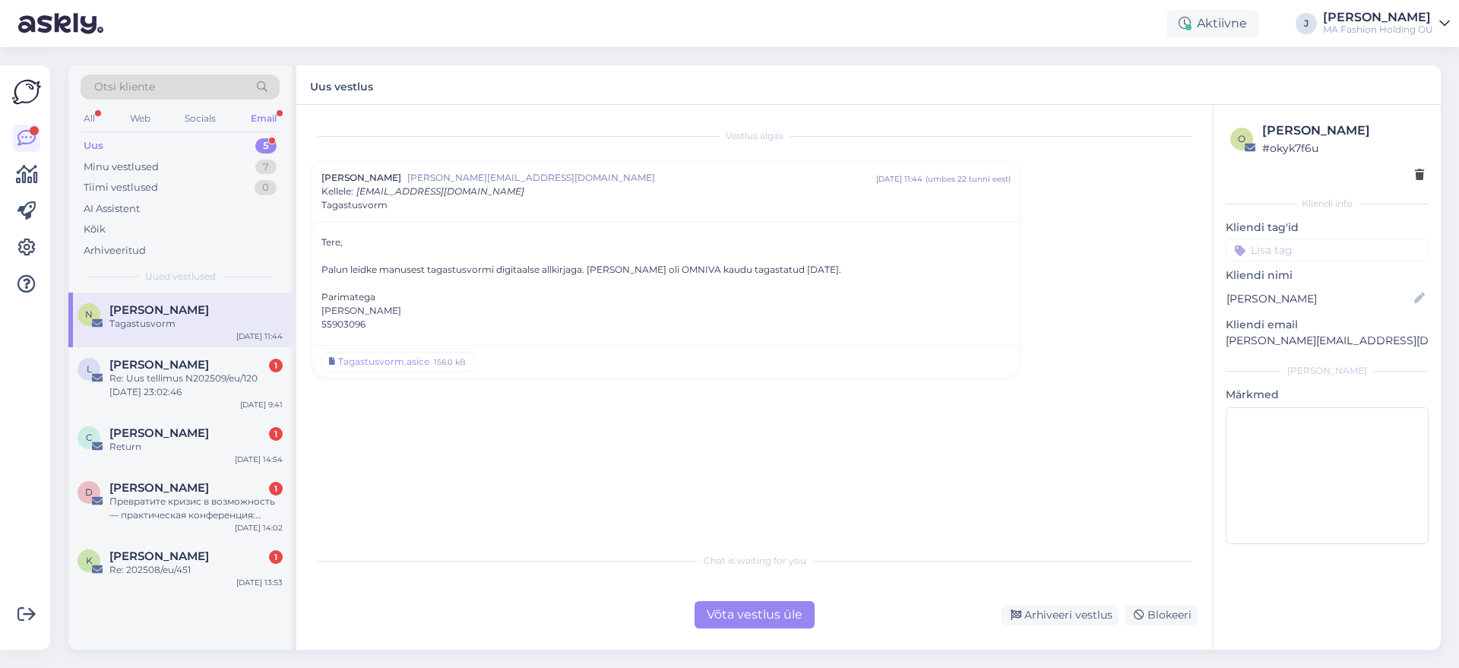
click at [753, 635] on div "Vestlus algas Natalia Fanukova natalia.fanukova@gmail.com sept 21 11:44 ( umbes…" at bounding box center [754, 377] width 917 height 545
click at [751, 629] on div "Vestlus algas Natalia Fanukova natalia.fanukova@gmail.com sept 21 11:44 ( umbes…" at bounding box center [754, 377] width 917 height 545
click at [743, 625] on div "Võta vestlus üle" at bounding box center [755, 614] width 120 height 27
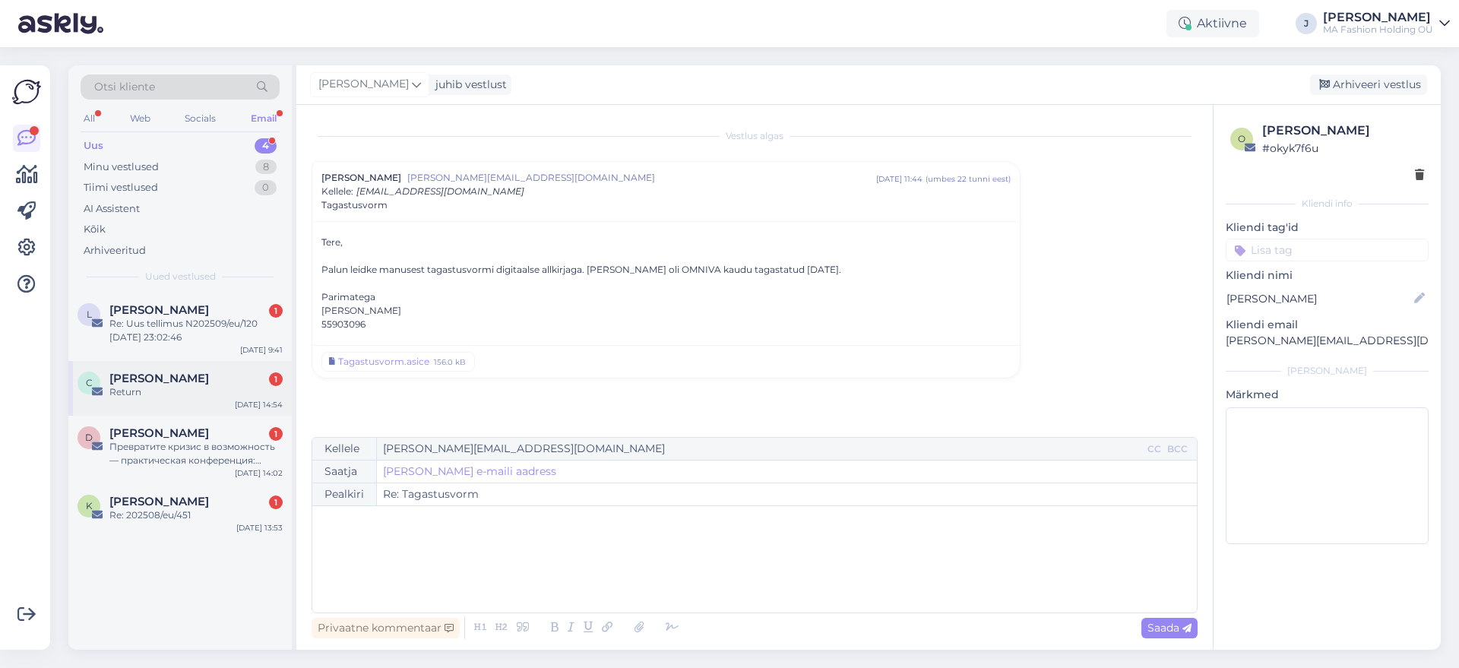
click at [250, 392] on div "Return" at bounding box center [195, 392] width 173 height 14
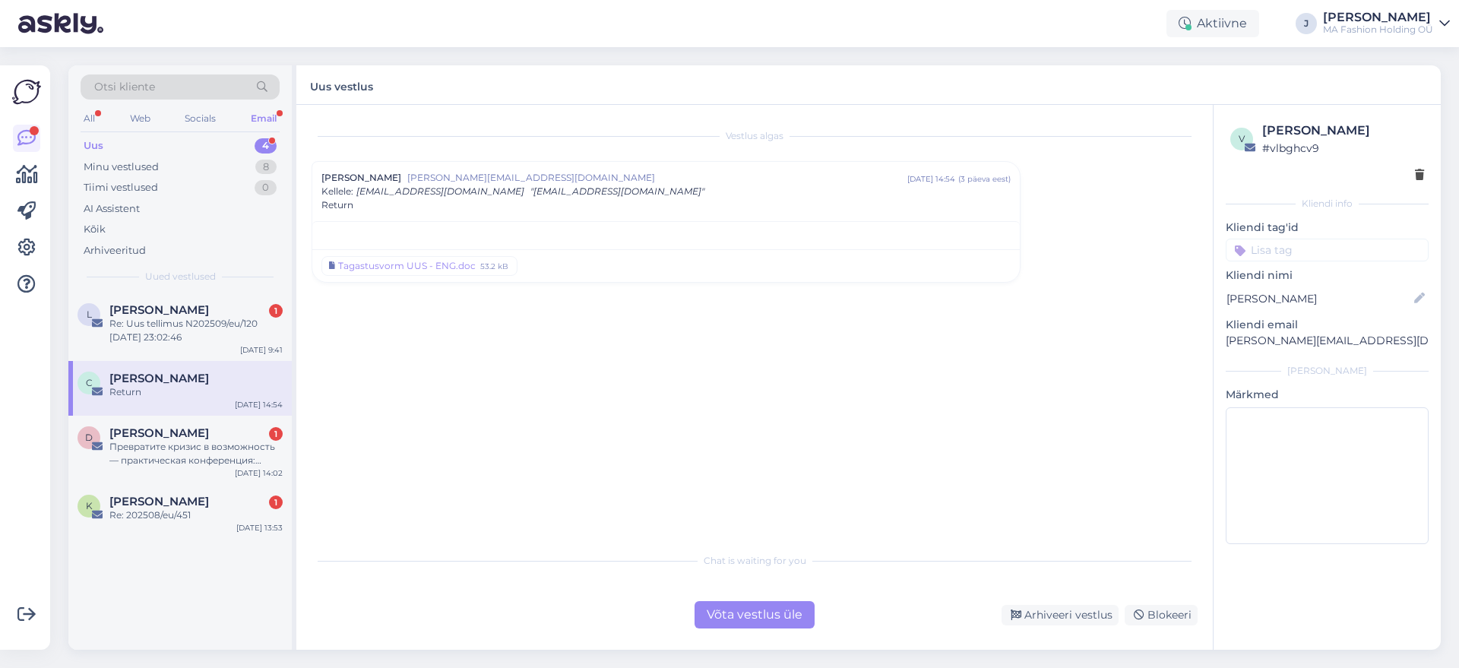
click at [654, 574] on div "Chat is waiting for you Võta vestlus üle Arhiveeri vestlus Blokeeri" at bounding box center [755, 587] width 886 height 84
click at [708, 599] on div "Chat is waiting for you Võta vestlus üle Arhiveeri vestlus Blokeeri" at bounding box center [755, 587] width 886 height 84
click at [712, 605] on div "Võta vestlus üle" at bounding box center [755, 614] width 120 height 27
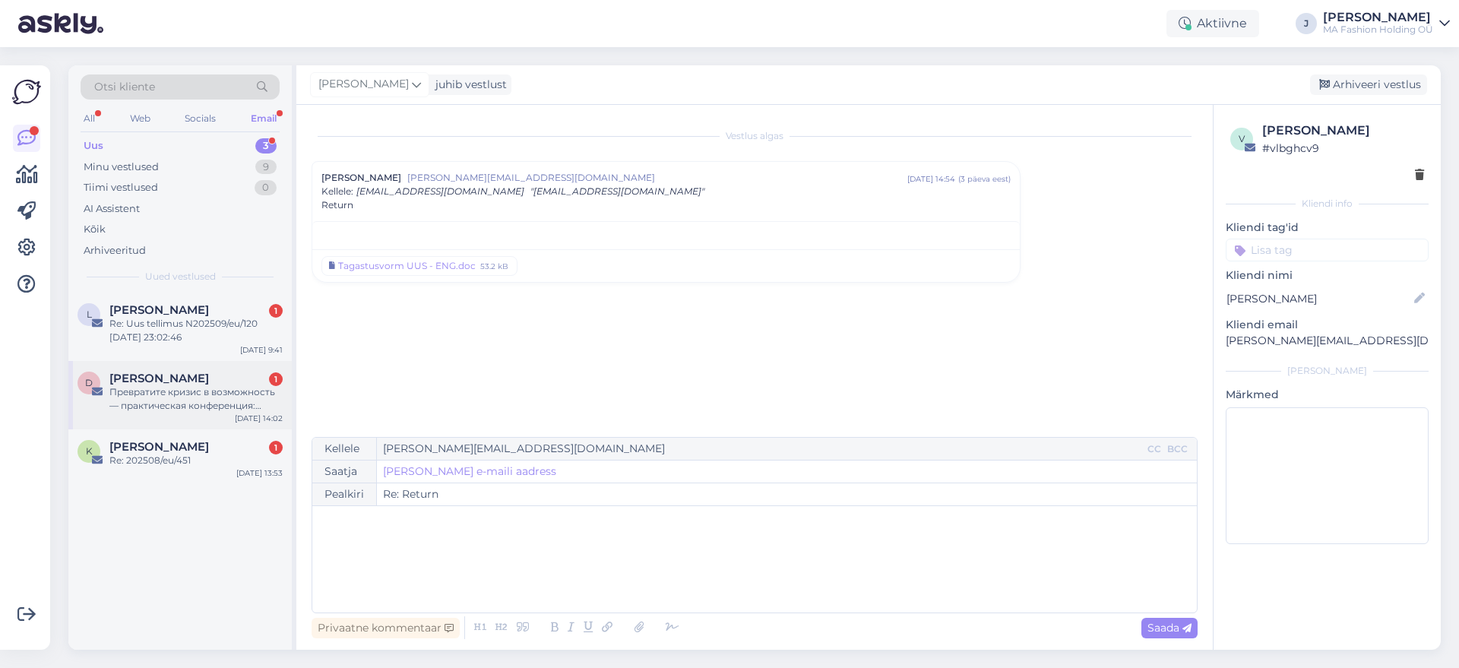
click at [158, 404] on div "Превратите кризис в возможность — практическая конференция: «Бизнес в Украине и…" at bounding box center [195, 398] width 173 height 27
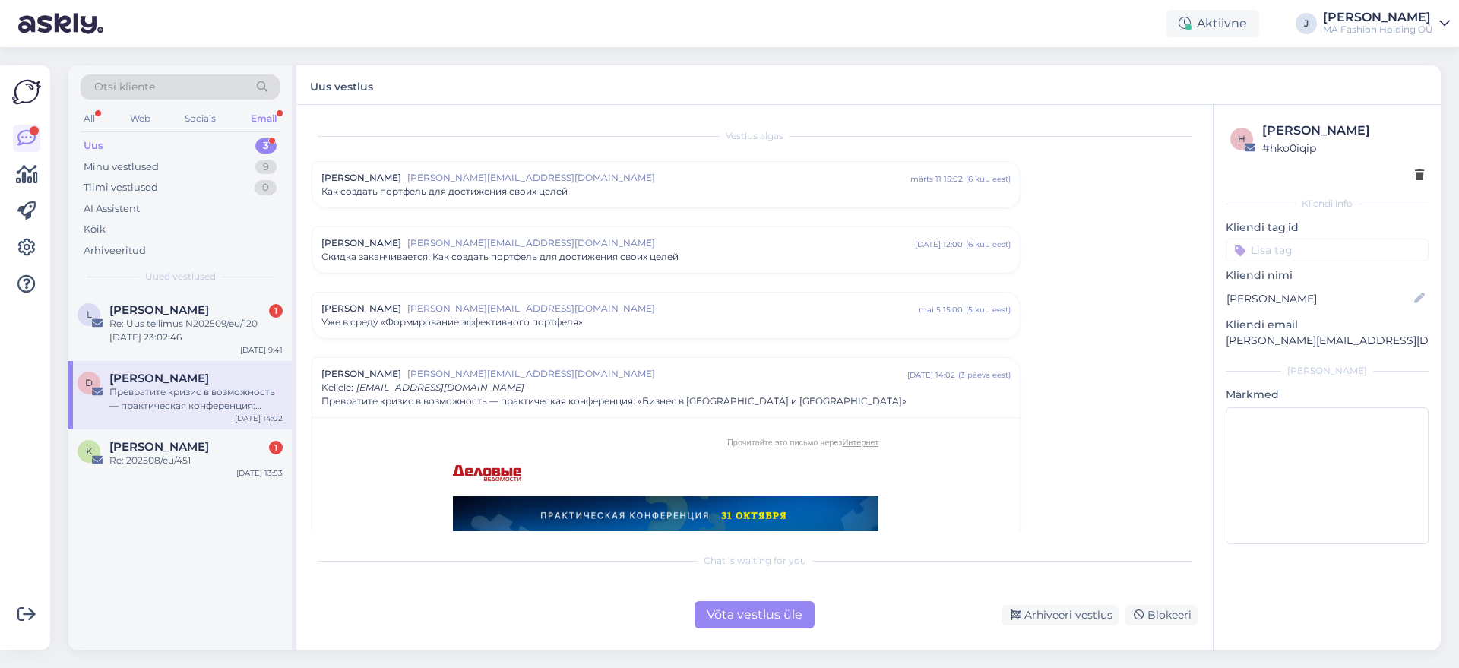
click at [796, 621] on div "Võta vestlus üle" at bounding box center [755, 614] width 120 height 27
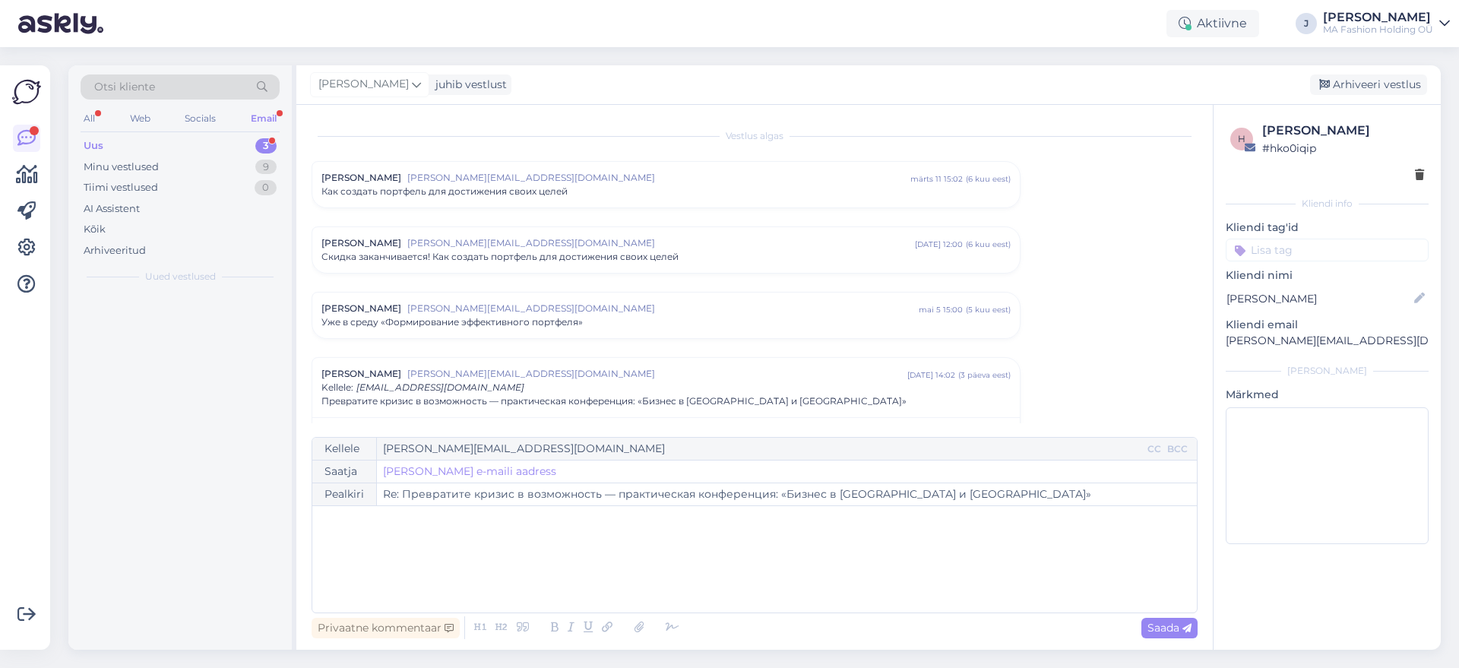
scroll to position [237, 0]
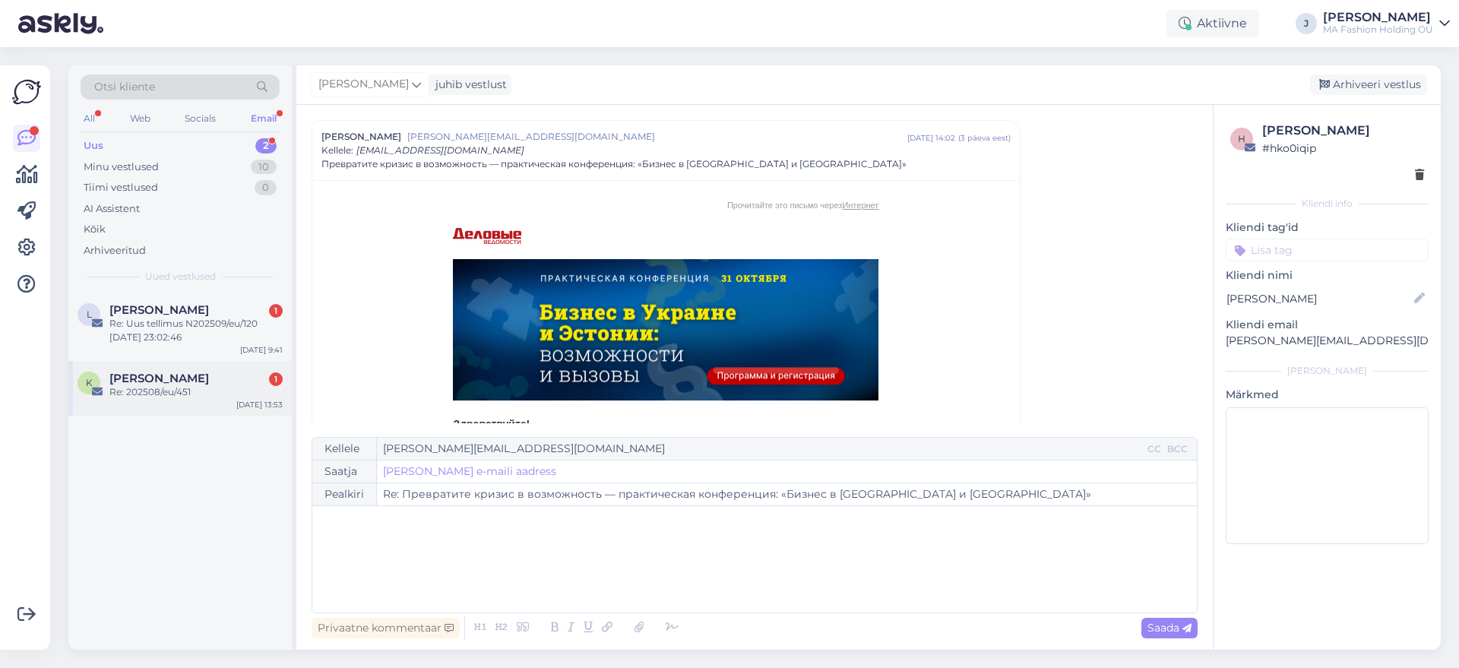
click at [173, 392] on div "Re: 202508/eu/451" at bounding box center [195, 392] width 173 height 14
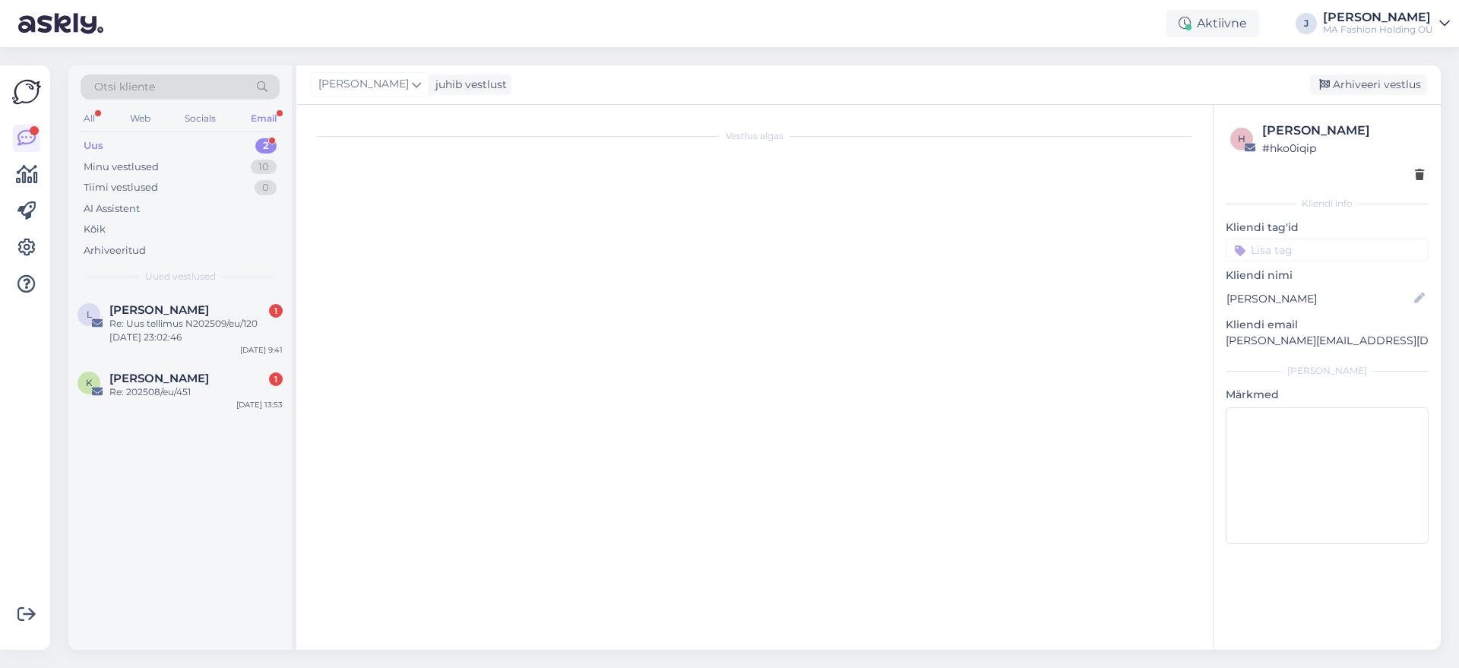
scroll to position [3185, 0]
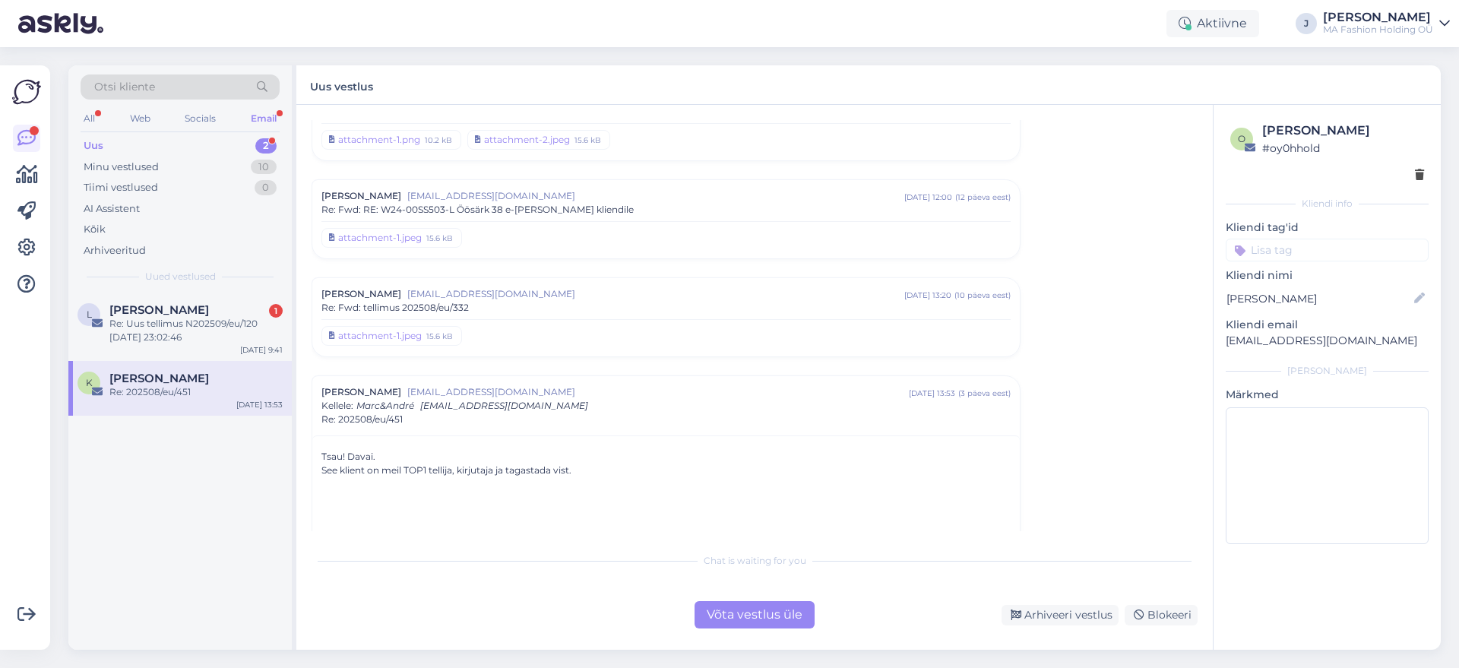
click at [756, 616] on div "Võta vestlus üle" at bounding box center [755, 614] width 120 height 27
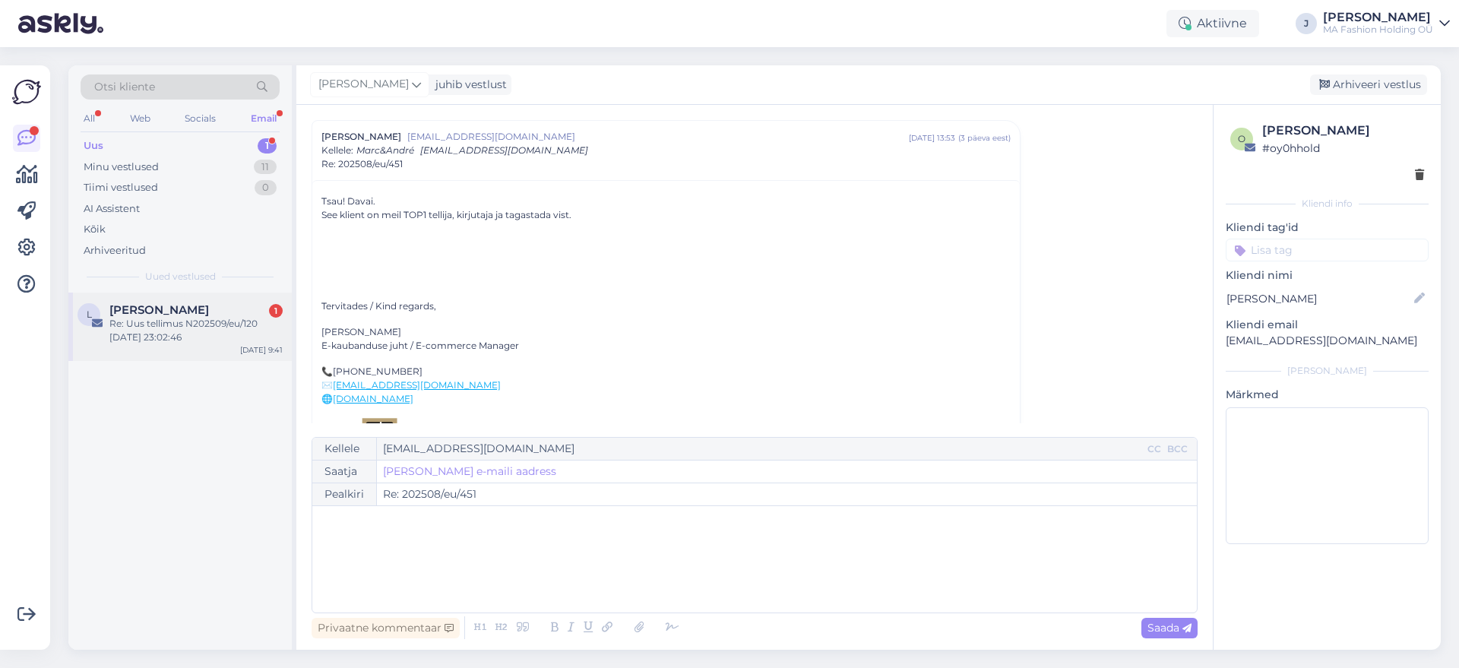
click at [158, 328] on div "Re: Uus tellimus N202509/eu/120 07.09.2025 23:02:46" at bounding box center [195, 330] width 173 height 27
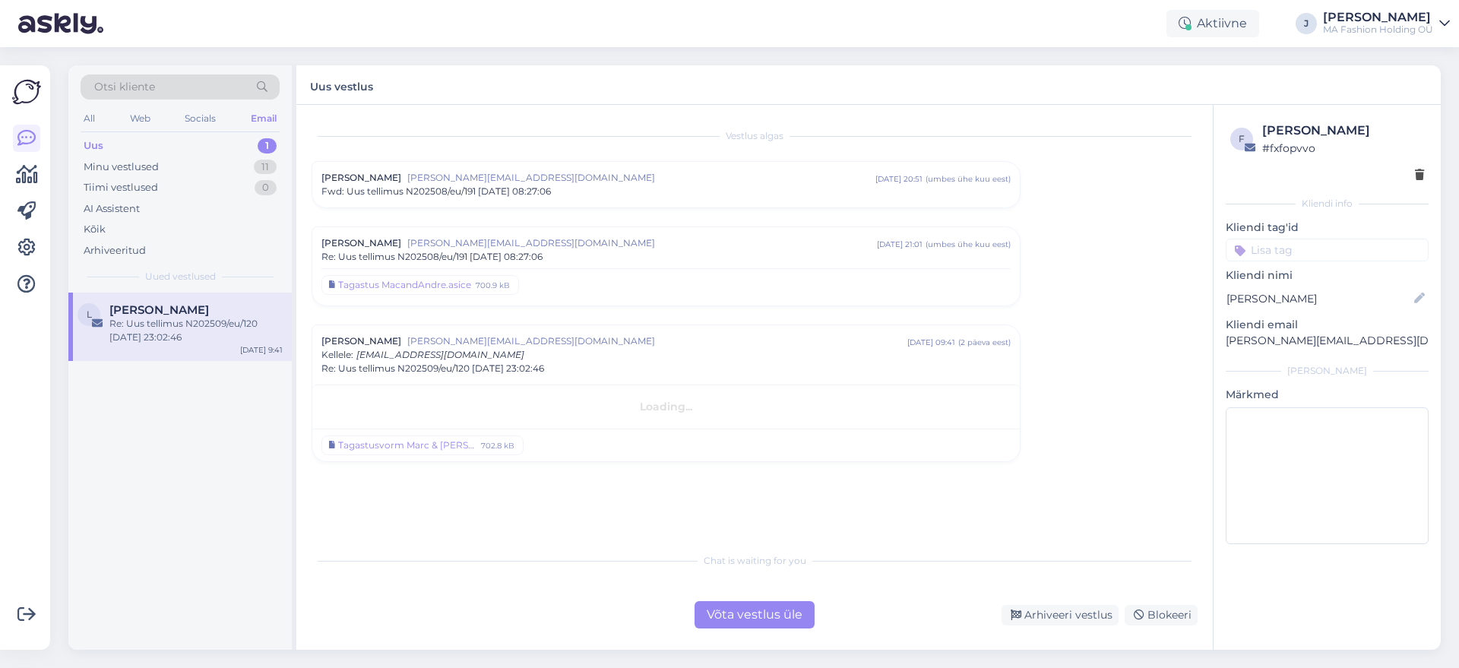
scroll to position [0, 0]
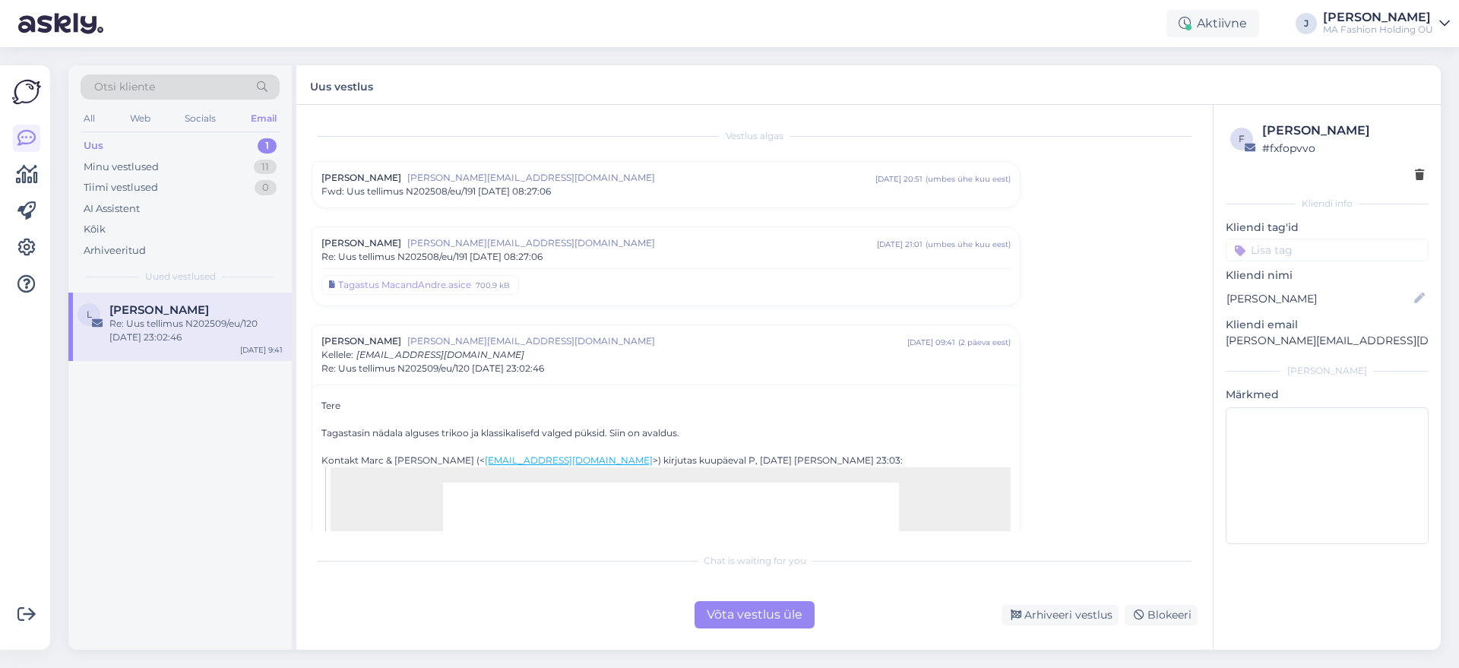
click at [719, 600] on div "Chat is waiting for you Võta vestlus üle Arhiveeri vestlus Blokeeri" at bounding box center [755, 587] width 886 height 84
click at [721, 606] on div "Võta vestlus üle" at bounding box center [755, 614] width 120 height 27
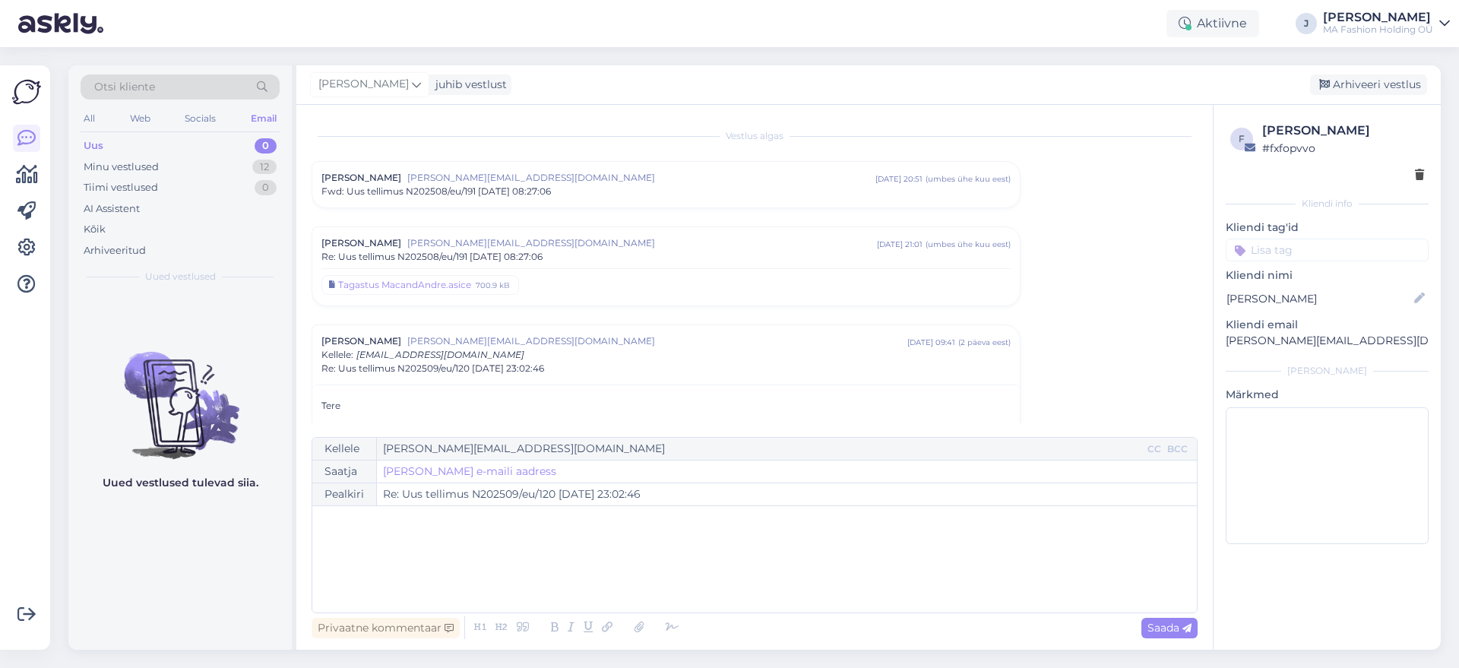
scroll to position [204, 0]
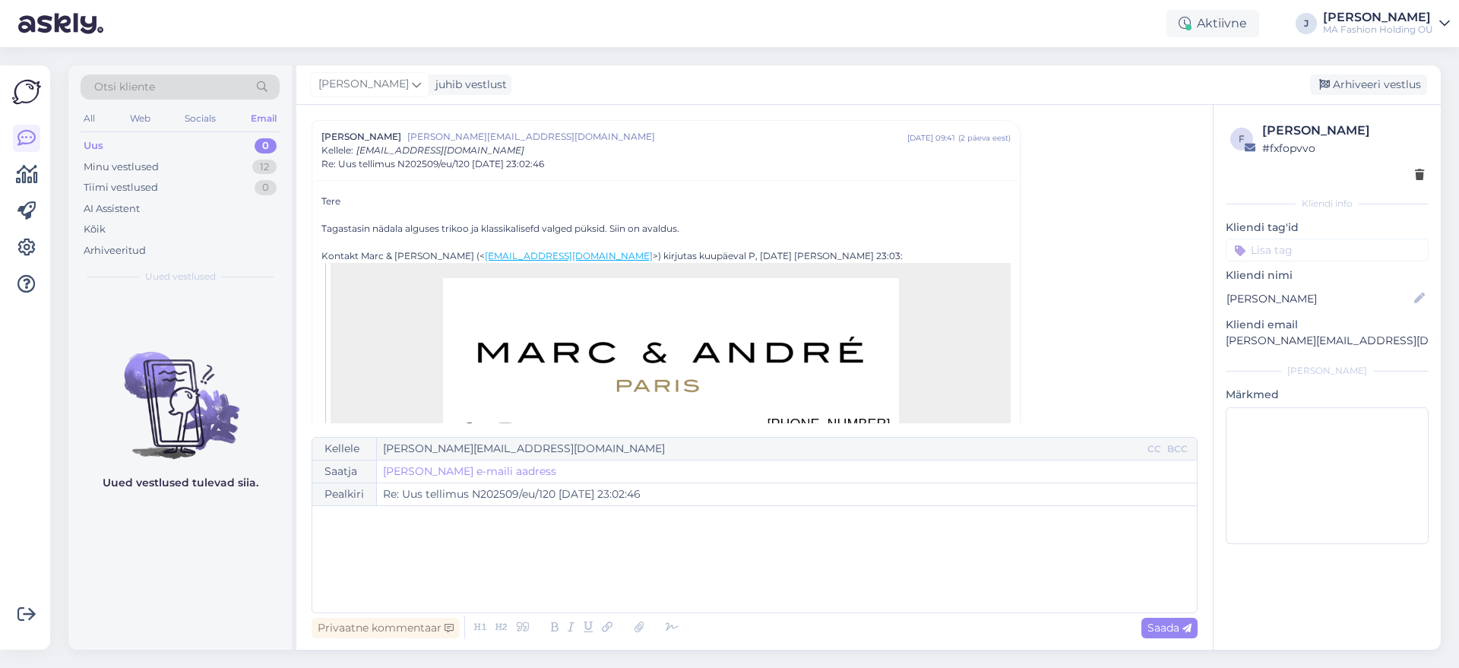
click at [146, 102] on div "Otsi kliente" at bounding box center [180, 91] width 199 height 34
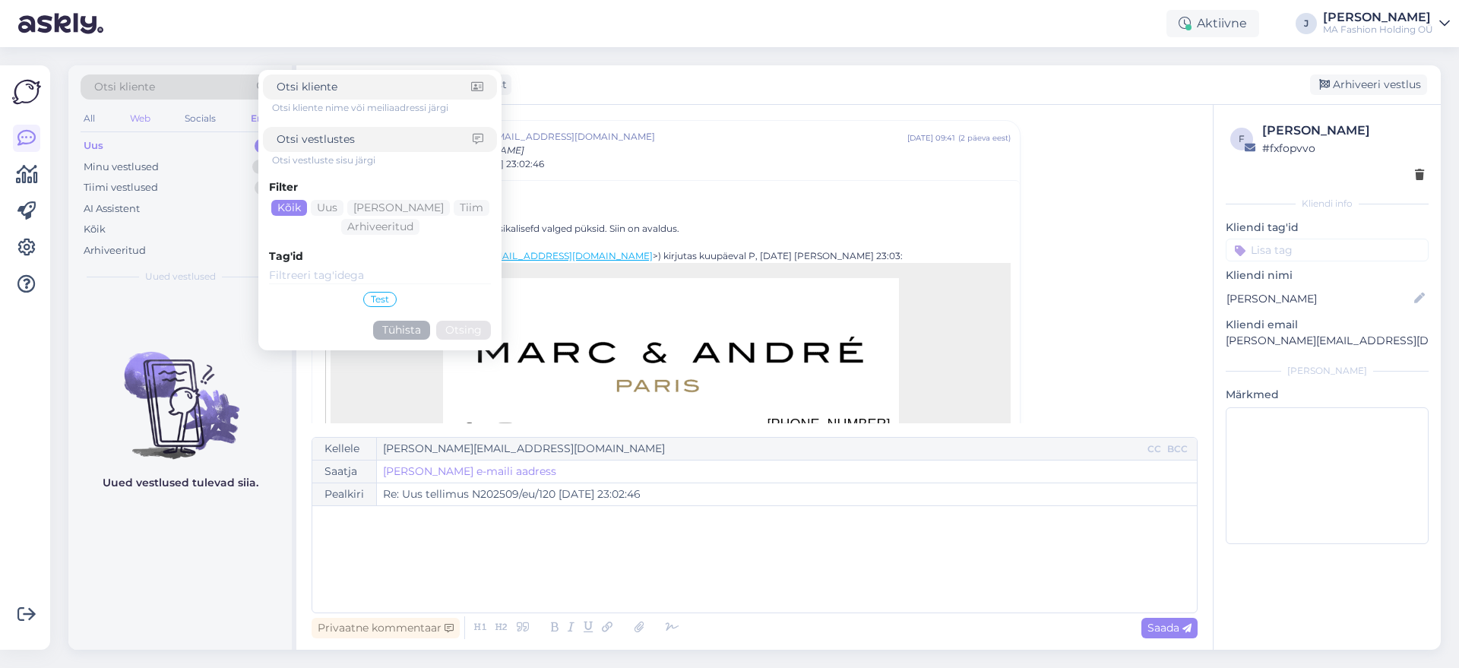
click at [149, 114] on div "Web" at bounding box center [140, 119] width 27 height 20
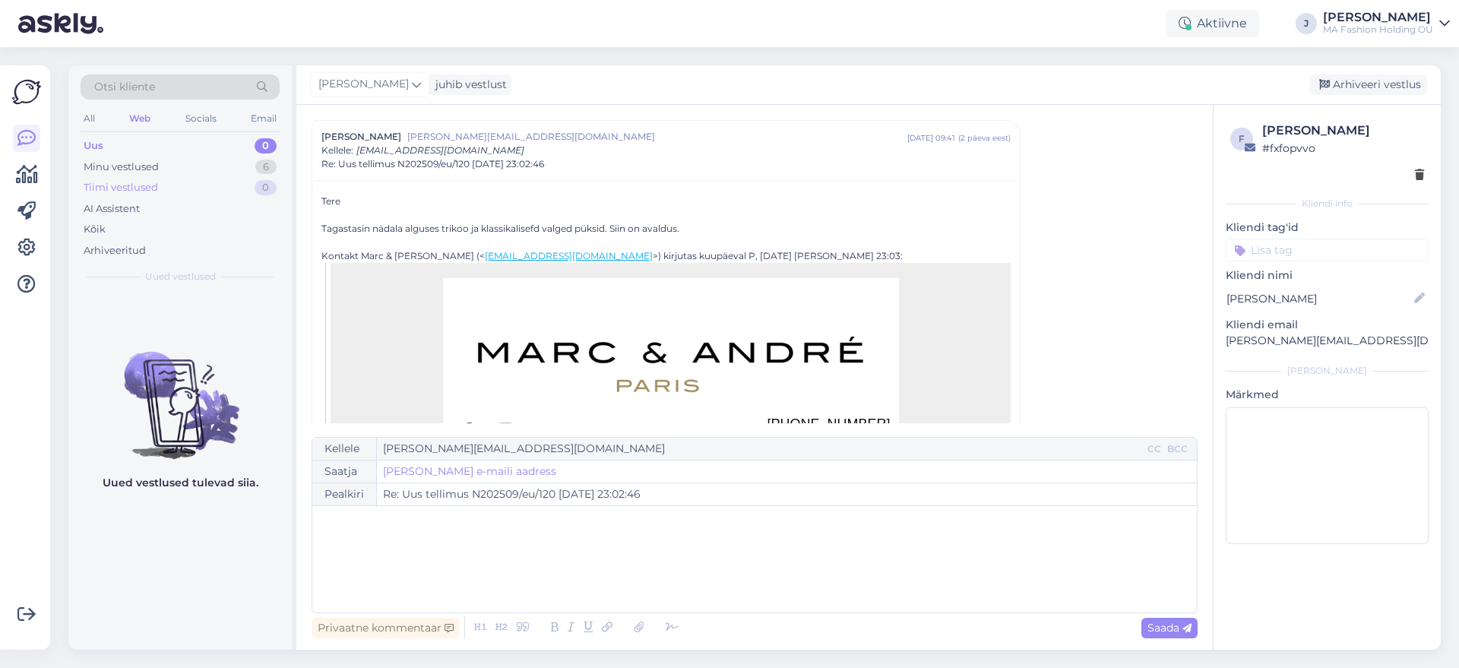
click at [184, 195] on div "Tiimi vestlused 0" at bounding box center [180, 187] width 199 height 21
click at [175, 177] on div "Tiimi vestlused 0" at bounding box center [180, 187] width 199 height 21
click at [169, 163] on div "Minu vestlused 6" at bounding box center [180, 167] width 199 height 21
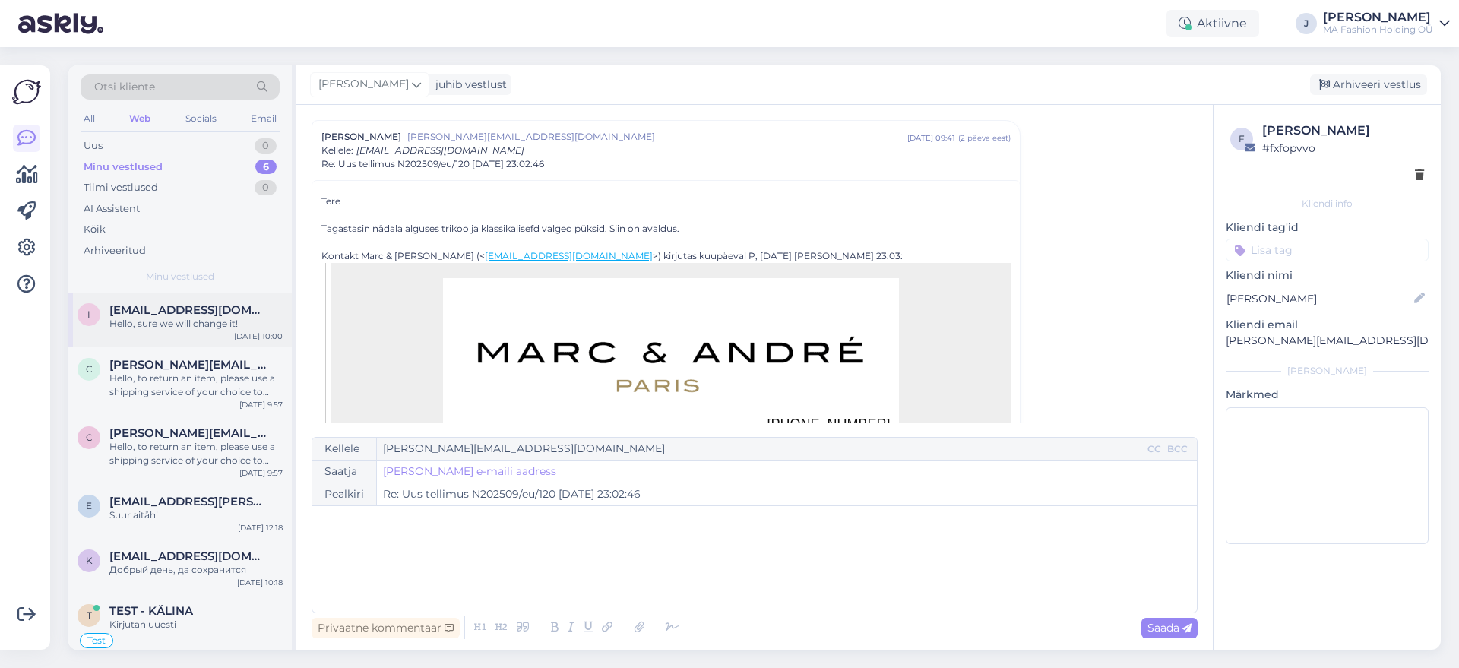
click at [222, 325] on div "Hello, sure we will change it!" at bounding box center [195, 324] width 173 height 14
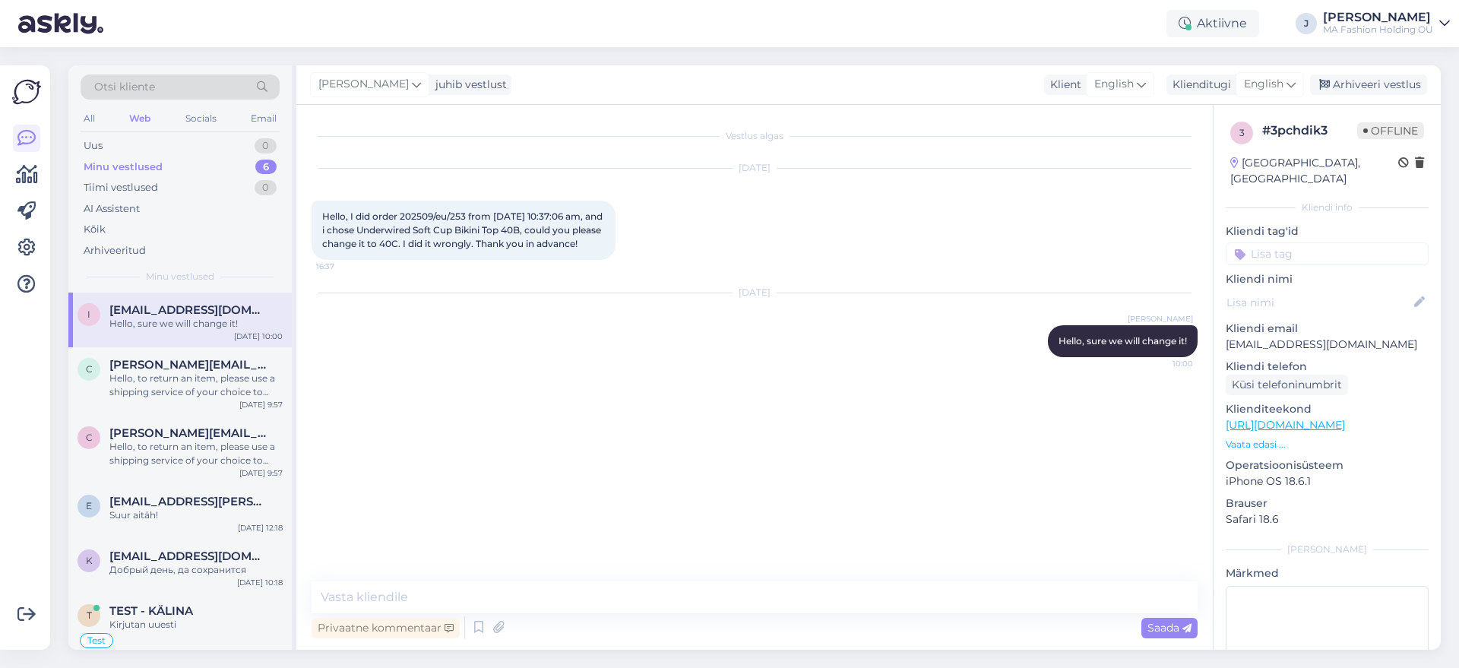
click at [460, 219] on span "Hello, I did order 202509/eu/253 from 09/20/2025 10:37:06 am, and i chose Under…" at bounding box center [463, 230] width 283 height 39
drag, startPoint x: 465, startPoint y: 216, endPoint x: 401, endPoint y: 209, distance: 64.2
click at [401, 209] on div "Hello, I did order 202509/eu/253 from 09/20/2025 10:37:06 am, and i chose Under…" at bounding box center [464, 230] width 304 height 59
copy span "202509/eu/253"
